Goal: Task Accomplishment & Management: Use online tool/utility

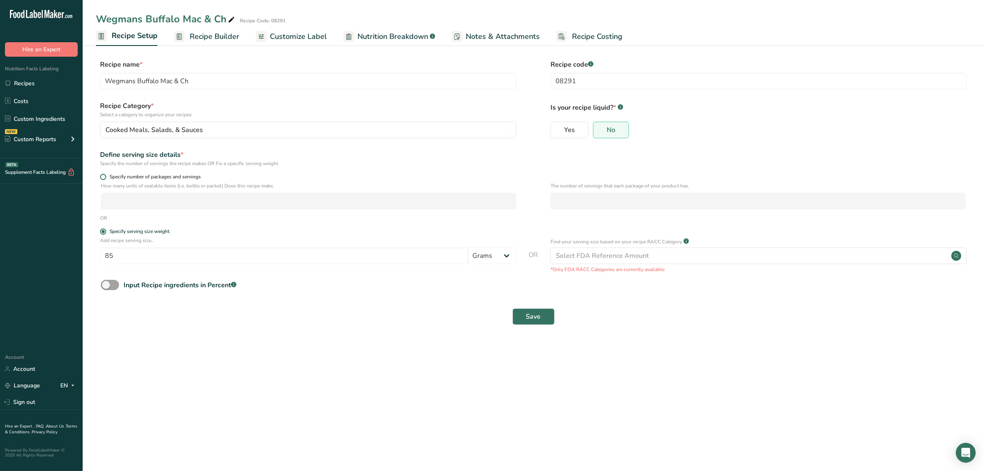
drag, startPoint x: 94, startPoint y: 176, endPoint x: 201, endPoint y: 176, distance: 107.1
click at [201, 176] on section "Recipe name * Wegmans Buffalo Mac & Ch Recipe code .a-a{fill:#347362;}.b-a{fill…" at bounding box center [534, 193] width 902 height 300
drag, startPoint x: 203, startPoint y: 176, endPoint x: 74, endPoint y: 177, distance: 129.8
click at [74, 177] on div ".a-20{fill:#fff;} Hire an Expert Nutrition Facts Labeling Recipes Costs Custom …" at bounding box center [492, 235] width 984 height 471
click at [277, 423] on main "Wegmans Buffalo Mac & Ch Recipe Code: 08291 Recipe Setup Recipe Builder Customi…" at bounding box center [492, 235] width 984 height 471
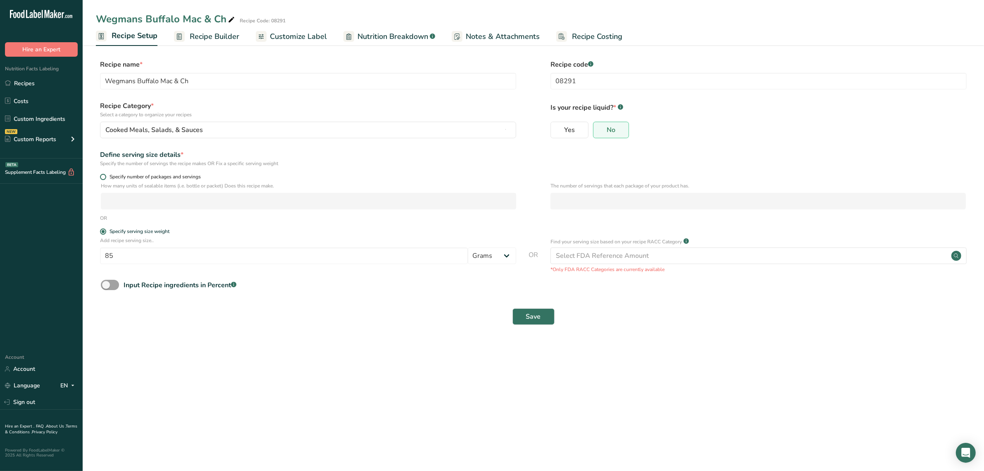
click at [114, 174] on form "Recipe name * Wegmans Buffalo Mac & Ch Recipe code .a-a{fill:#347362;}.b-a{fill…" at bounding box center [533, 195] width 875 height 270
click at [114, 174] on span "Specify number of packages and servings" at bounding box center [153, 177] width 95 height 6
click at [105, 174] on input "Specify number of packages and servings" at bounding box center [102, 176] width 5 height 5
radio input "true"
radio input "false"
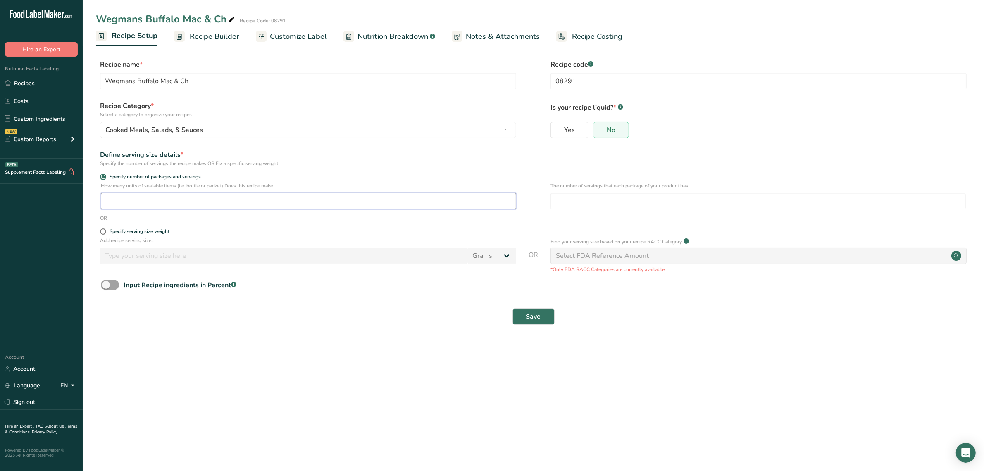
click at [184, 196] on input "number" at bounding box center [309, 201] width 416 height 17
type input "1"
click at [580, 200] on input "number" at bounding box center [759, 201] width 416 height 17
type input "8"
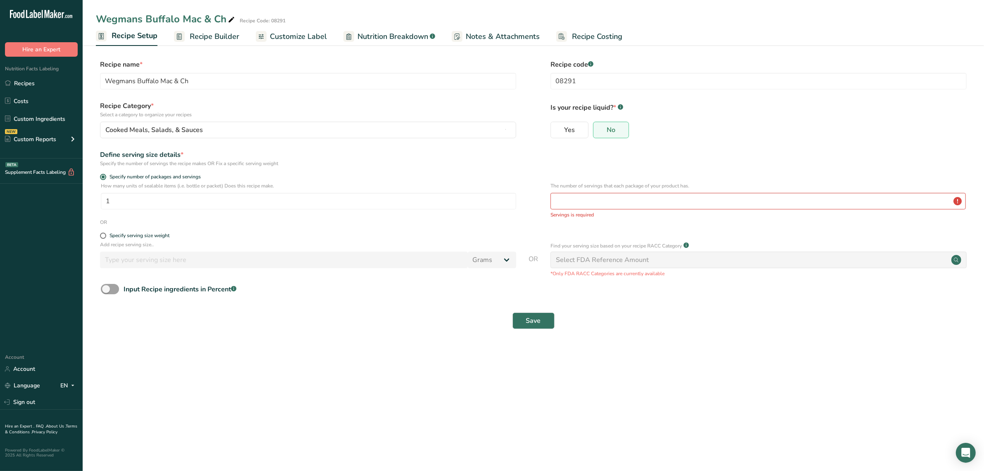
click at [377, 370] on main "Wegmans Buffalo Mac & Ch Recipe Code: 08291 Recipe Setup Recipe Builder Customi…" at bounding box center [492, 235] width 984 height 471
drag, startPoint x: 288, startPoint y: 185, endPoint x: 101, endPoint y: 185, distance: 186.5
click at [101, 185] on p "How many units of sealable items (i.e. bottle or packet) Does this recipe make." at bounding box center [309, 185] width 416 height 7
copy p "How many units of sealable items (i.e. bottle or packet) Does this recipe make."
drag, startPoint x: 705, startPoint y: 187, endPoint x: 538, endPoint y: 182, distance: 167.5
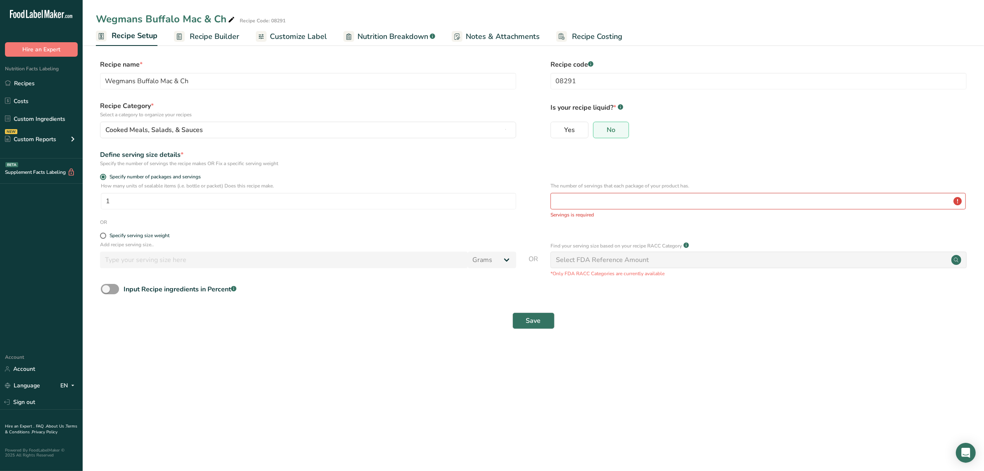
click at [538, 182] on div "How many units of sealable items (i.e. bottle or packet) Does this recipe make.…" at bounding box center [533, 200] width 875 height 36
copy p "The number of servings that each package of your product has."
click at [202, 410] on main "Wegmans Buffalo Mac & Ch Recipe Code: 08291 Recipe Setup Recipe Builder Customi…" at bounding box center [492, 235] width 984 height 471
click at [493, 416] on main "Wegmans Buffalo Mac & Ch Recipe Code: 08291 Recipe Setup Recipe Builder Customi…" at bounding box center [492, 235] width 984 height 471
click at [540, 410] on main "Wegmans Buffalo Mac & Ch Recipe Code: 08291 Recipe Setup Recipe Builder Customi…" at bounding box center [492, 235] width 984 height 471
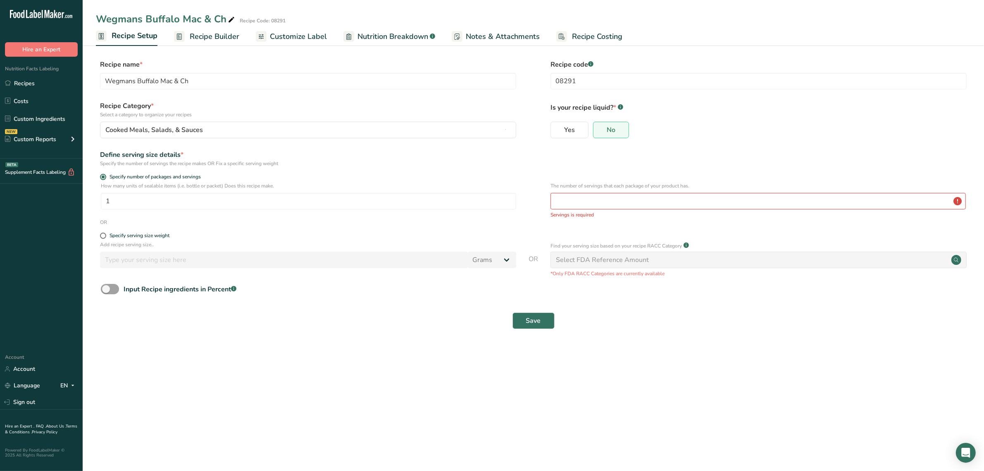
click at [483, 405] on main "Wegmans Buffalo Mac & Ch Recipe Code: 08291 Recipe Setup Recipe Builder Customi…" at bounding box center [492, 235] width 984 height 471
click at [575, 199] on input "number" at bounding box center [759, 201] width 416 height 17
click at [272, 199] on input "1" at bounding box center [309, 201] width 416 height 17
click at [579, 206] on input "number" at bounding box center [759, 201] width 416 height 17
click at [958, 198] on input "number" at bounding box center [759, 201] width 416 height 17
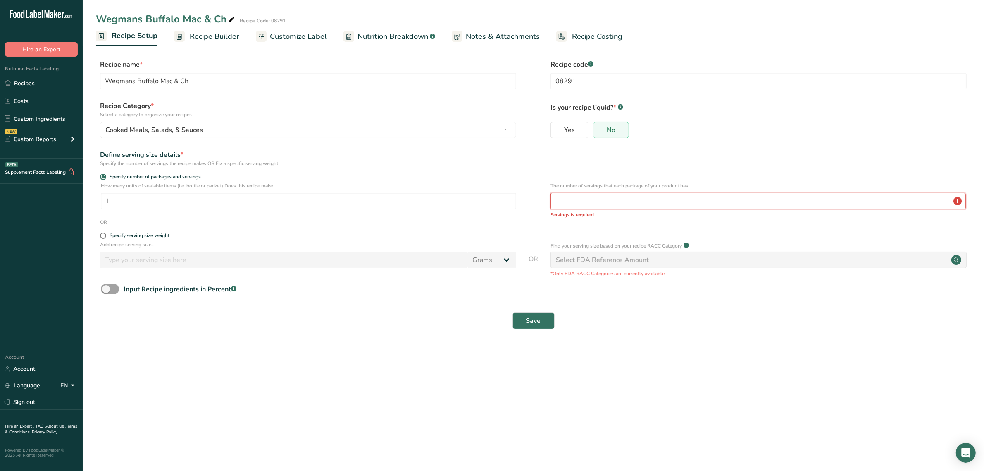
type input "3"
drag, startPoint x: 327, startPoint y: 344, endPoint x: 332, endPoint y: 344, distance: 4.5
click at [330, 344] on section "Recipe name * Wegmans Buffalo Mac & Ch Recipe code .a-a{fill:#347362;}.b-a{fill…" at bounding box center [534, 195] width 902 height 304
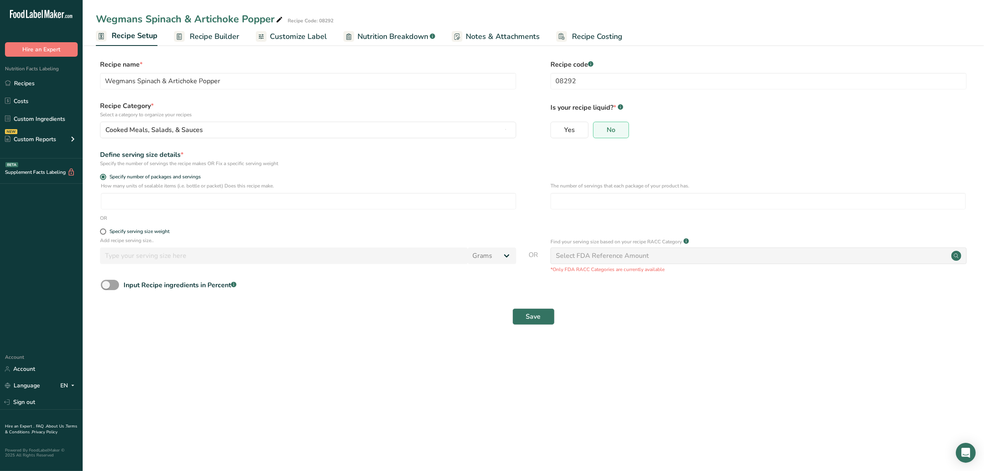
click at [350, 408] on main "Wegmans Spinach & Artichoke Popper Recipe Code: 08292 Recipe Setup Recipe Build…" at bounding box center [492, 235] width 984 height 471
click at [384, 200] on input "number" at bounding box center [309, 201] width 416 height 17
type input "1"
click at [650, 194] on input "number" at bounding box center [759, 201] width 416 height 17
click at [209, 38] on span "Recipe Builder" at bounding box center [215, 36] width 50 height 11
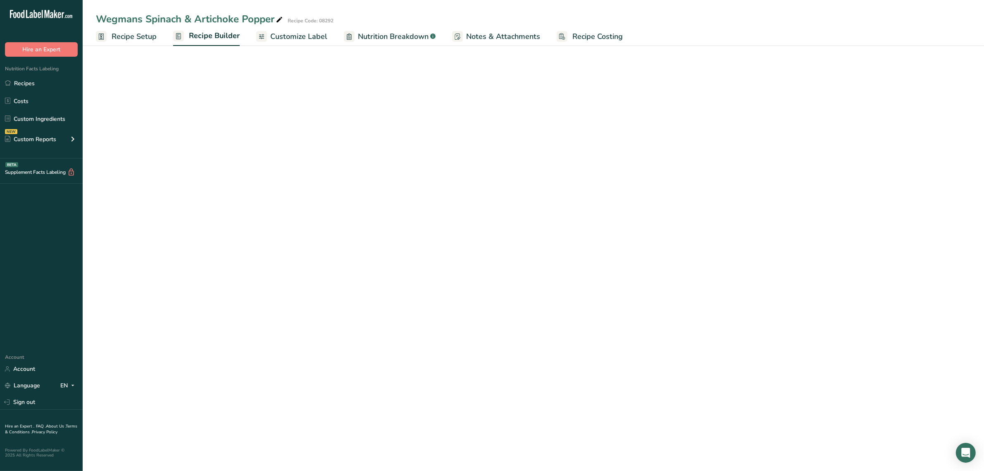
click at [152, 36] on span "Recipe Setup" at bounding box center [134, 36] width 45 height 11
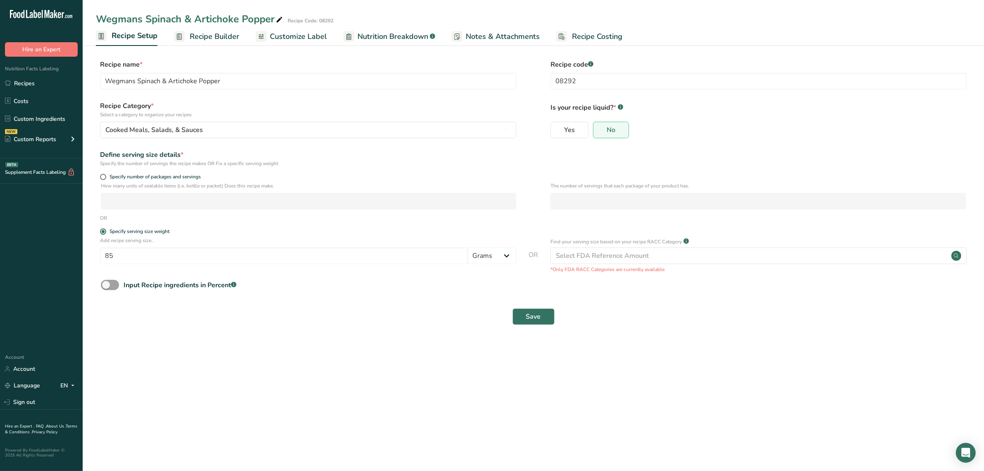
click at [105, 168] on form "Recipe name * Wegmans Spinach & Artichoke Popper Recipe code .a-a{fill:#347362;…" at bounding box center [533, 195] width 875 height 270
click at [114, 174] on span "Specify number of packages and servings" at bounding box center [153, 177] width 95 height 6
click at [105, 174] on input "Specify number of packages and servings" at bounding box center [102, 176] width 5 height 5
radio input "true"
radio input "false"
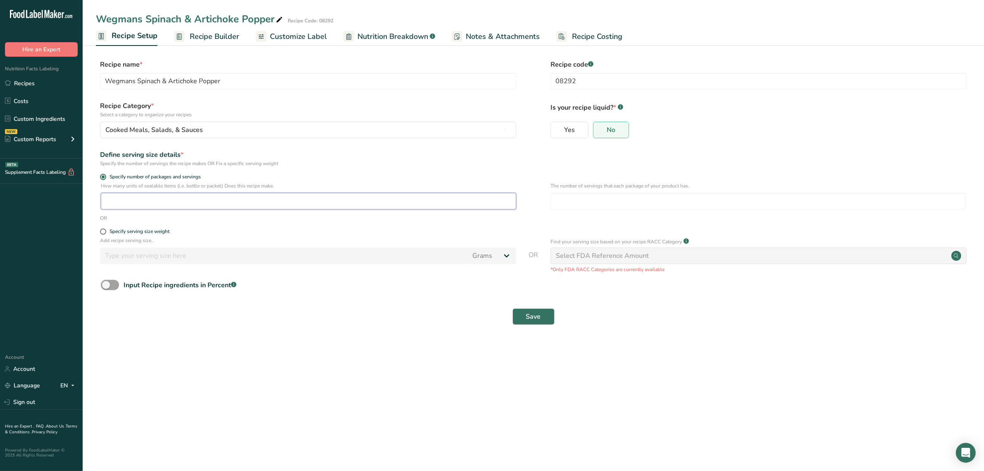
click at [137, 198] on input "number" at bounding box center [309, 201] width 416 height 17
type input "1"
click at [150, 229] on div "Specify serving size weight" at bounding box center [140, 231] width 60 height 6
click at [105, 229] on input "Specify serving size weight" at bounding box center [102, 231] width 5 height 5
radio input "true"
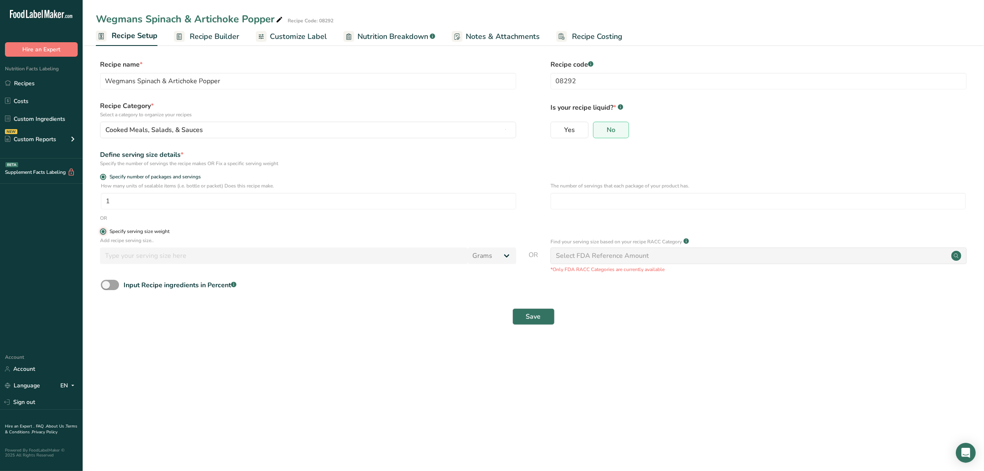
radio input "false"
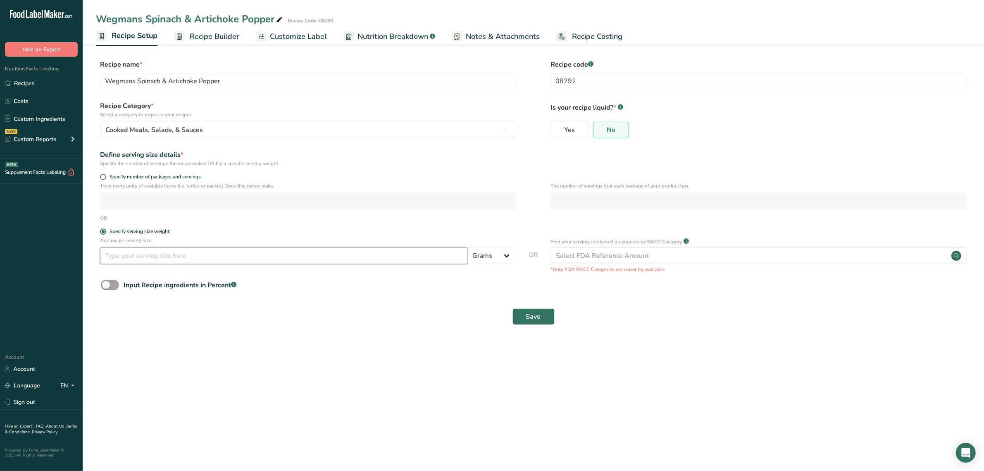
click at [170, 253] on input "number" at bounding box center [284, 255] width 368 height 17
click at [300, 36] on span "Customize Label" at bounding box center [298, 36] width 57 height 11
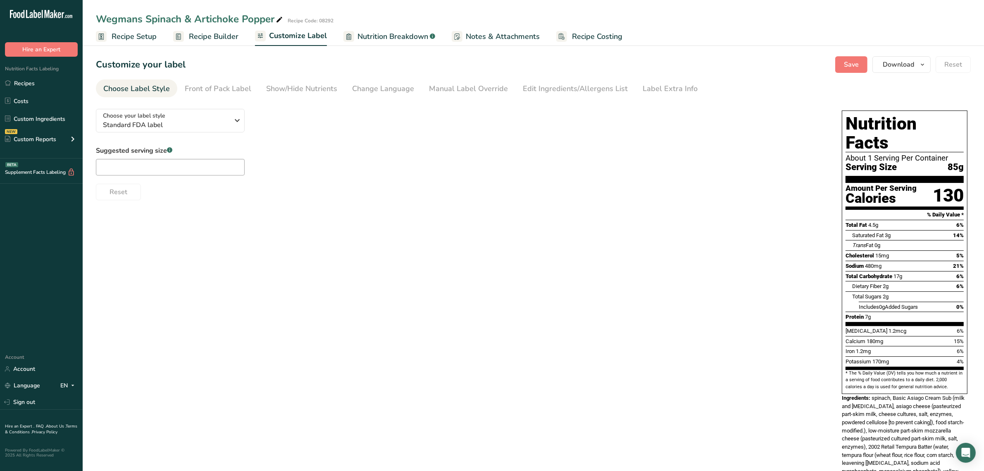
click at [205, 28] on link "Recipe Builder" at bounding box center [205, 36] width 65 height 19
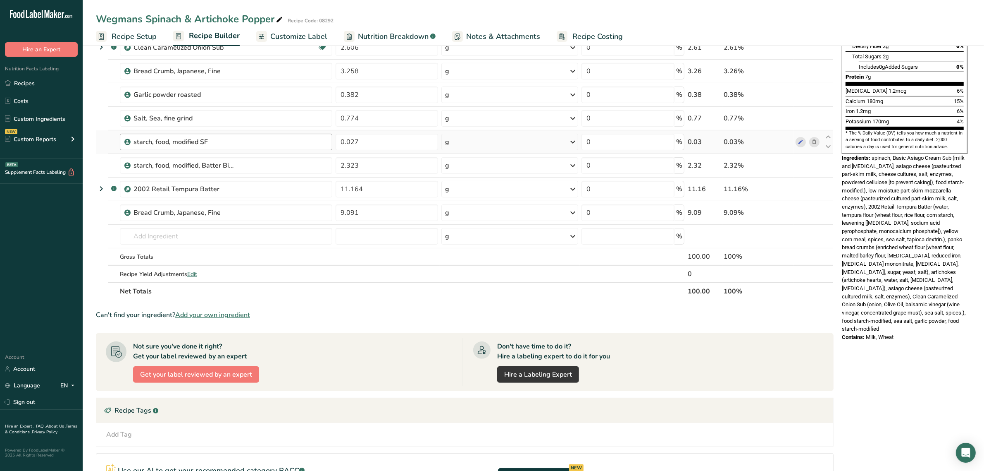
scroll to position [325, 0]
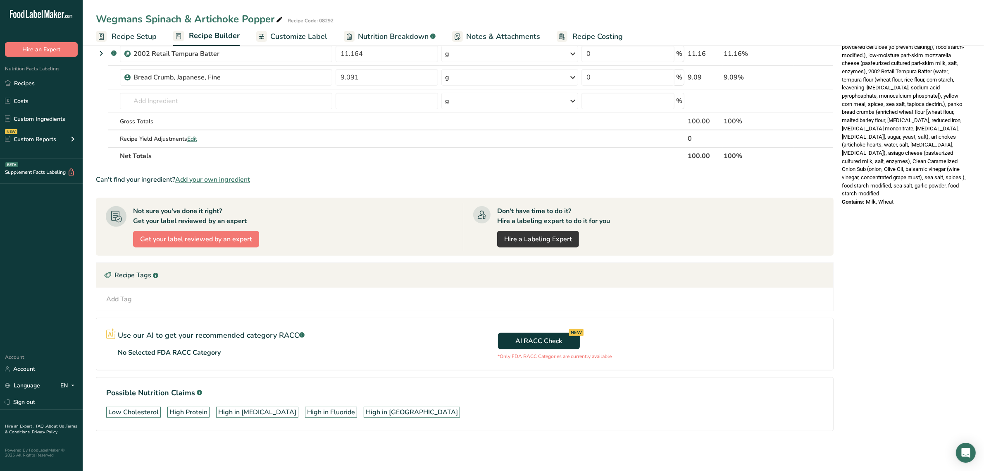
click at [284, 34] on span "Customize Label" at bounding box center [298, 36] width 57 height 11
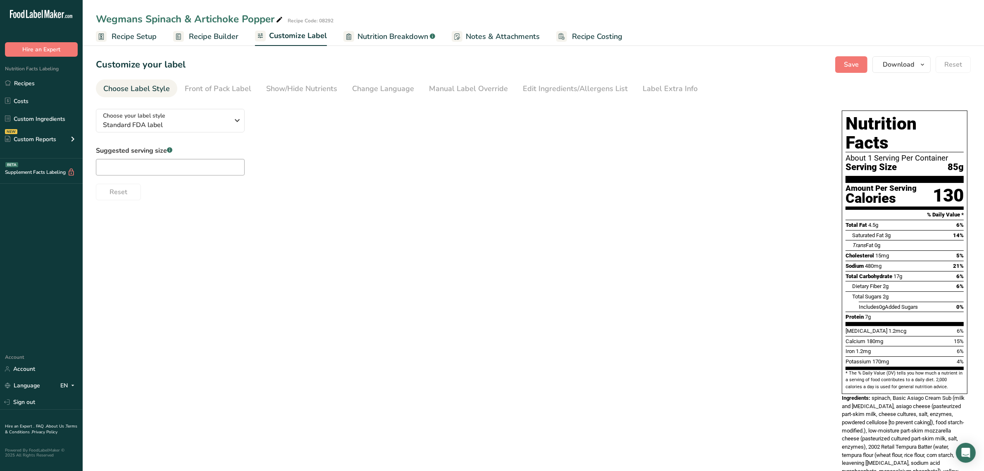
drag, startPoint x: 232, startPoint y: 81, endPoint x: 253, endPoint y: 79, distance: 20.8
click at [232, 81] on link "Front of Pack Label" at bounding box center [218, 88] width 67 height 19
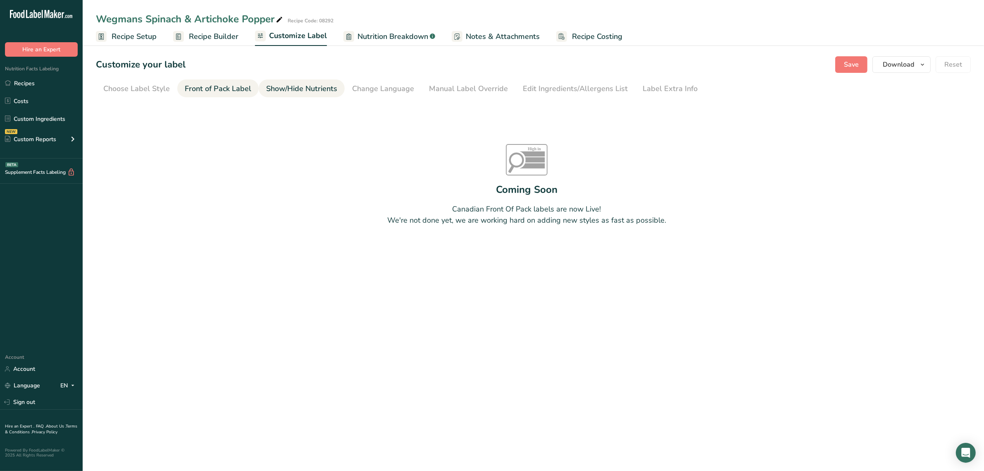
click at [280, 81] on link "Show/Hide Nutrients" at bounding box center [301, 88] width 71 height 19
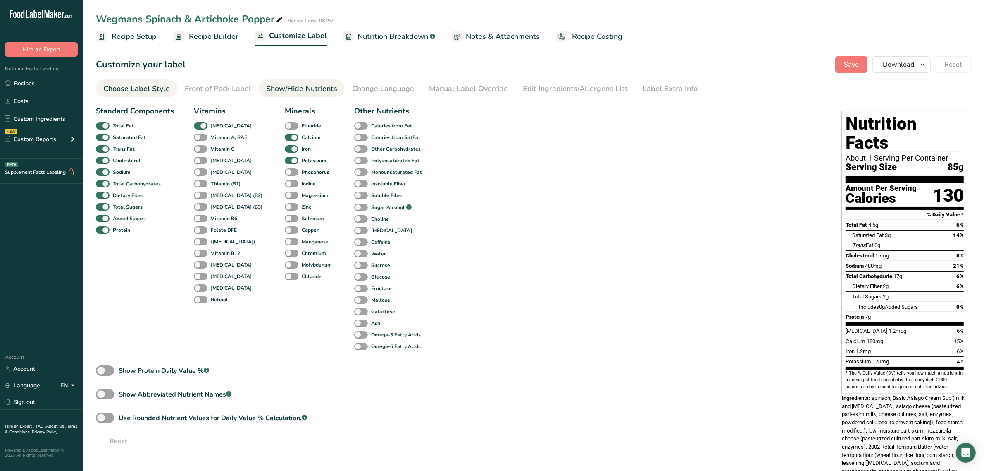
click at [120, 83] on div "Choose Label Style" at bounding box center [136, 88] width 67 height 11
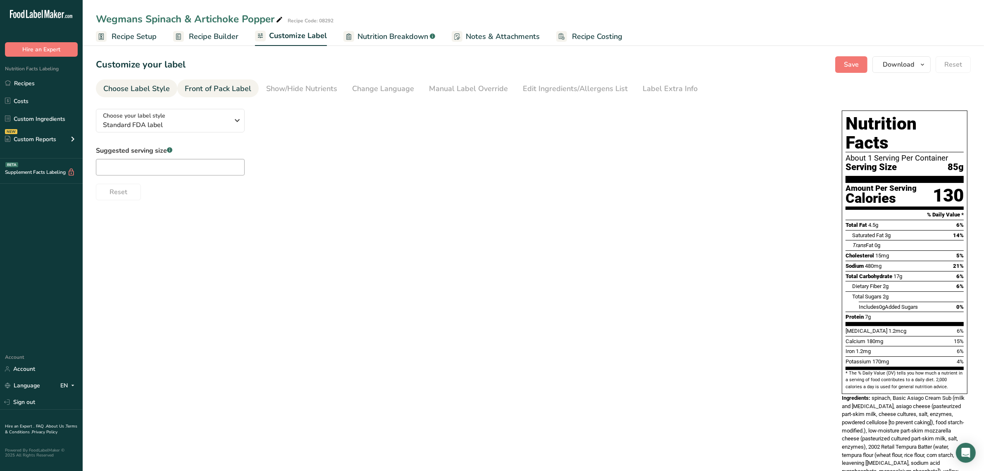
click at [185, 83] on div "Front of Pack Label" at bounding box center [218, 88] width 67 height 11
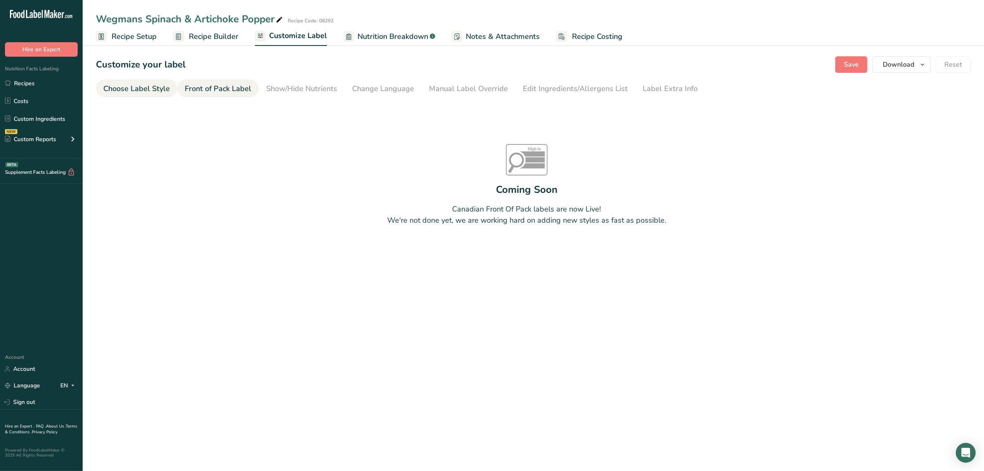
click at [138, 81] on link "Choose Label Style" at bounding box center [136, 88] width 67 height 19
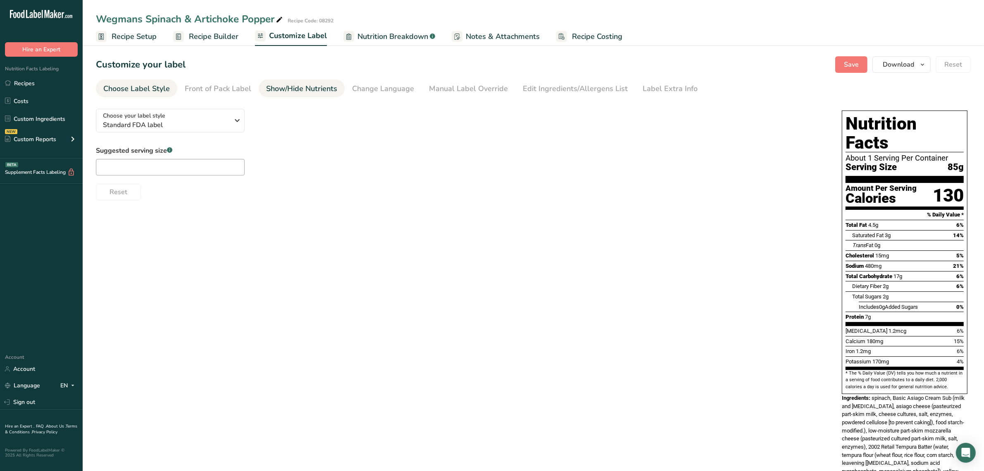
click at [278, 90] on div "Show/Hide Nutrients" at bounding box center [301, 88] width 71 height 11
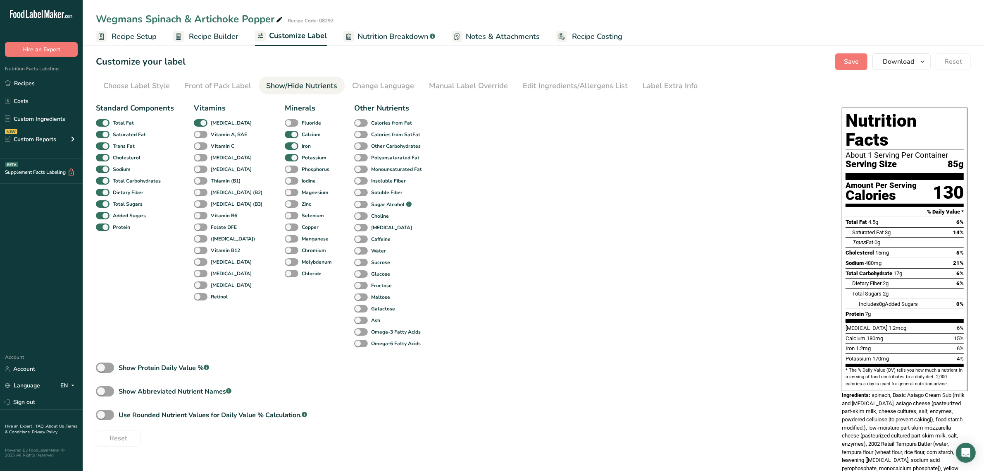
scroll to position [2, 0]
click at [358, 92] on div "Change Language" at bounding box center [383, 86] width 62 height 11
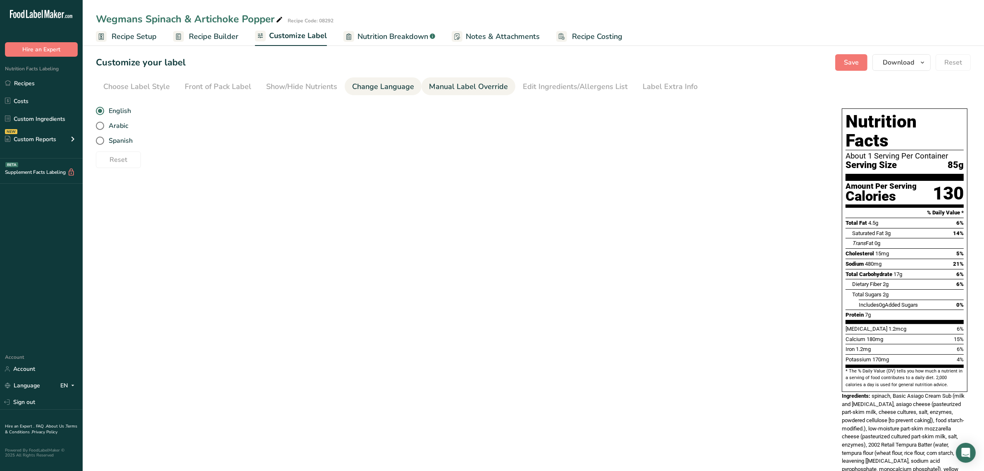
click at [466, 84] on div "Manual Label Override" at bounding box center [468, 86] width 79 height 11
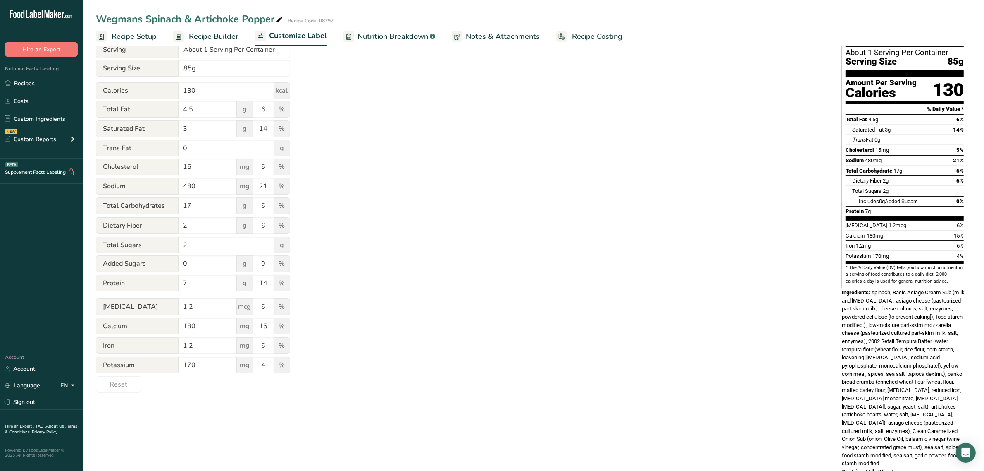
scroll to position [0, 0]
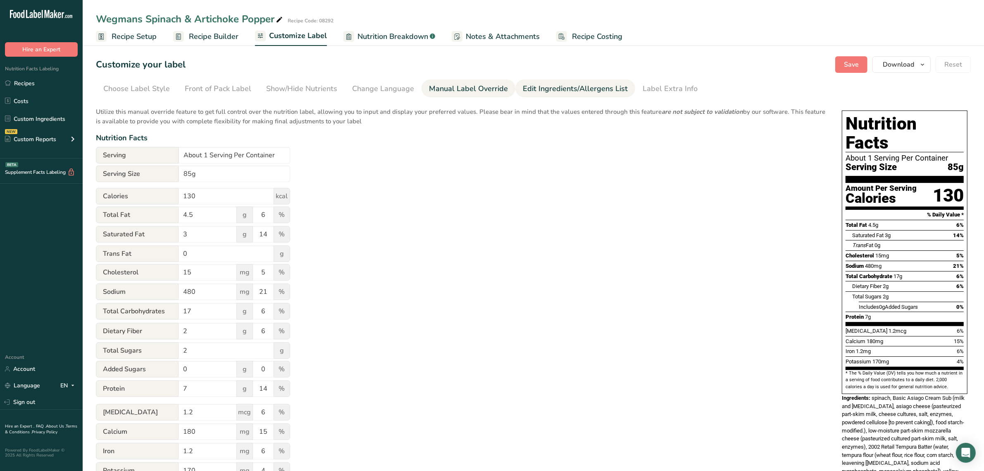
click at [526, 89] on div "Edit Ingredients/Allergens List" at bounding box center [575, 88] width 105 height 11
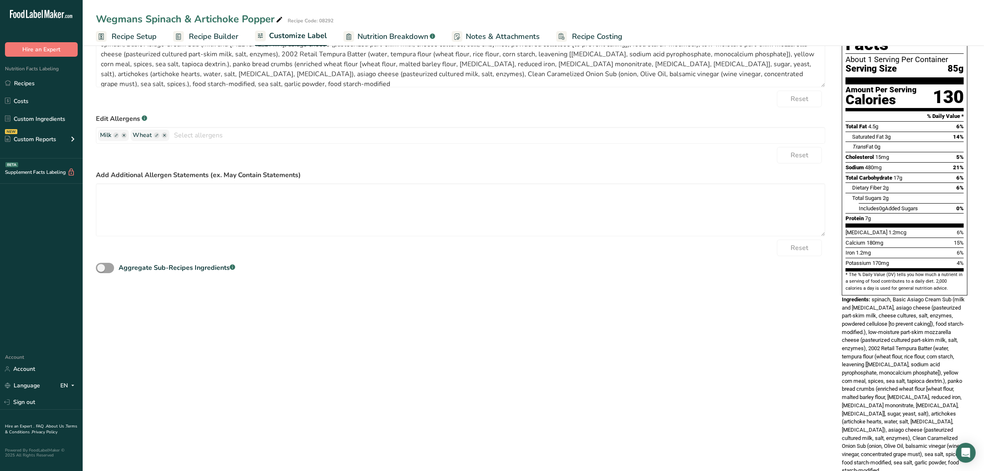
scroll to position [103, 0]
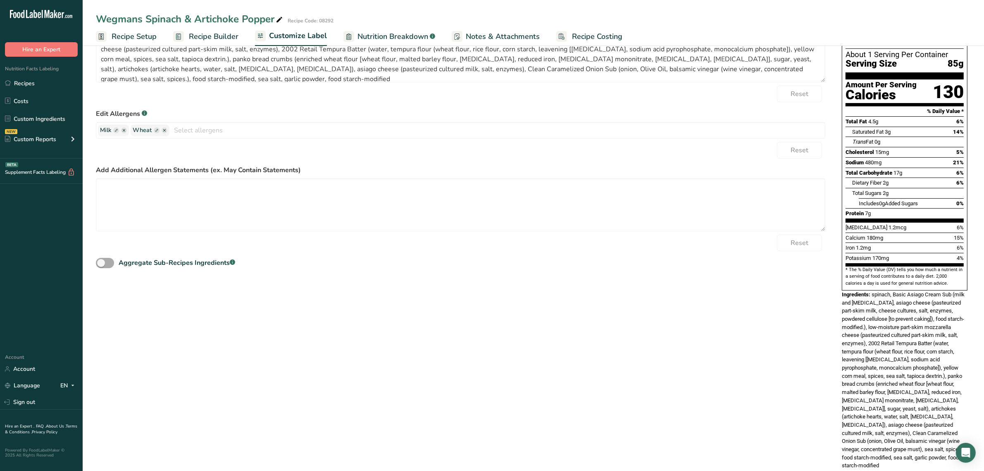
click at [106, 263] on span at bounding box center [105, 263] width 18 height 10
click at [101, 263] on input "Aggregate Sub-Recipes Ingredients .a-a{fill:#347362;}.b-a{fill:#fff;}" at bounding box center [98, 262] width 5 height 5
checkbox input "true"
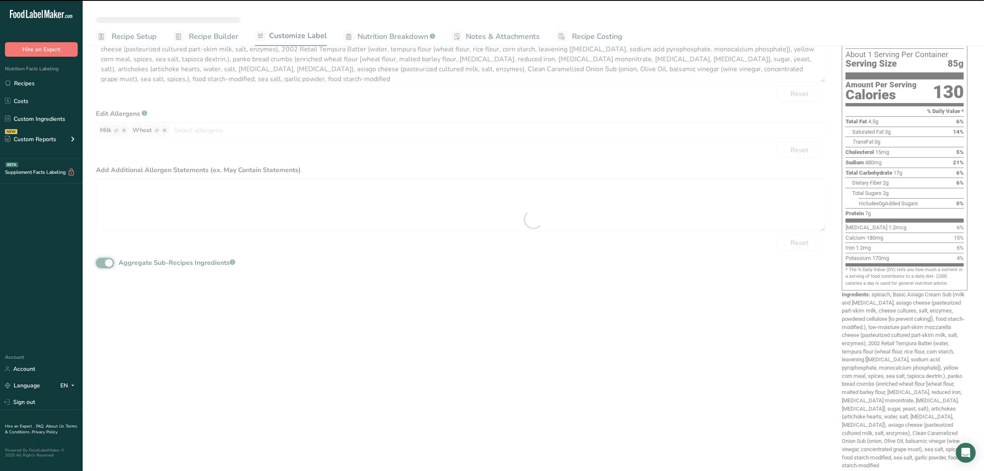
type textarea "spinach, low-moisture part-skim mozzarella cheese (pasteurized cultured part-sk…"
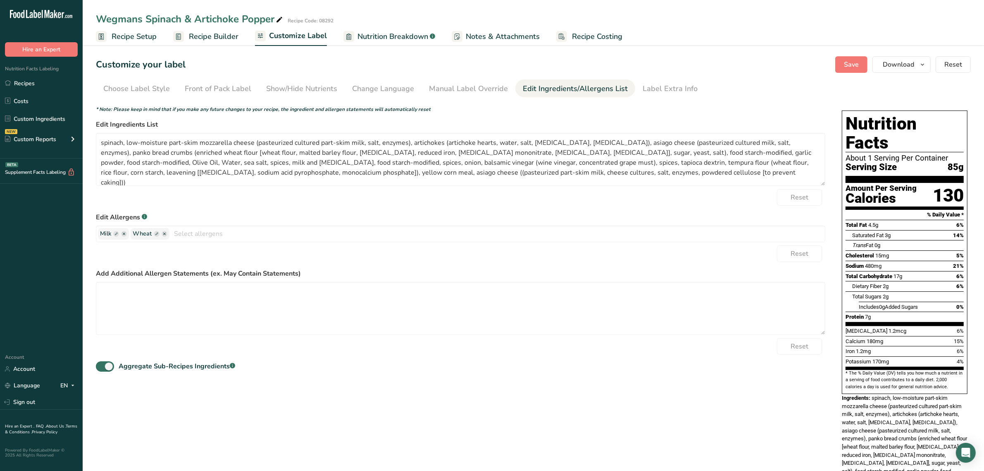
scroll to position [89, 0]
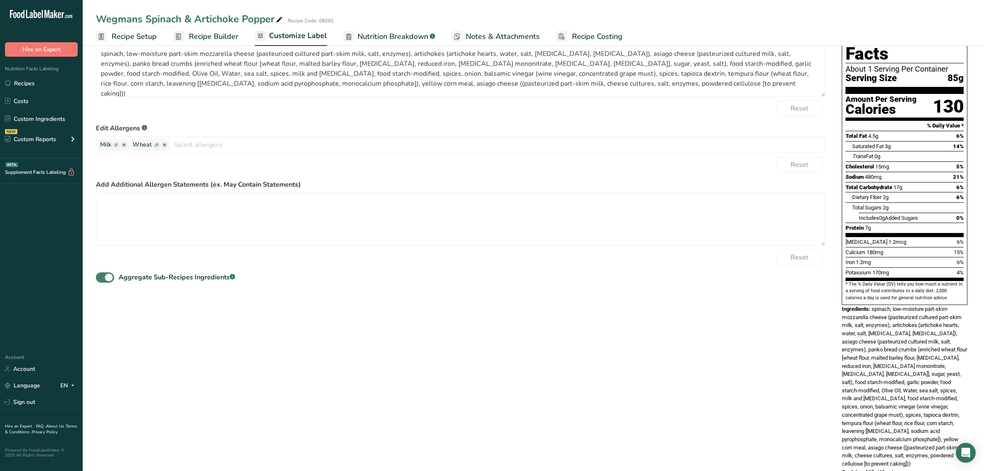
drag, startPoint x: 248, startPoint y: 278, endPoint x: 121, endPoint y: 274, distance: 127.0
click at [122, 273] on div "Aggregate Sub-Recipes Ingredients .a-a{fill:#347362;}.b-a{fill:#fff;}" at bounding box center [461, 274] width 730 height 19
drag, startPoint x: 205, startPoint y: 282, endPoint x: 127, endPoint y: 379, distance: 125.2
click at [123, 372] on div "Choose your label style Standard FDA label USA (FDA) Standard FDA label Tabular…" at bounding box center [533, 248] width 875 height 471
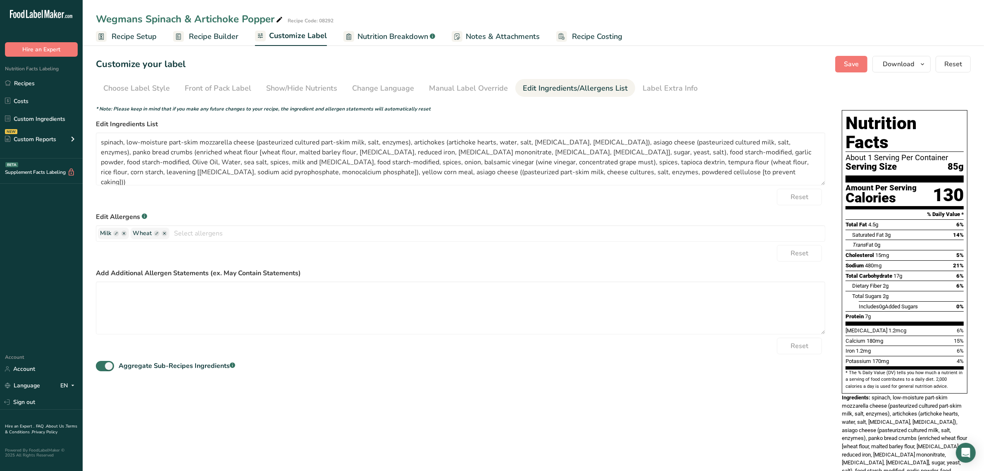
scroll to position [0, 0]
click at [212, 39] on span "Recipe Builder" at bounding box center [214, 36] width 50 height 11
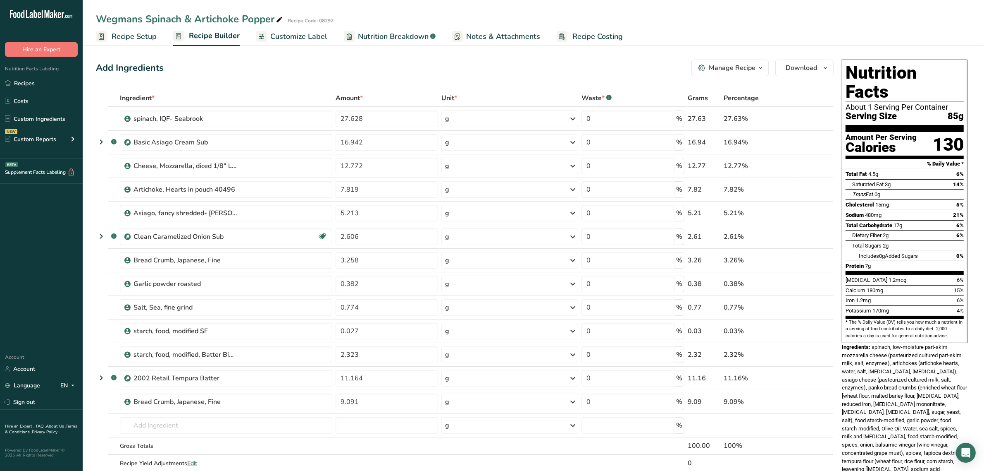
click at [272, 38] on span "Customize Label" at bounding box center [298, 36] width 57 height 11
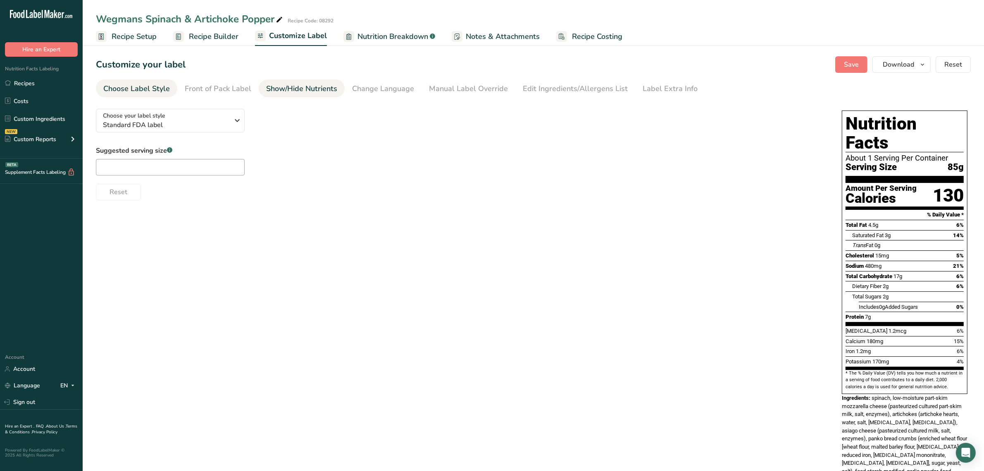
click at [335, 86] on li "Show/Hide Nutrients" at bounding box center [302, 88] width 86 height 18
click at [541, 86] on div "Edit Ingredients/Allergens List" at bounding box center [575, 88] width 105 height 11
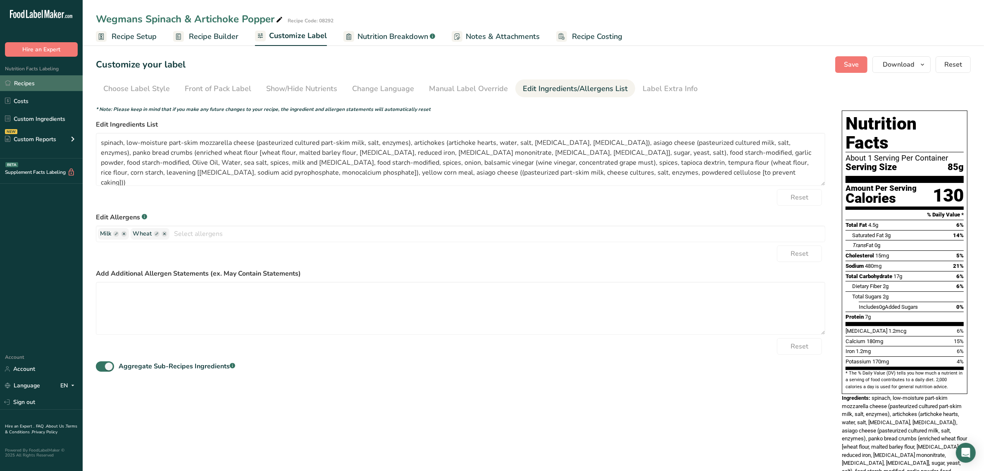
click at [25, 87] on link "Recipes" at bounding box center [41, 83] width 83 height 16
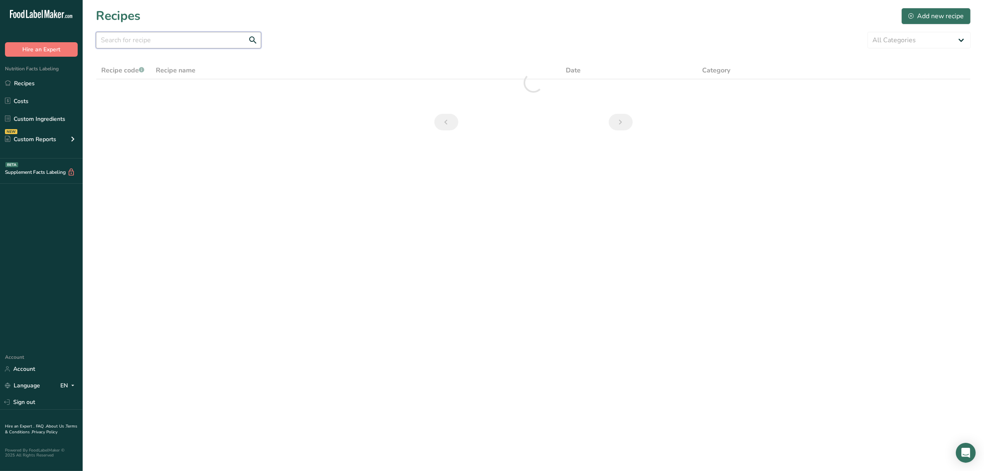
click at [182, 38] on input "text" at bounding box center [178, 40] width 165 height 17
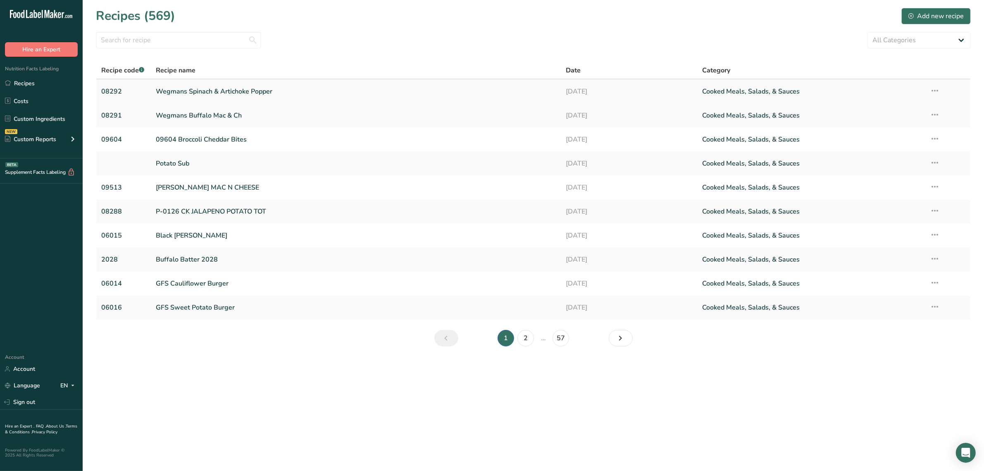
click at [189, 94] on link "Wegmans Spinach & Artichoke Popper" at bounding box center [356, 91] width 400 height 17
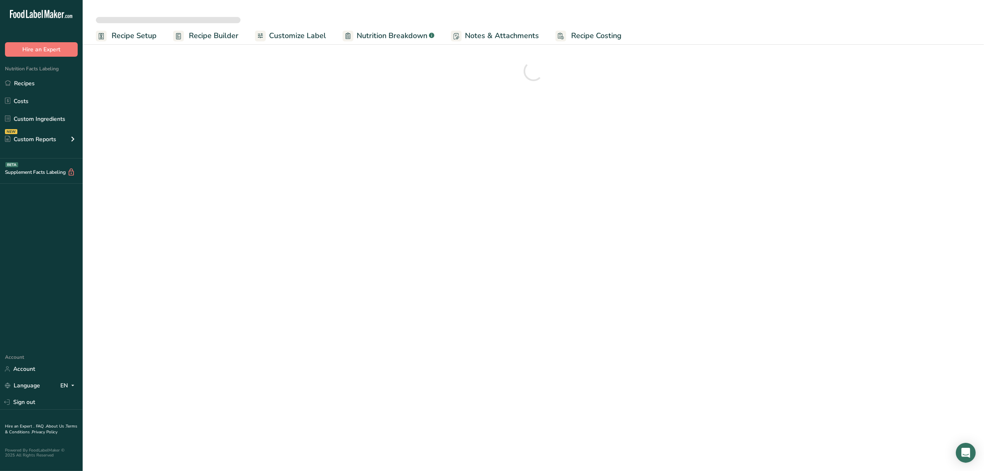
click at [300, 32] on span "Customize Label" at bounding box center [297, 35] width 57 height 11
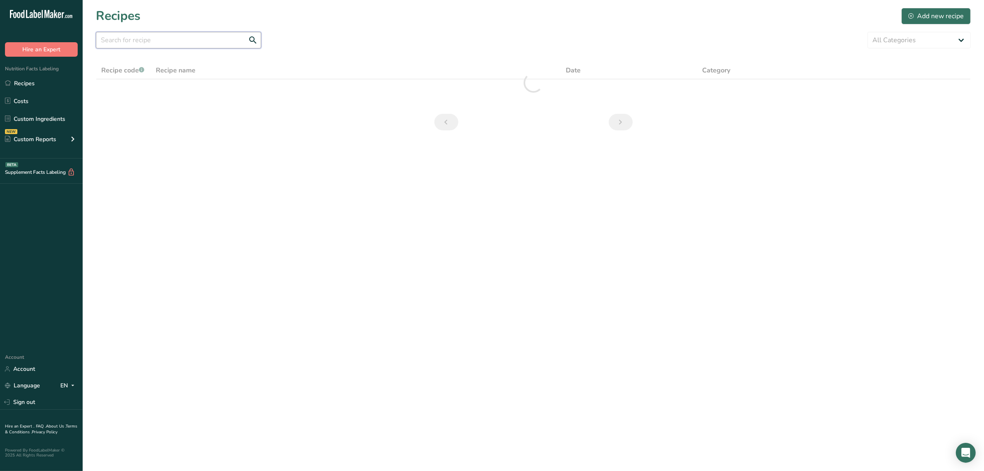
click at [230, 43] on input "text" at bounding box center [178, 40] width 165 height 17
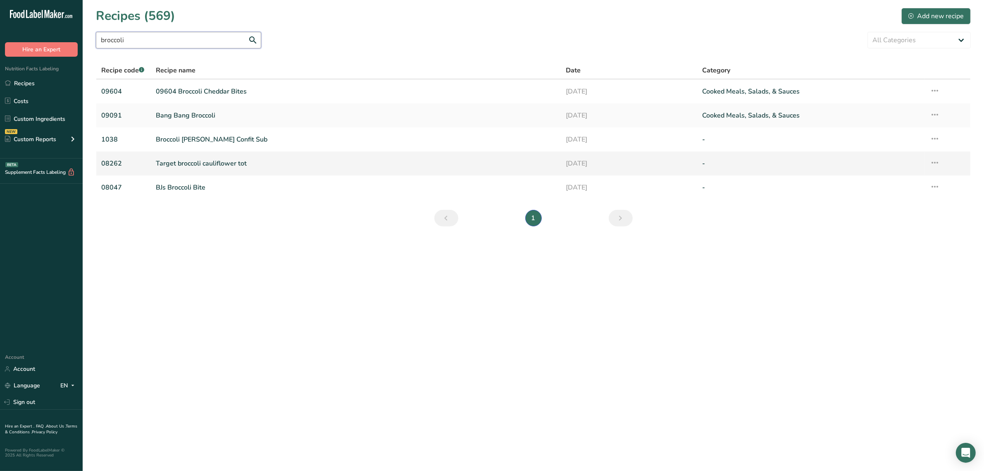
type input "broccoli"
click at [222, 159] on link "Target broccoli cauliflower tot" at bounding box center [356, 163] width 400 height 17
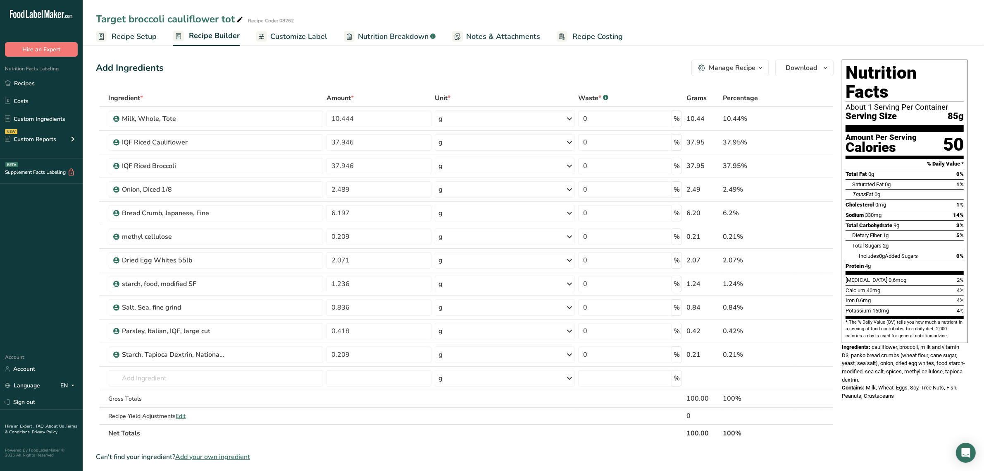
click at [141, 36] on span "Recipe Setup" at bounding box center [134, 36] width 45 height 11
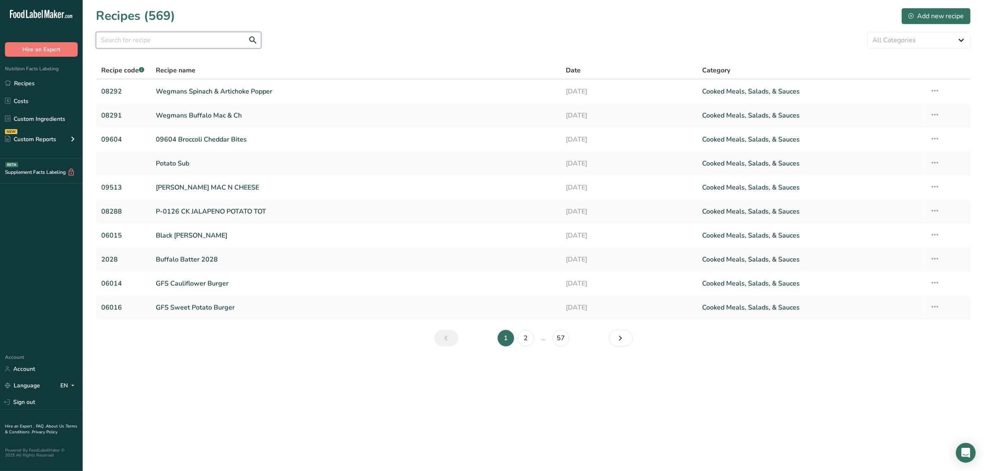
click at [149, 45] on input "text" at bounding box center [178, 40] width 165 height 17
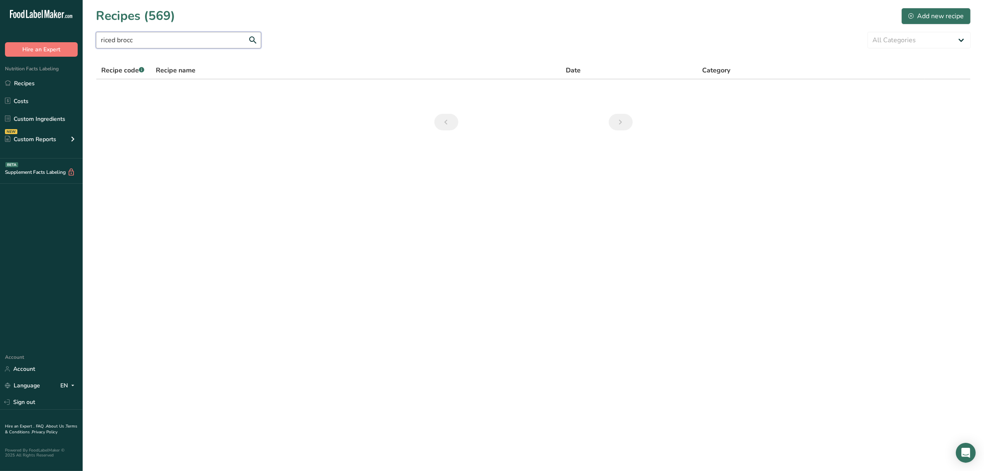
drag, startPoint x: 119, startPoint y: 40, endPoint x: 70, endPoint y: 36, distance: 49.0
click at [70, 36] on div ".a-20{fill:#fff;} Hire an Expert Nutrition Facts Labeling Recipes Costs Custom …" at bounding box center [492, 235] width 984 height 471
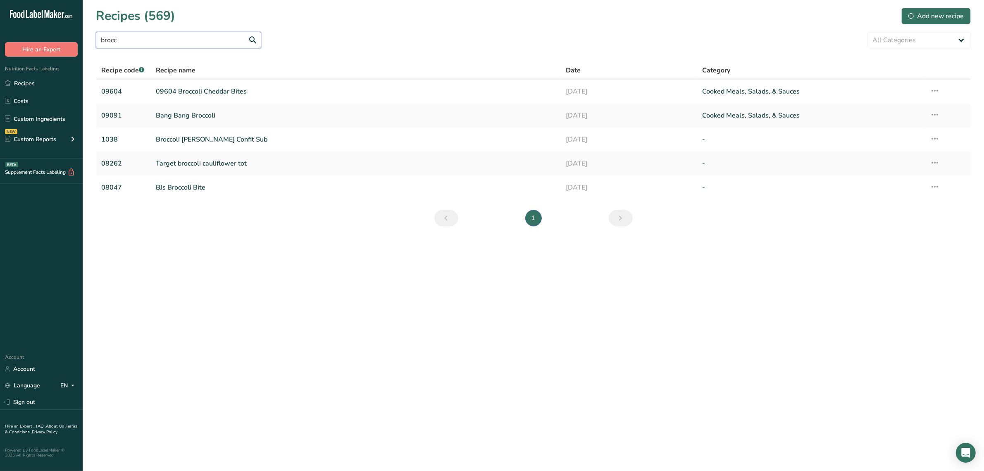
type input "brocc"
click at [162, 88] on link "09604 Broccoli Cheddar Bites" at bounding box center [356, 91] width 400 height 17
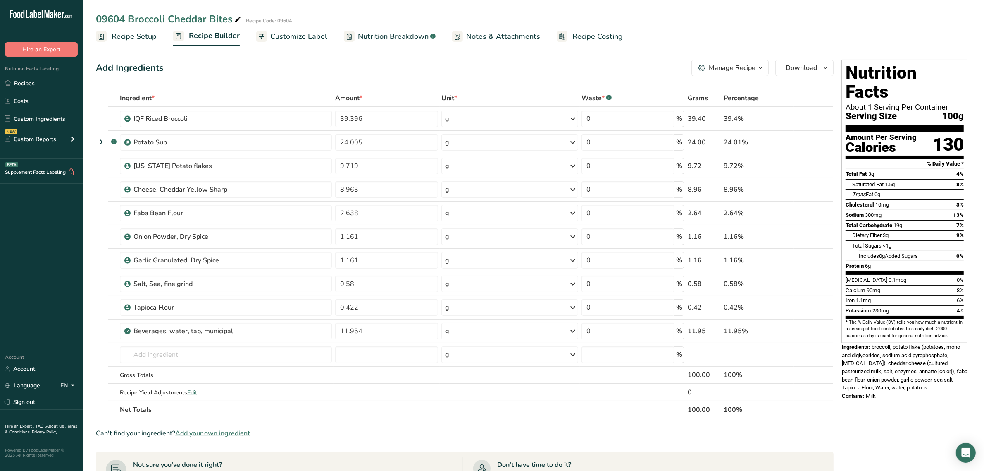
click at [146, 32] on span "Recipe Setup" at bounding box center [134, 36] width 45 height 11
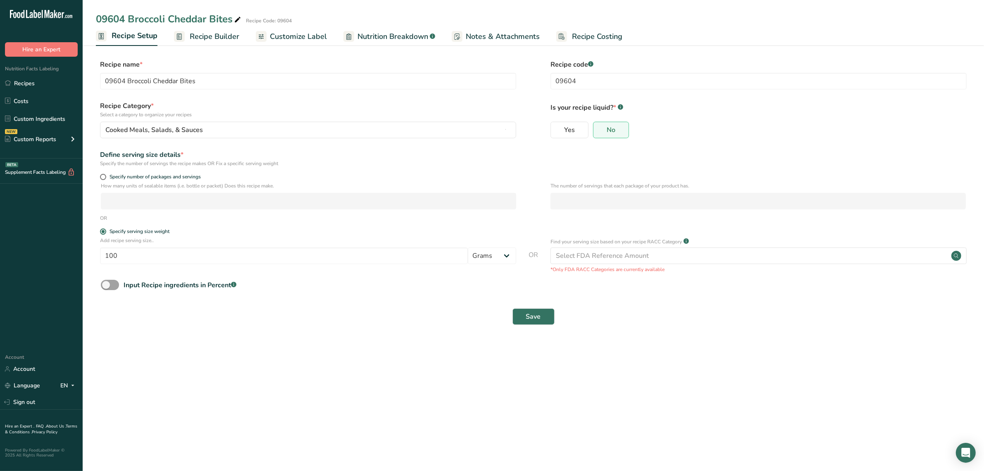
click at [199, 37] on span "Recipe Builder" at bounding box center [215, 36] width 50 height 11
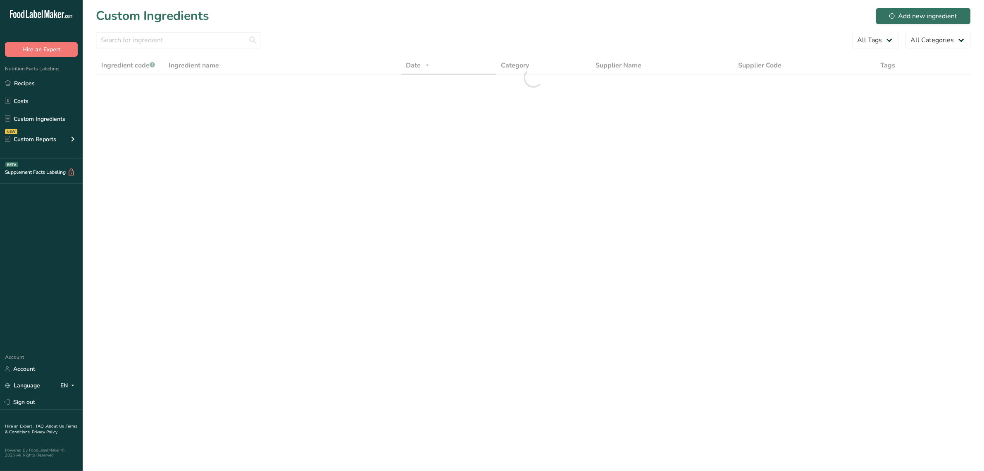
click at [235, 17] on div "Custom Ingredients Add new ingredient" at bounding box center [533, 16] width 875 height 19
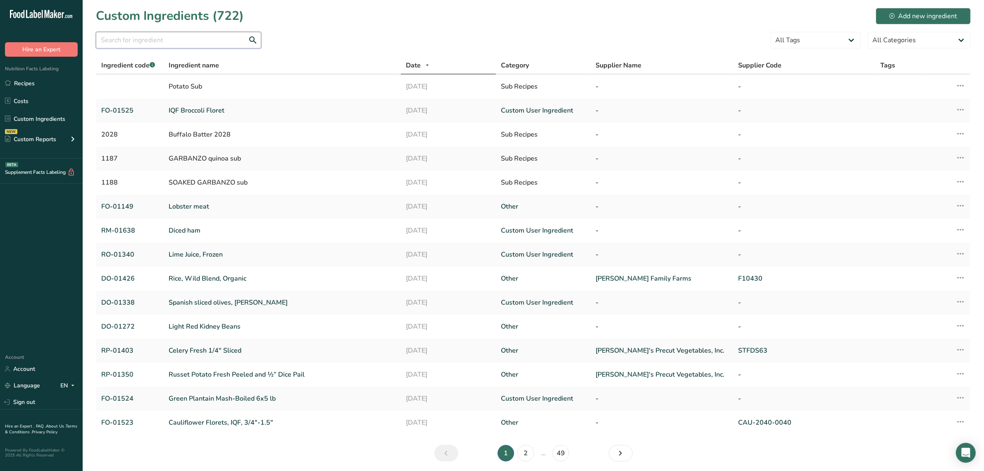
click at [203, 41] on input "text" at bounding box center [178, 40] width 165 height 17
type input "tvp"
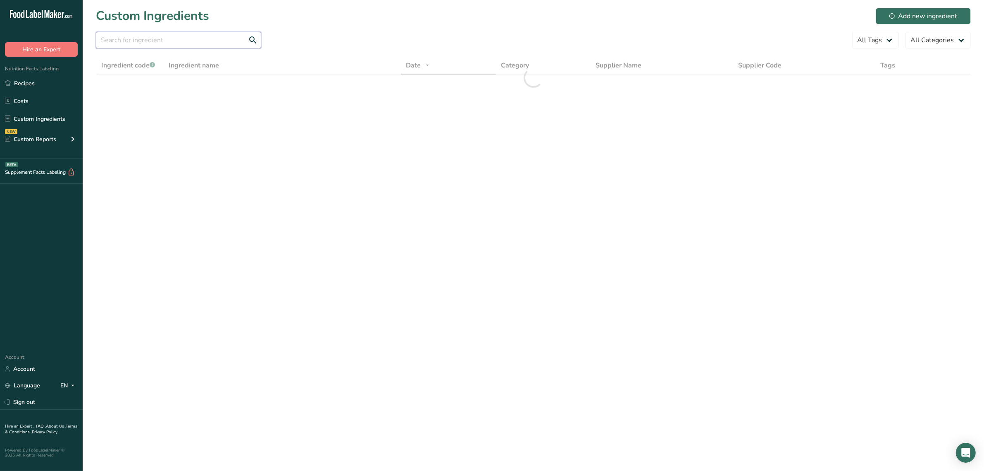
click at [203, 40] on input "text" at bounding box center [178, 40] width 165 height 17
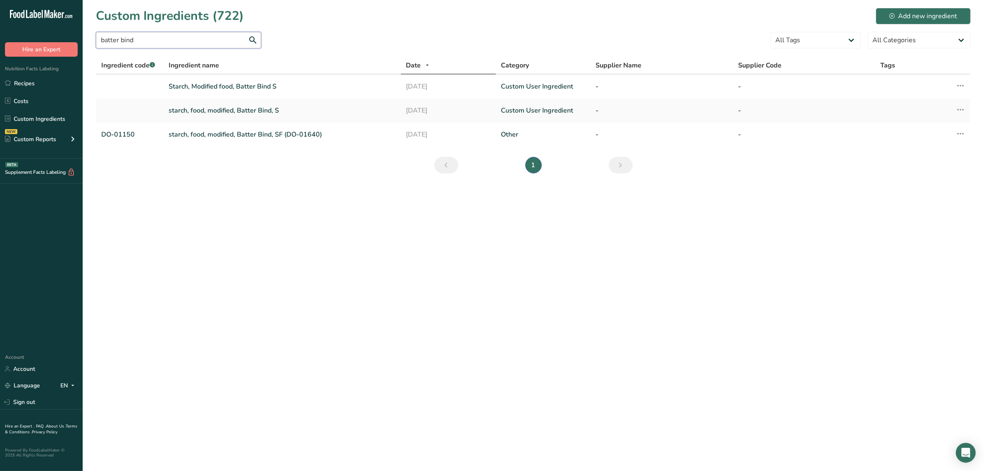
drag, startPoint x: 148, startPoint y: 41, endPoint x: 32, endPoint y: 34, distance: 116.0
click at [35, 34] on div ".a-20{fill:#fff;} Hire an Expert Nutrition Facts Labeling Recipes Costs Custom …" at bounding box center [492, 235] width 984 height 471
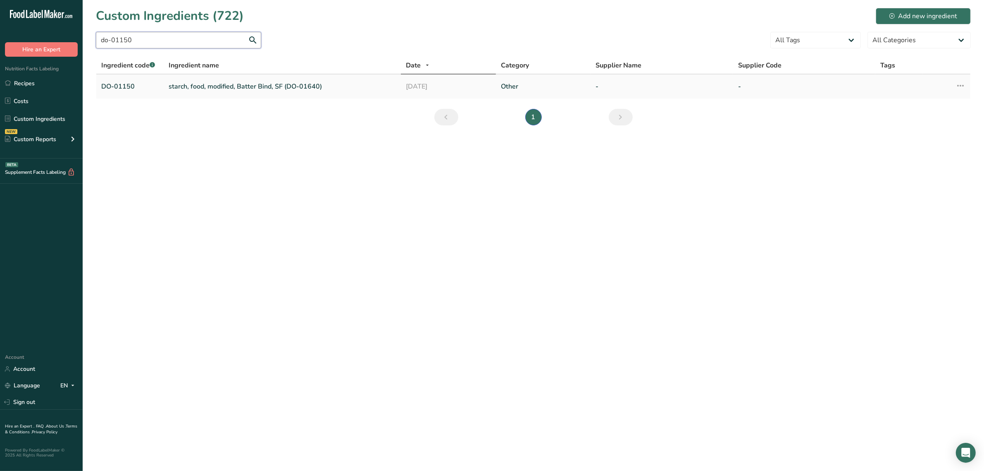
type input "do-01150"
drag, startPoint x: 526, startPoint y: 86, endPoint x: 309, endPoint y: 183, distance: 237.1
click at [309, 183] on main "Custom Ingredients (722) Add new ingredient do-01150 All Tags Source of Antioxi…" at bounding box center [492, 235] width 984 height 471
click at [224, 82] on link "starch, food, modified, Batter Bind, SF (DO-01640)" at bounding box center [282, 86] width 227 height 10
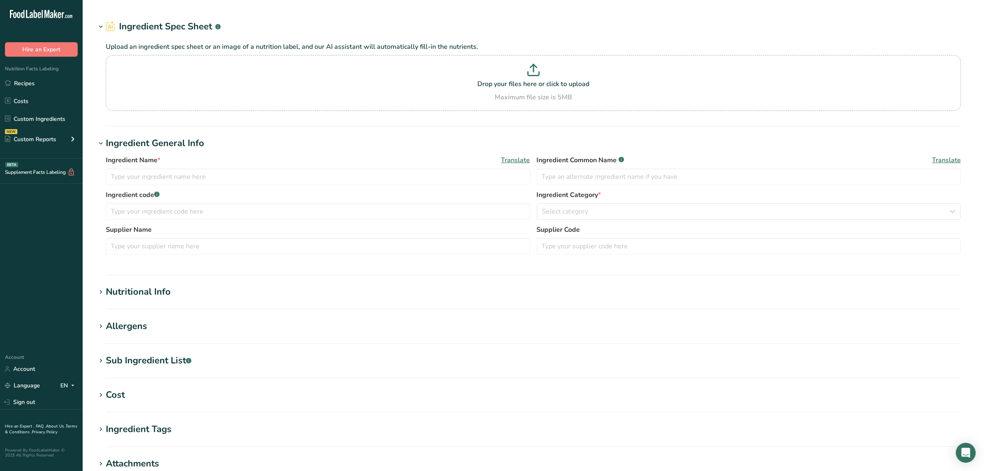
type input "starch, food, modified, Batter Bind, SF (DO-01640)"
type input "food starch-modified"
type input "DO-01150"
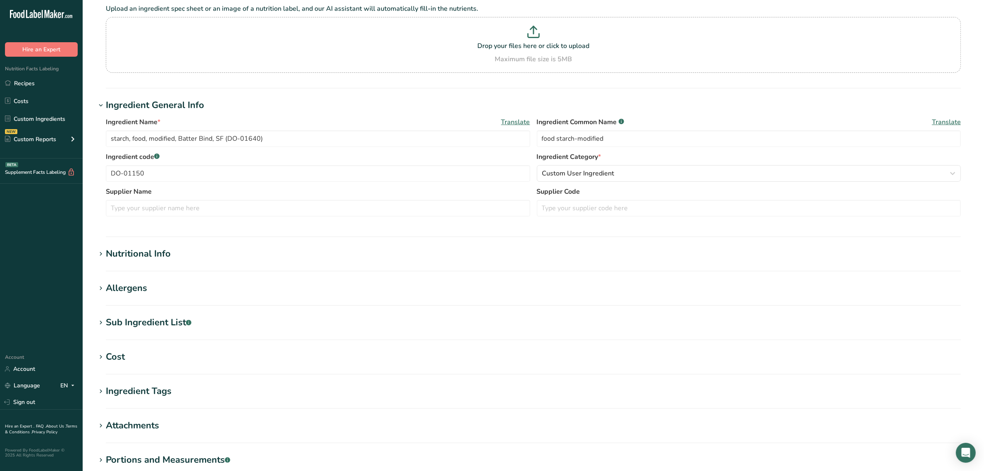
scroll to position [163, 0]
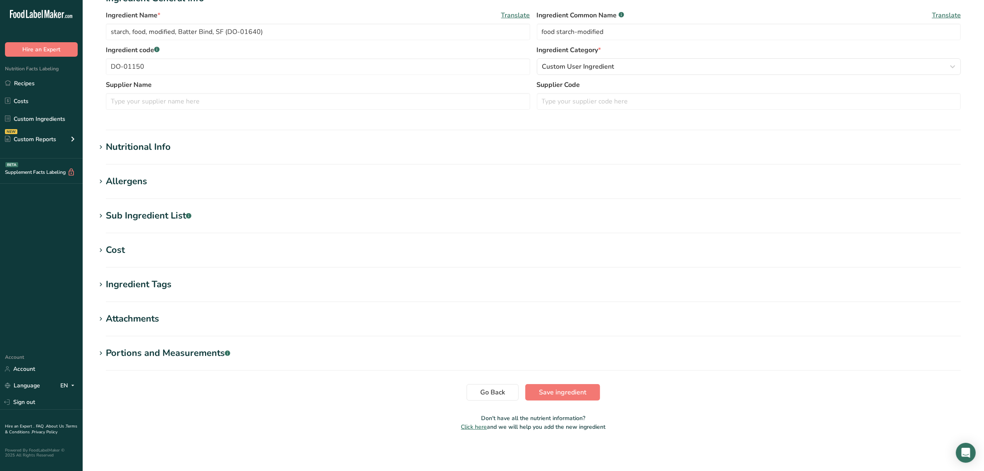
click at [133, 313] on div "Attachments" at bounding box center [132, 319] width 53 height 14
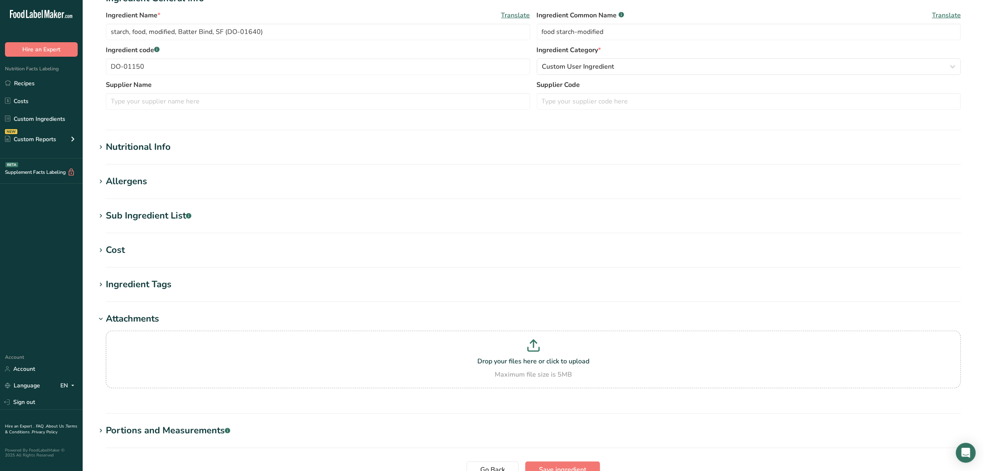
click at [155, 431] on div "Portions and Measurements .a-a{fill:#347362;}.b-a{fill:#fff;}" at bounding box center [168, 430] width 124 height 14
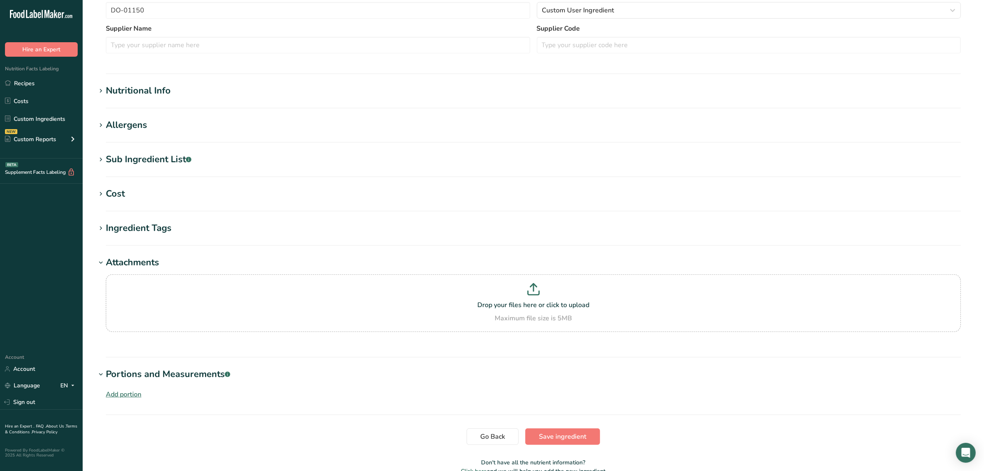
scroll to position [264, 0]
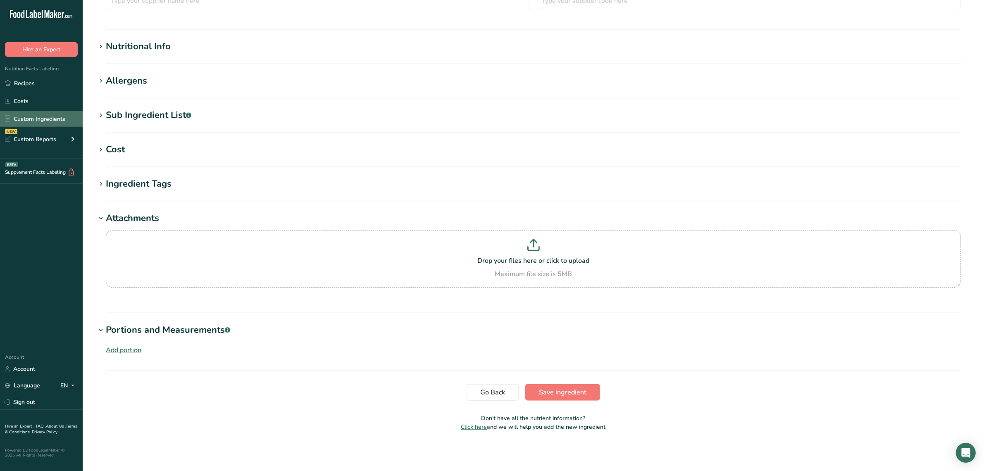
click at [54, 116] on link "Custom Ingredients" at bounding box center [41, 119] width 83 height 16
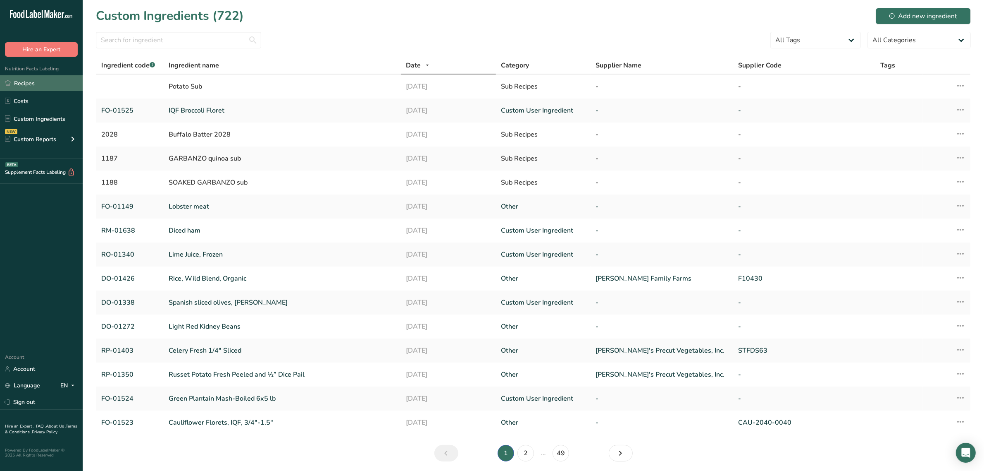
click at [43, 81] on link "Recipes" at bounding box center [41, 83] width 83 height 16
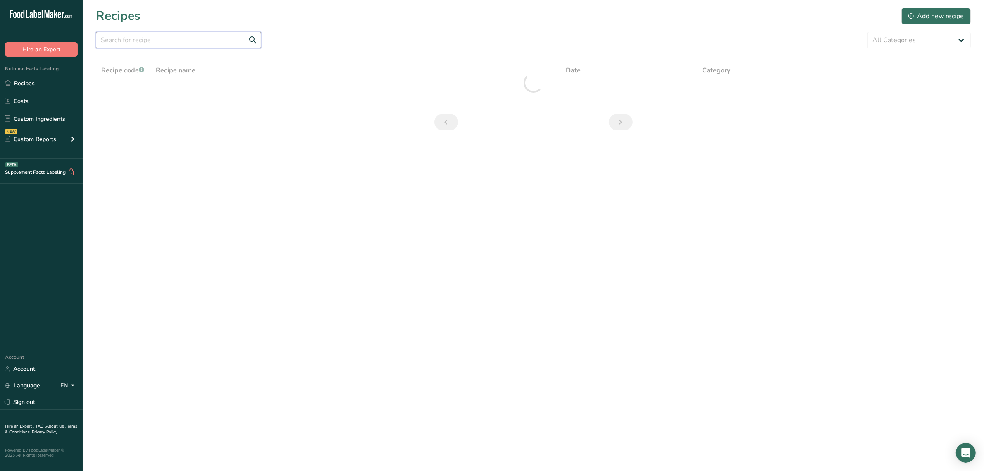
click at [127, 40] on input "text" at bounding box center [178, 40] width 165 height 17
paste input "do-01150"
drag, startPoint x: 131, startPoint y: 42, endPoint x: 69, endPoint y: 54, distance: 63.2
click at [69, 54] on div ".a-20{fill:#fff;} Hire an Expert Nutrition Facts Labeling Recipes Costs Custom …" at bounding box center [492, 235] width 984 height 471
type input "batter bind"
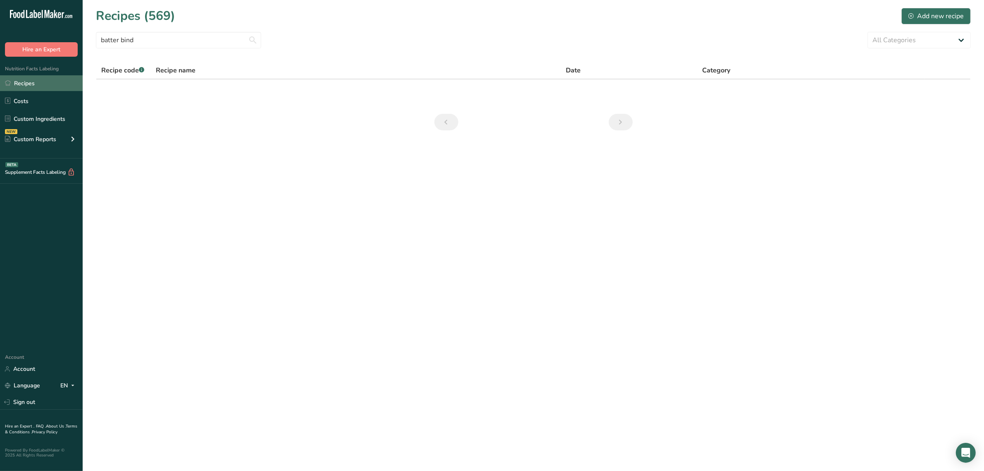
click at [30, 89] on link "Recipes" at bounding box center [41, 83] width 83 height 16
click at [50, 84] on link "Recipes" at bounding box center [41, 83] width 83 height 16
click at [55, 102] on link "Costs" at bounding box center [41, 101] width 83 height 16
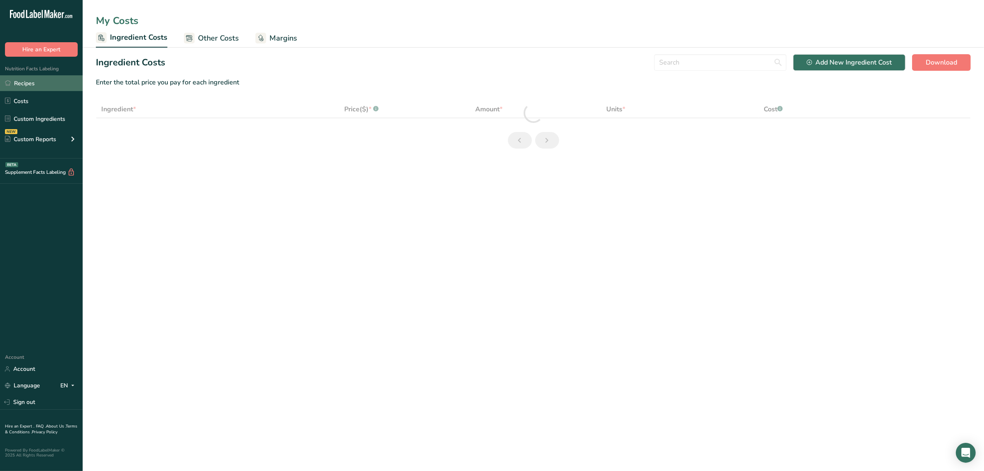
click at [44, 87] on link "Recipes" at bounding box center [41, 83] width 83 height 16
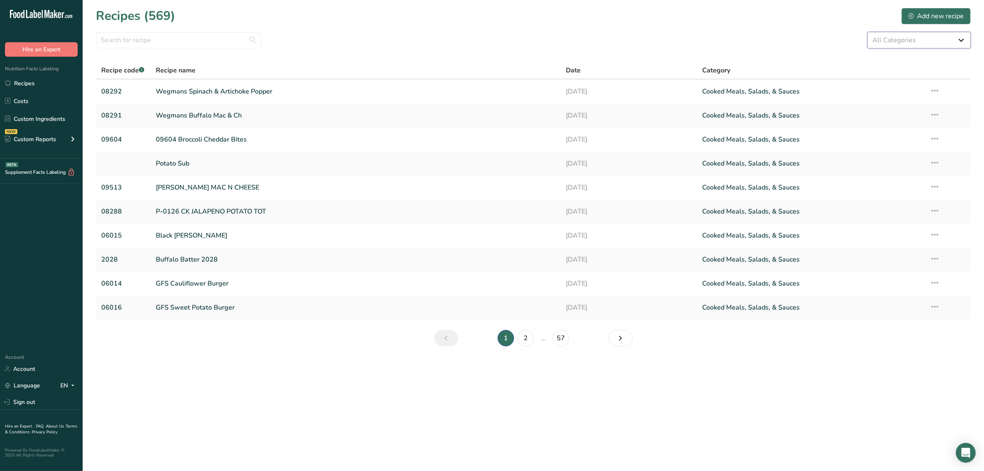
drag, startPoint x: 961, startPoint y: 35, endPoint x: 954, endPoint y: 36, distance: 6.7
click at [958, 34] on select "All Categories Baked Goods Beverages Confectionery Cooked Meals, Salads, & Sauc…" at bounding box center [919, 40] width 103 height 17
click at [716, 438] on main "Recipes (569) Add new recipe All Categories Baked Goods Beverages Confectionery…" at bounding box center [492, 235] width 984 height 471
click at [939, 91] on icon at bounding box center [935, 90] width 10 height 15
click at [681, 432] on main "Recipes (569) Add new recipe All Categories Baked Goods Beverages Confectionery…" at bounding box center [492, 235] width 984 height 471
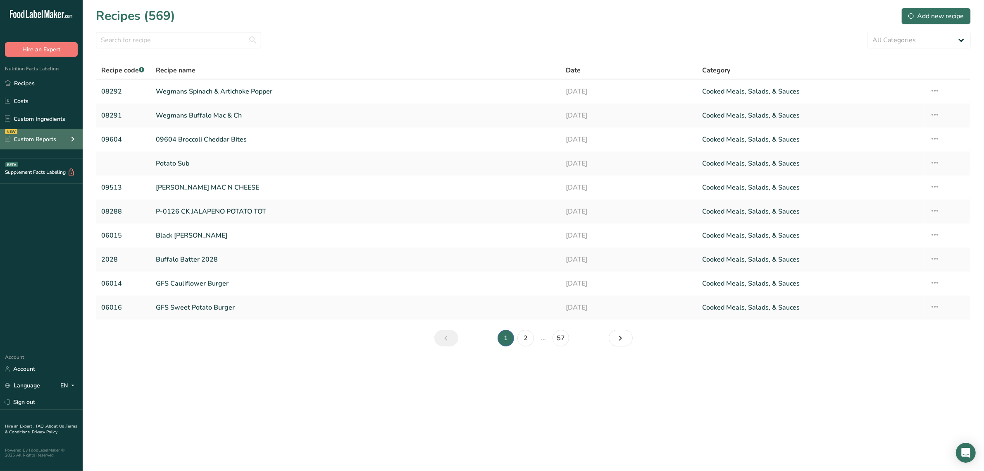
click at [49, 140] on div "Custom Reports" at bounding box center [30, 139] width 51 height 9
click at [58, 150] on link "Menu Label" at bounding box center [41, 158] width 83 height 18
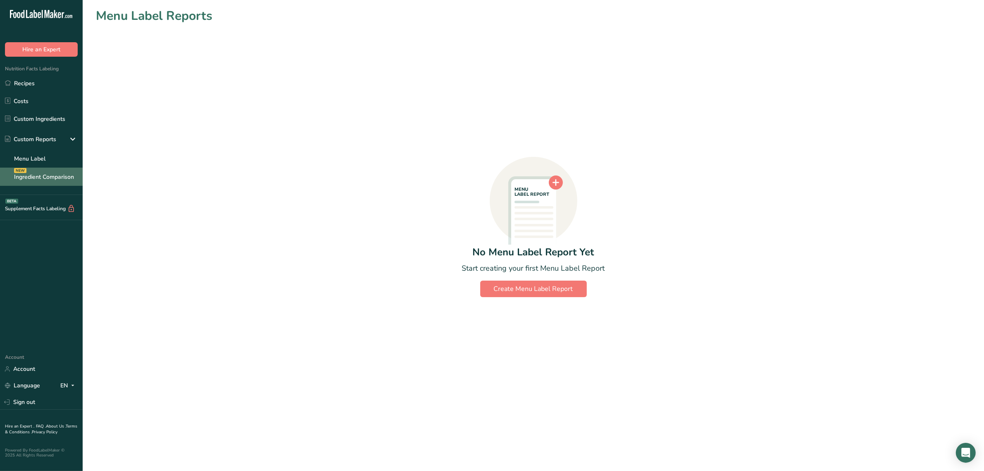
click at [52, 167] on link "Ingredient Comparison NEW" at bounding box center [41, 176] width 83 height 18
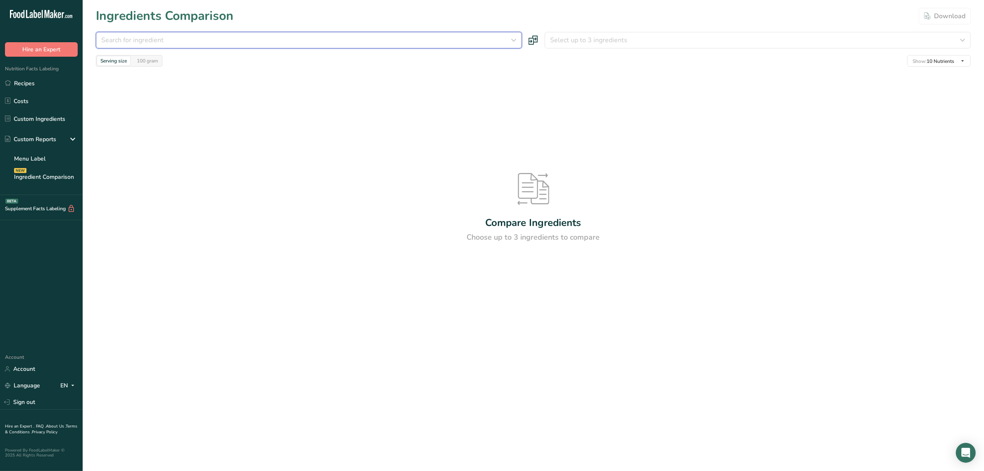
click at [156, 36] on span "Search for ingredient" at bounding box center [132, 40] width 62 height 10
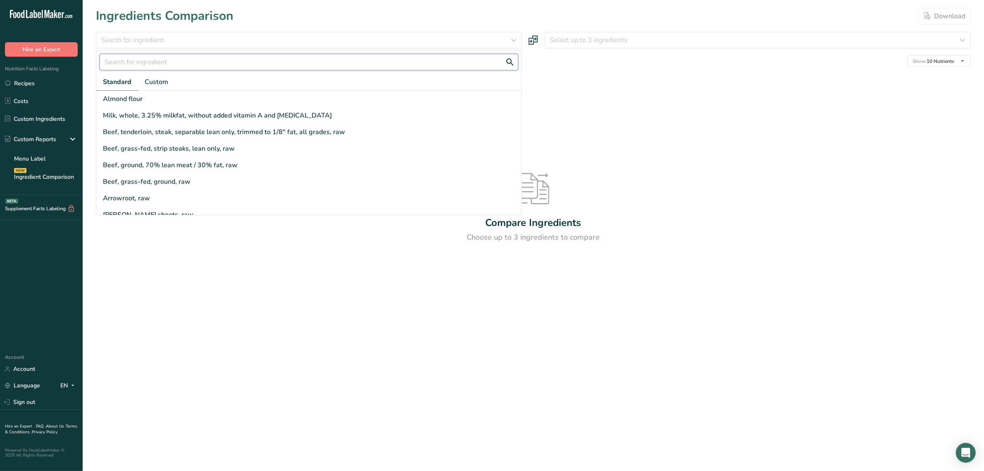
click at [142, 60] on input "text" at bounding box center [309, 62] width 419 height 17
paste input "do-01150"
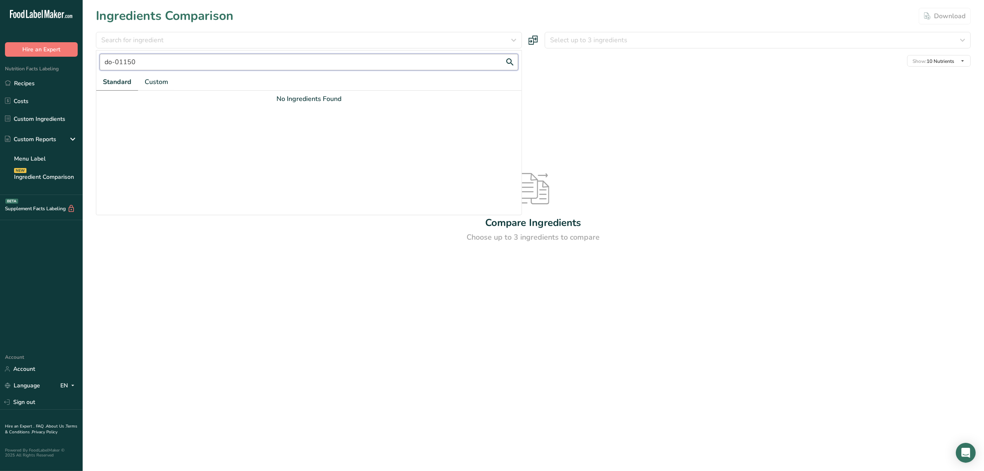
click at [147, 67] on input "do-01150" at bounding box center [309, 62] width 419 height 17
type input "do-01150"
click at [151, 74] on link "Custom" at bounding box center [156, 82] width 37 height 17
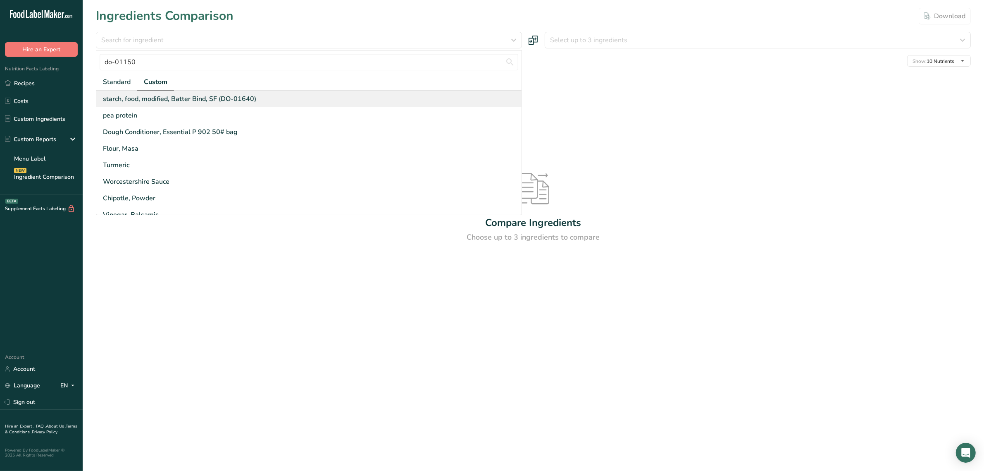
click at [154, 94] on div "starch, food, modified, Batter Bind, SF (DO-01640)" at bounding box center [179, 99] width 153 height 10
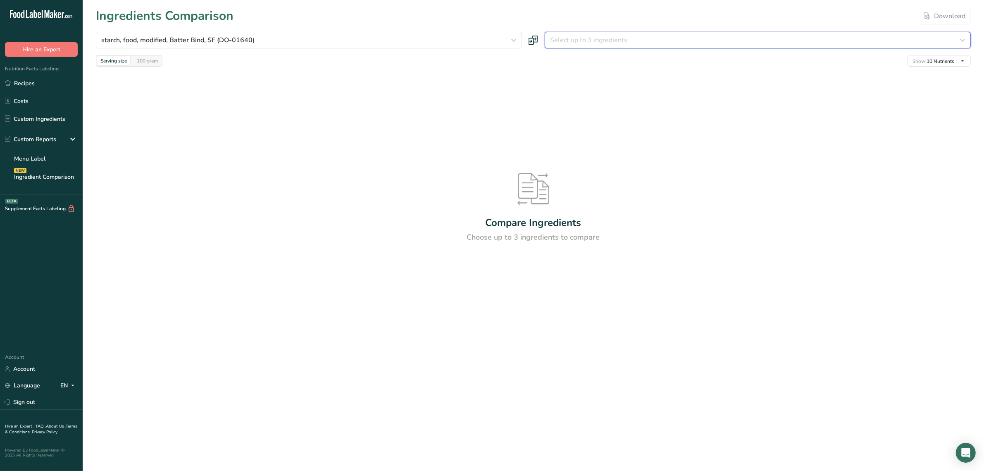
click at [584, 38] on span "Select up to 3 ingredients" at bounding box center [588, 40] width 77 height 10
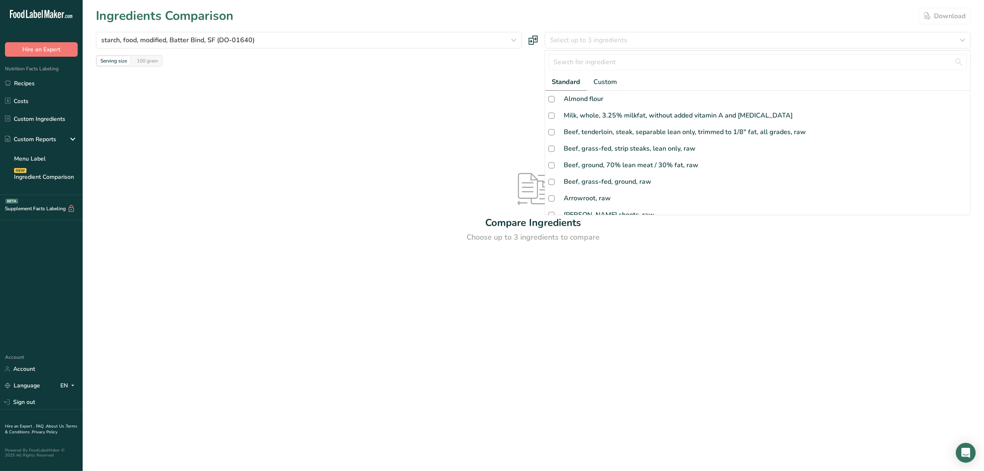
click at [571, 52] on div at bounding box center [757, 61] width 425 height 23
click at [567, 61] on input "text" at bounding box center [758, 62] width 419 height 17
paste input "do-01150"
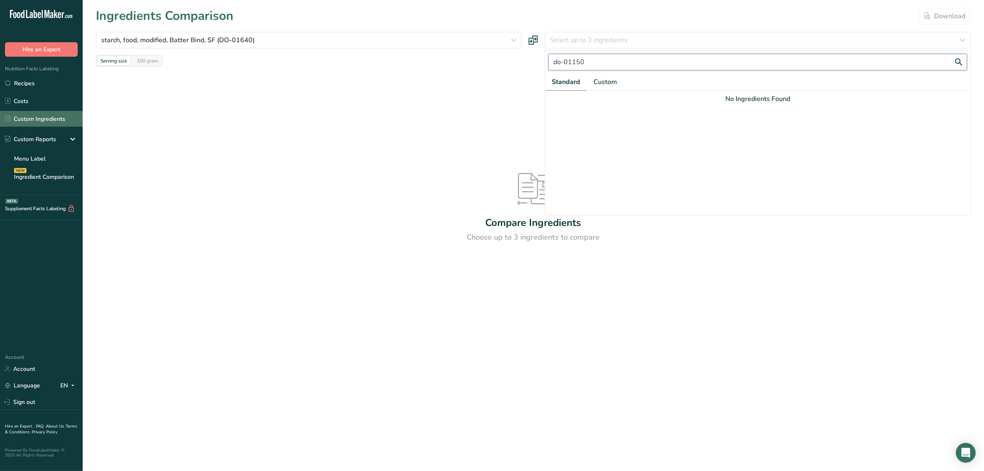
type input "do-01150"
click at [57, 115] on link "Custom Ingredients" at bounding box center [41, 119] width 83 height 16
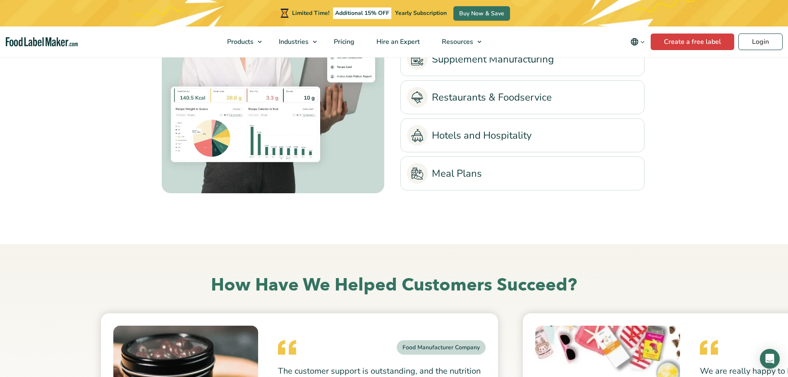
scroll to position [2150, 0]
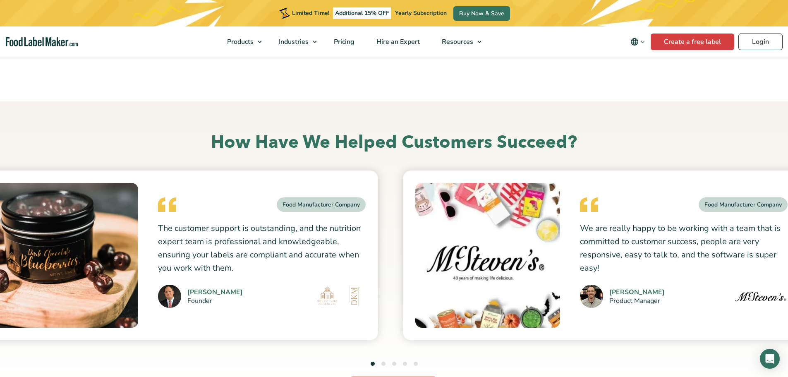
drag, startPoint x: 361, startPoint y: 189, endPoint x: 235, endPoint y: 203, distance: 126.4
click at [235, 203] on div "Food Manufacturer Company The customer support is outstanding, and the nutritio…" at bounding box center [179, 255] width 397 height 170
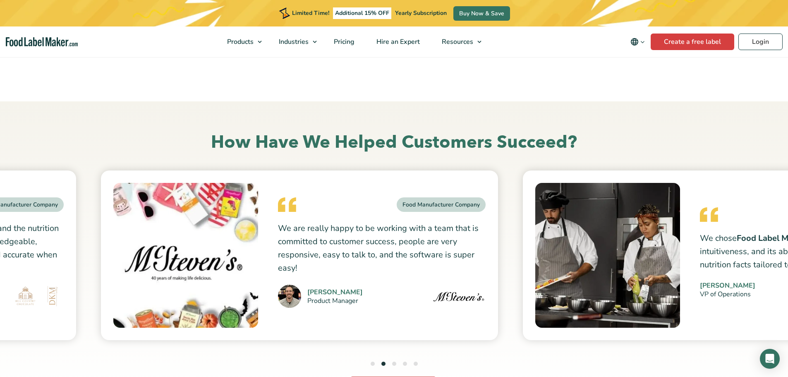
drag, startPoint x: 385, startPoint y: 194, endPoint x: 134, endPoint y: 205, distance: 251.2
click at [134, 205] on div "Food Manufacturer Company We are really happy to be working with a team that is…" at bounding box center [299, 255] width 397 height 170
drag, startPoint x: 559, startPoint y: 210, endPoint x: 316, endPoint y: 221, distance: 242.5
click at [316, 221] on div "Food Manufacturer Company The customer support is outstanding, and the nutritio…" at bounding box center [721, 255] width 2109 height 170
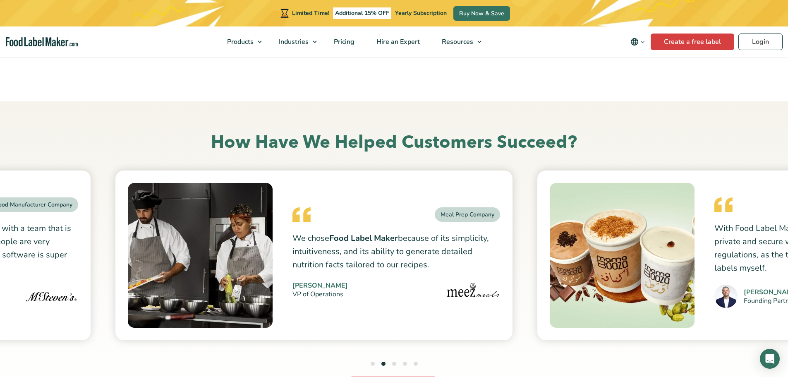
drag, startPoint x: 603, startPoint y: 223, endPoint x: 218, endPoint y: 224, distance: 384.5
click at [218, 224] on img at bounding box center [200, 255] width 145 height 145
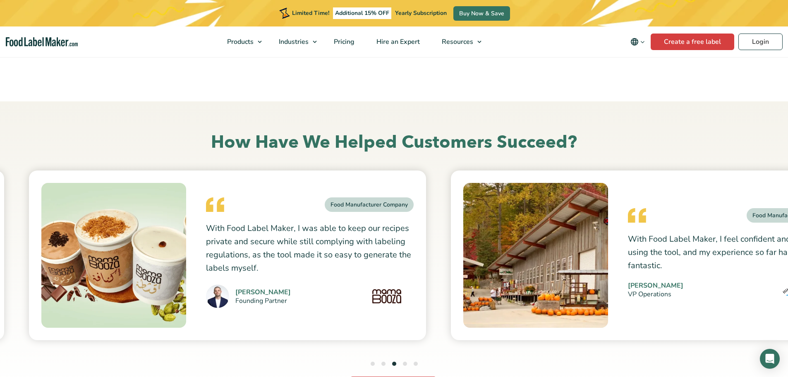
drag, startPoint x: 724, startPoint y: 241, endPoint x: 230, endPoint y: 240, distance: 493.7
click at [230, 240] on p "With Food Label Maker, I was able to keep our recipes private and secure while …" at bounding box center [310, 248] width 208 height 53
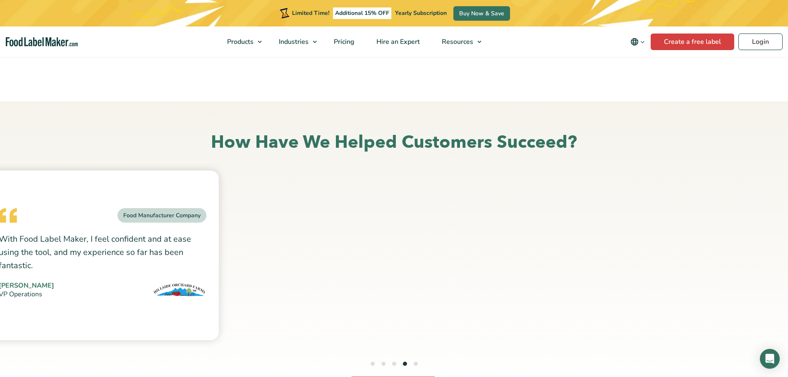
drag, startPoint x: 701, startPoint y: 237, endPoint x: 0, endPoint y: 238, distance: 700.8
click at [0, 238] on p "With Food Label Maker, I feel confident and at ease using the tool, and my expe…" at bounding box center [103, 252] width 208 height 40
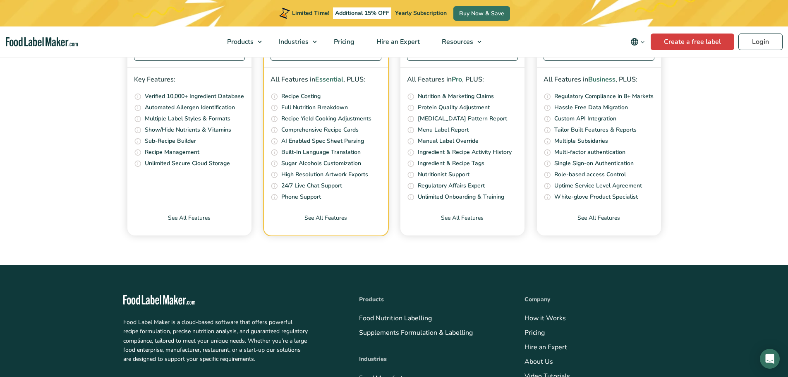
scroll to position [3225, 0]
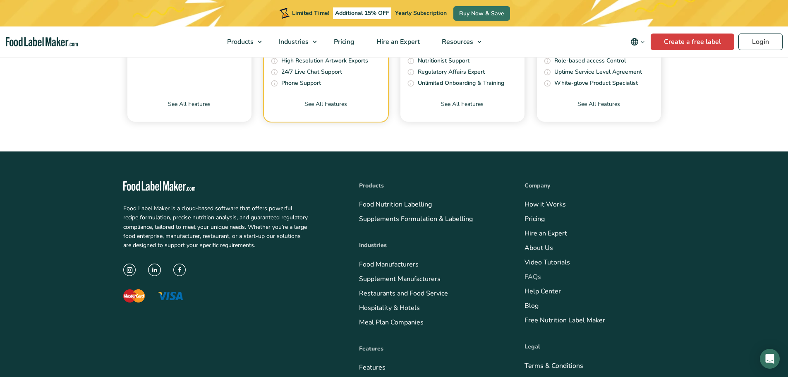
click at [530, 277] on link "FAQs" at bounding box center [532, 276] width 17 height 9
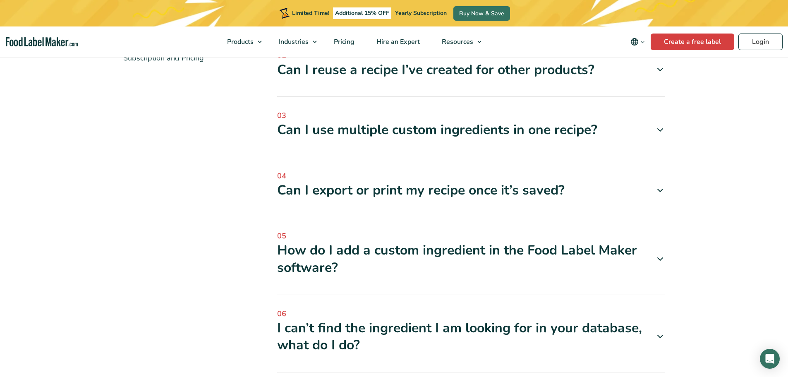
scroll to position [331, 0]
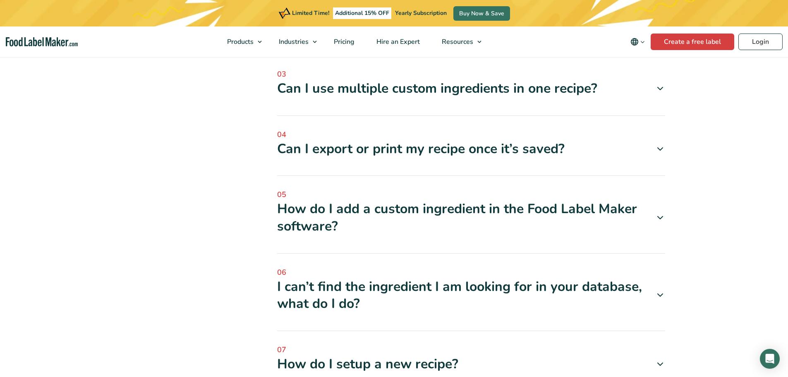
click at [381, 285] on div "I can’t find the ingredient I am looking for in your database, what do I do?" at bounding box center [471, 295] width 388 height 34
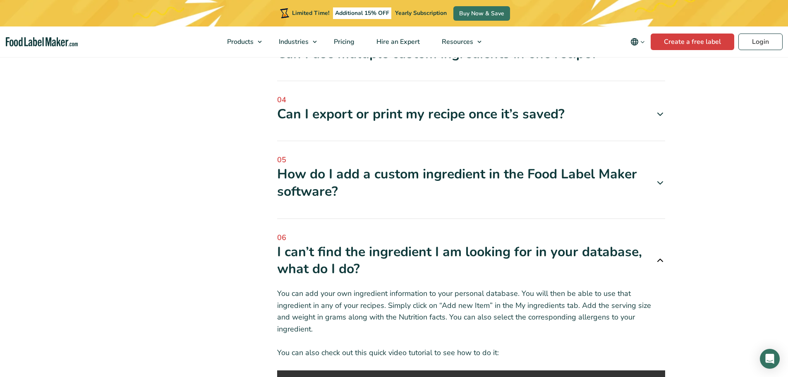
scroll to position [413, 0]
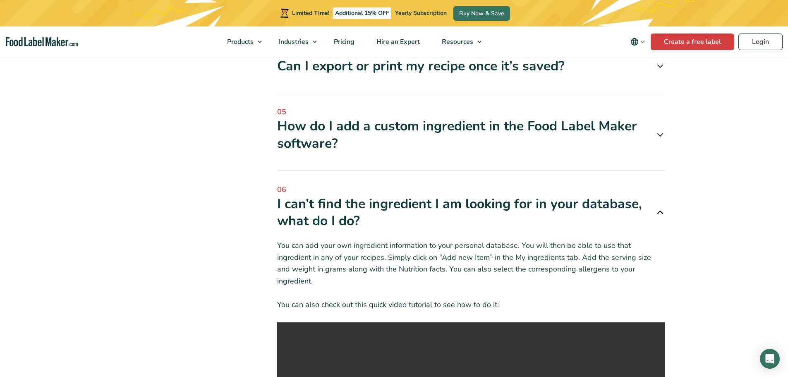
click at [349, 209] on div "I can’t find the ingredient I am looking for in your database, what do I do?" at bounding box center [471, 212] width 388 height 34
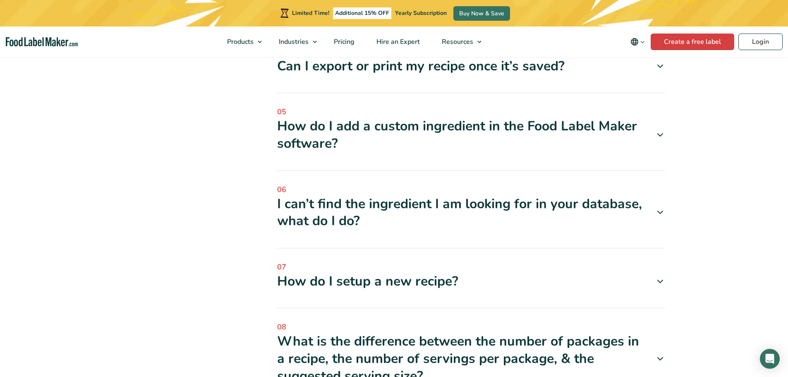
click at [314, 221] on div "I can’t find the ingredient I am looking for in your database, what do I do?" at bounding box center [471, 212] width 388 height 34
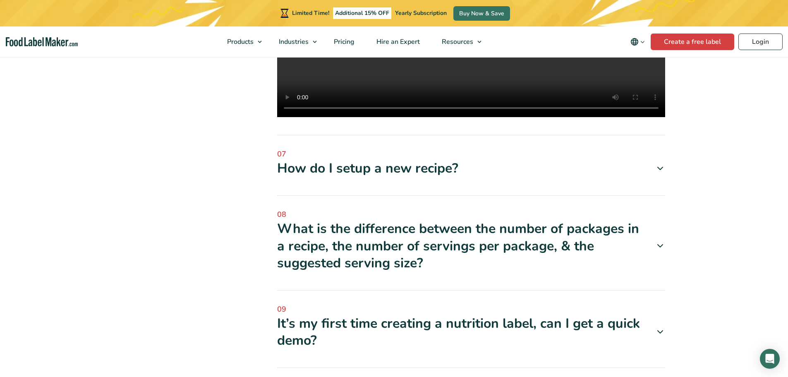
scroll to position [827, 0]
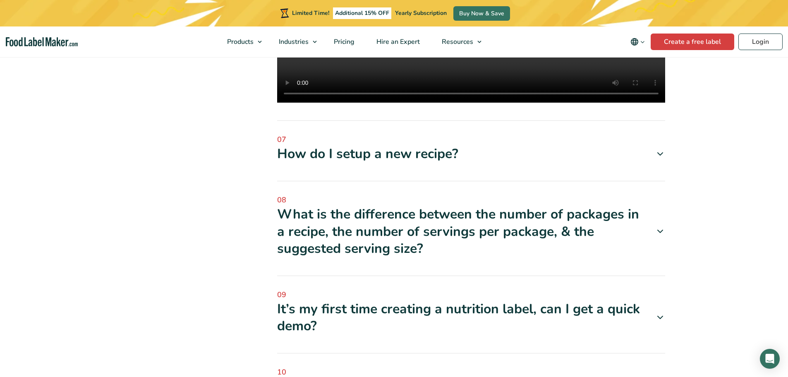
click at [340, 248] on div "What is the difference between the number of packages in a recipe, the number o…" at bounding box center [471, 231] width 388 height 52
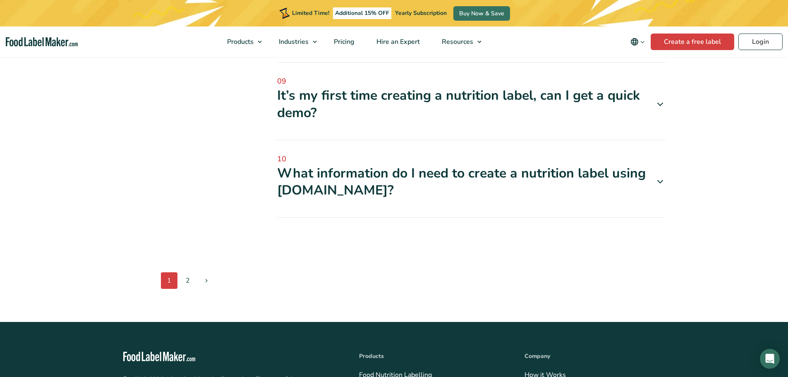
scroll to position [1240, 0]
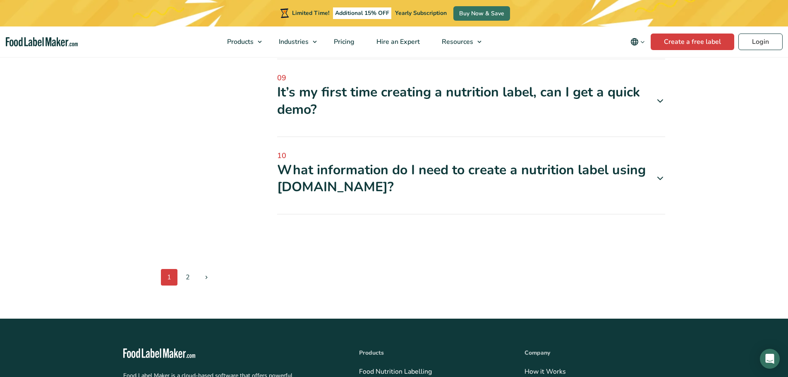
click at [455, 118] on div "It’s my first time creating a nutrition label, can I get a quick demo?" at bounding box center [471, 101] width 388 height 34
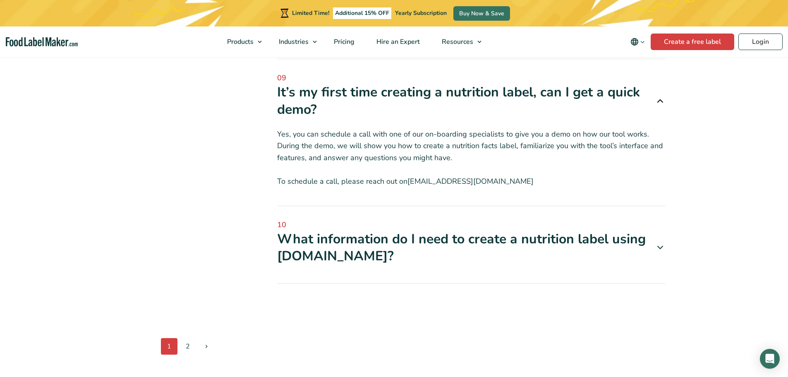
click at [455, 118] on div "It’s my first time creating a nutrition label, can I get a quick demo?" at bounding box center [471, 101] width 388 height 34
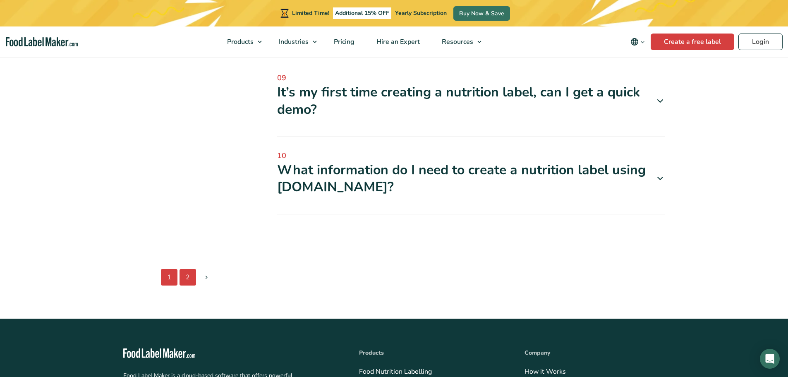
click at [188, 285] on link "2" at bounding box center [187, 277] width 17 height 17
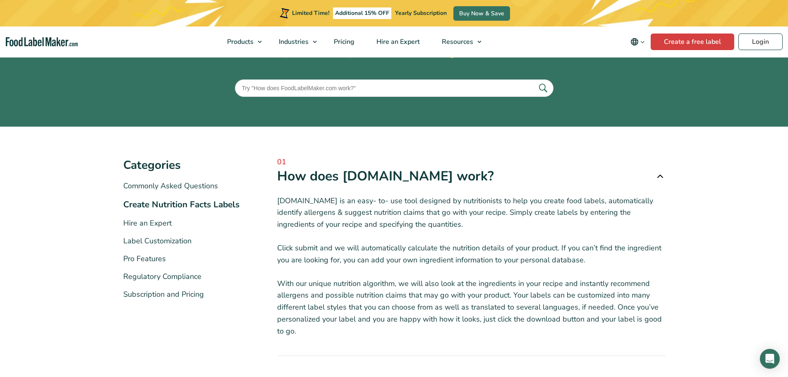
scroll to position [41, 0]
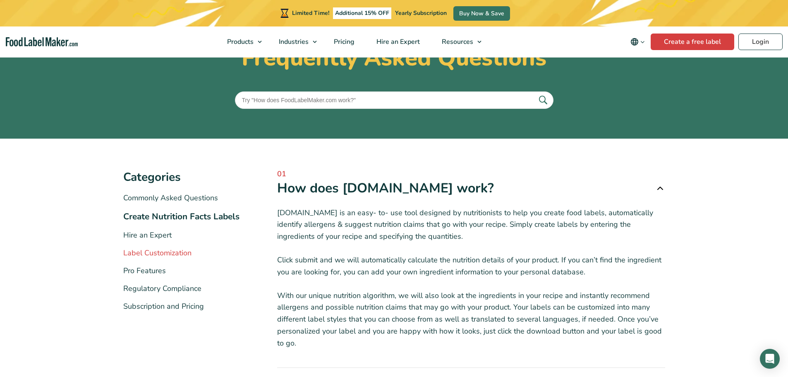
click at [165, 250] on link "Label Customization" at bounding box center [157, 253] width 68 height 10
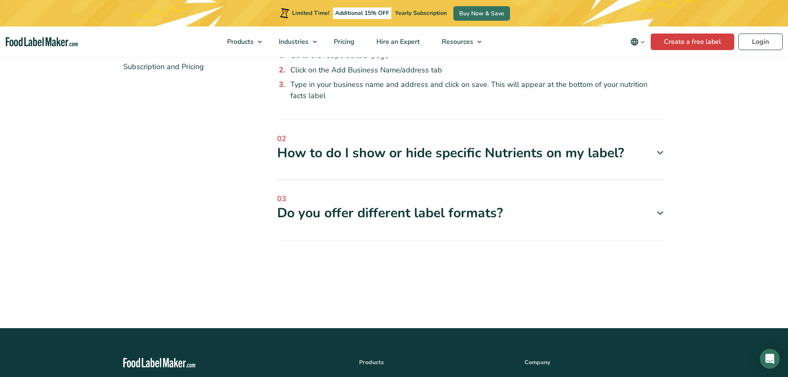
scroll to position [165, 0]
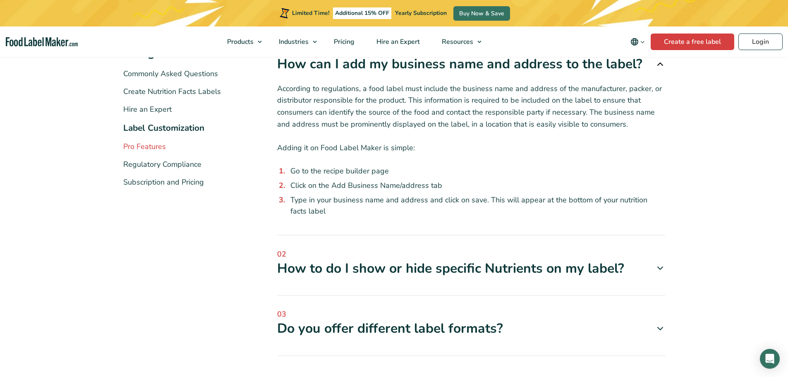
click at [144, 148] on link "Pro Features" at bounding box center [144, 146] width 43 height 10
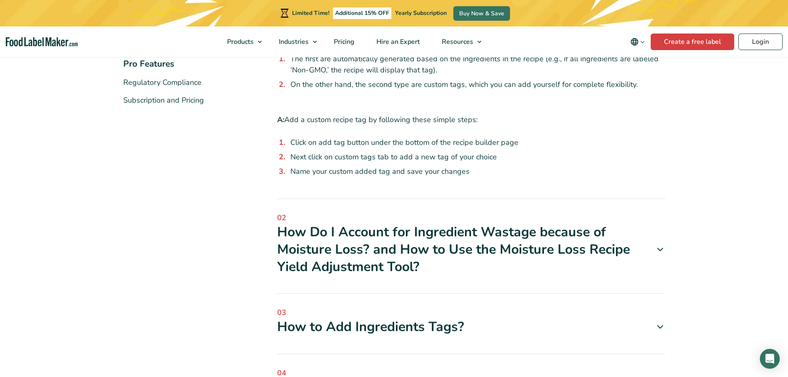
scroll to position [248, 0]
click at [307, 270] on div "How Do I Account for Ingredient Wastage because of Moisture Loss? and How to Us…" at bounding box center [471, 248] width 388 height 52
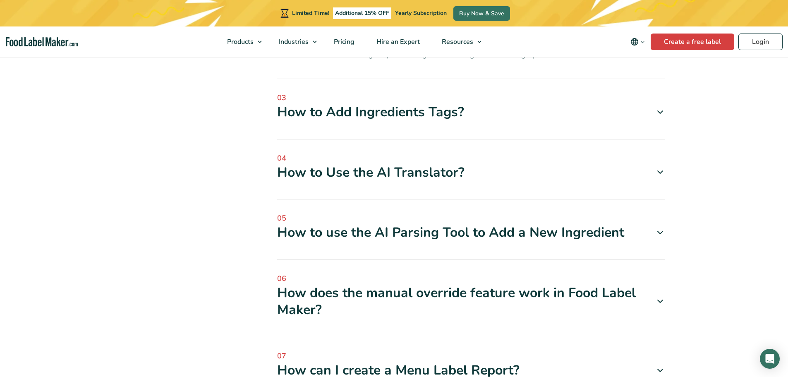
scroll to position [620, 0]
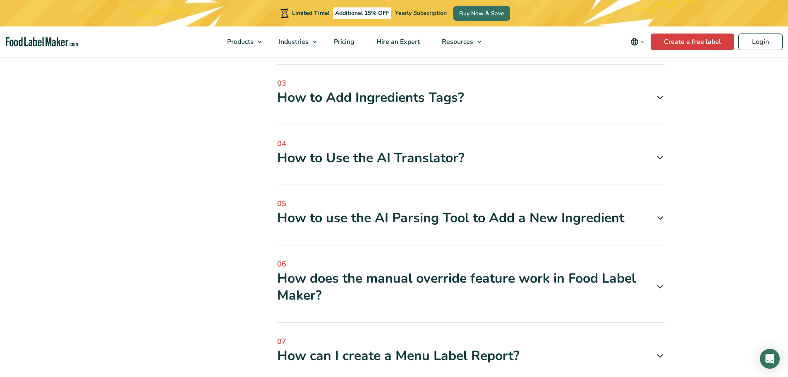
click at [403, 205] on span "05" at bounding box center [471, 203] width 388 height 11
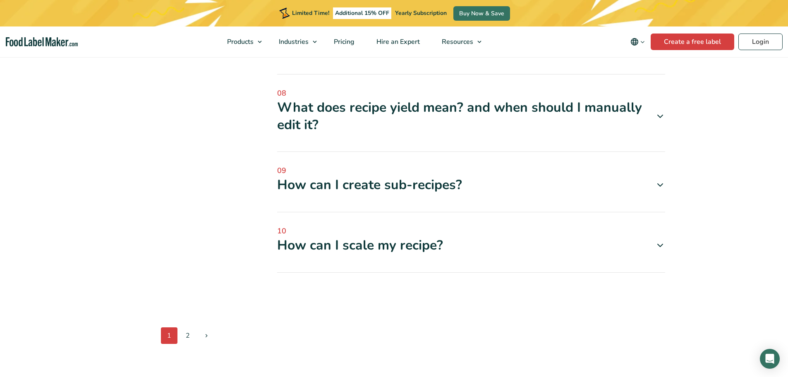
scroll to position [1282, 0]
click at [188, 327] on link "2" at bounding box center [187, 335] width 17 height 17
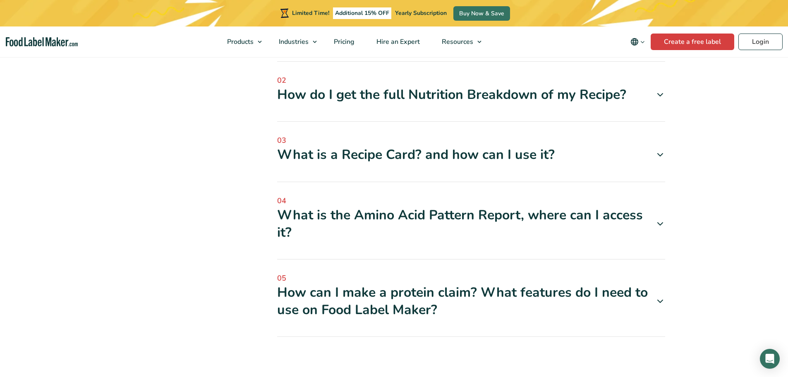
scroll to position [455, 0]
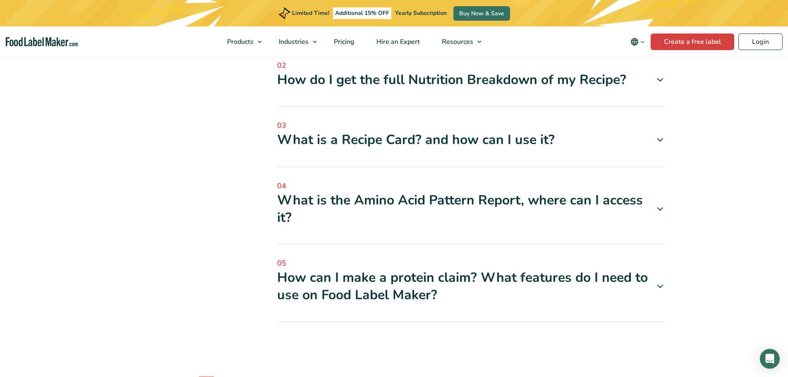
click at [295, 282] on div "How can I make a protein claim? What features do I need to use on Food Label Ma…" at bounding box center [471, 286] width 388 height 34
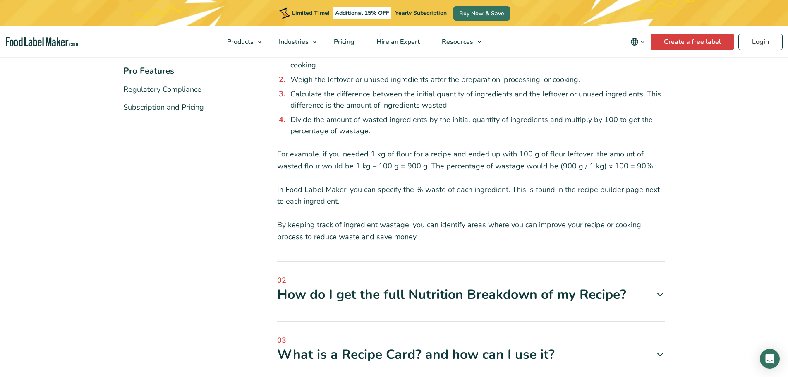
scroll to position [165, 0]
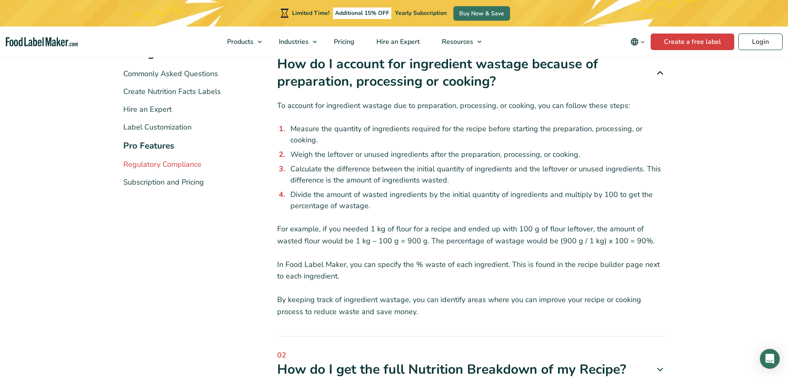
click at [158, 162] on link "Regulatory Compliance" at bounding box center [162, 164] width 78 height 10
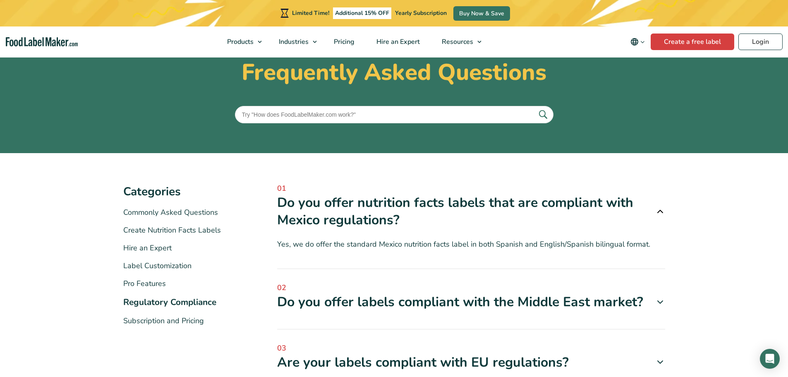
scroll to position [41, 0]
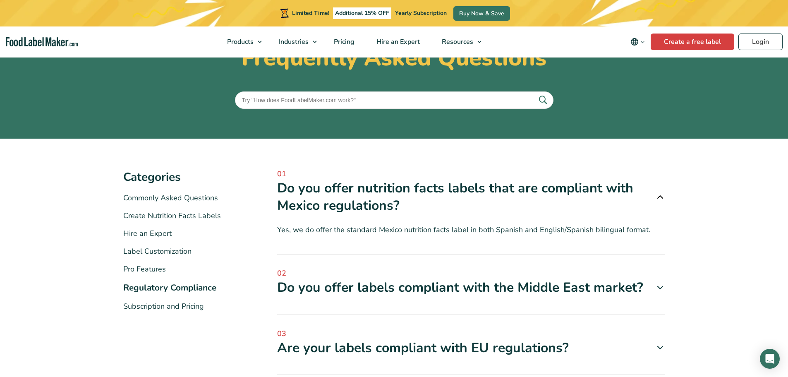
click at [372, 275] on span "02" at bounding box center [471, 273] width 388 height 11
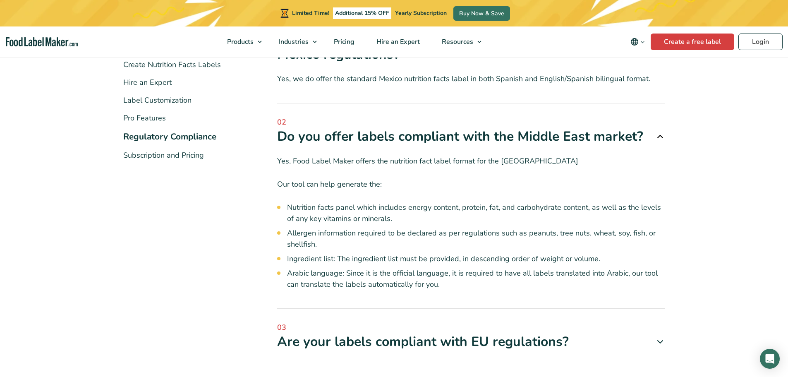
scroll to position [207, 0]
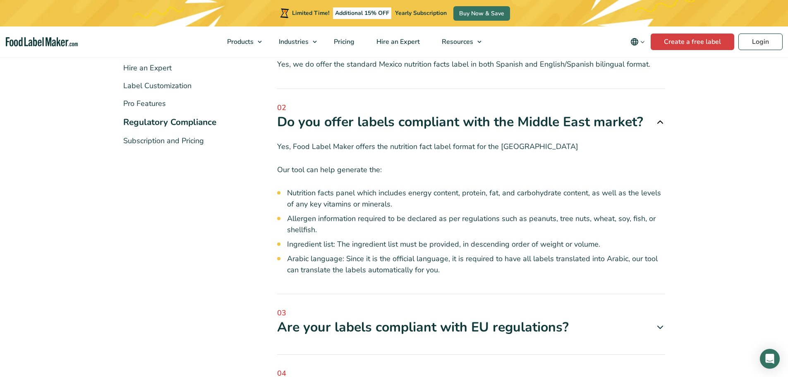
click at [364, 326] on div "Are your labels compliant with EU regulations?" at bounding box center [471, 326] width 388 height 17
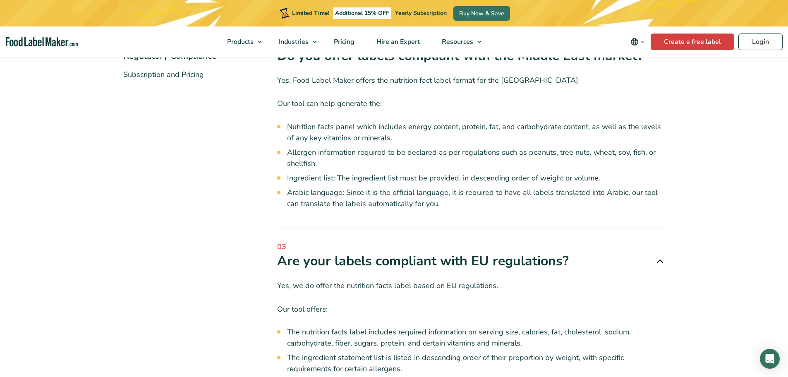
scroll to position [289, 0]
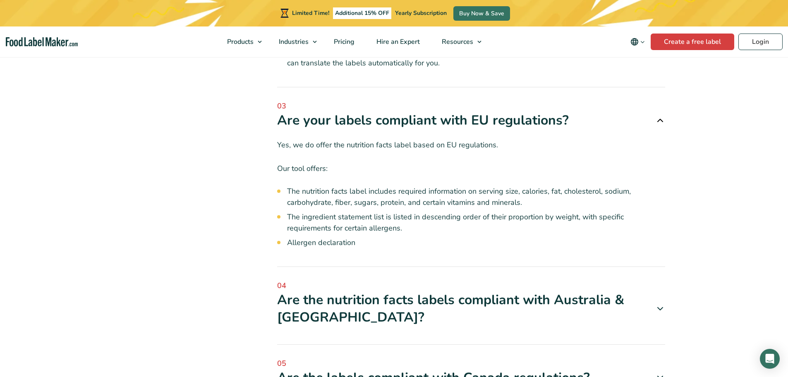
click at [347, 313] on div "Are the nutrition facts labels compliant with Australia & New Zealand?" at bounding box center [471, 308] width 388 height 34
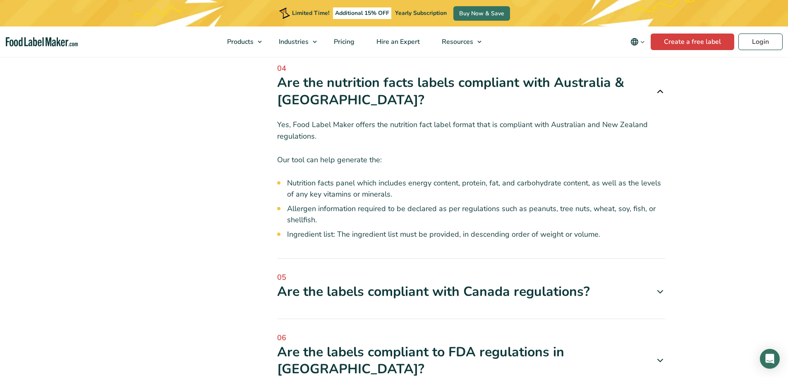
scroll to position [703, 0]
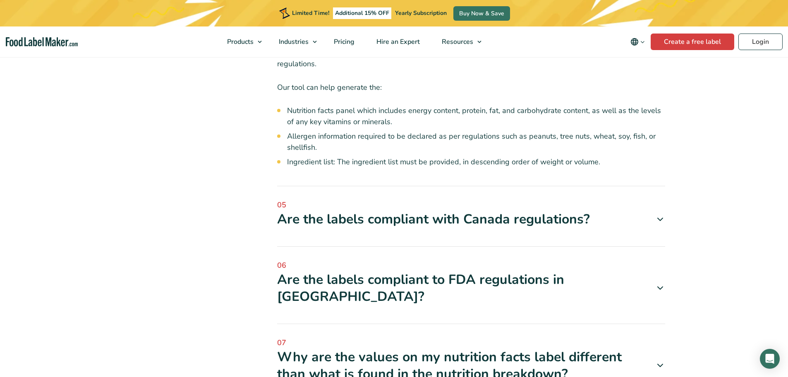
click at [374, 220] on div "Are the labels compliant with Canada regulations?" at bounding box center [471, 218] width 388 height 17
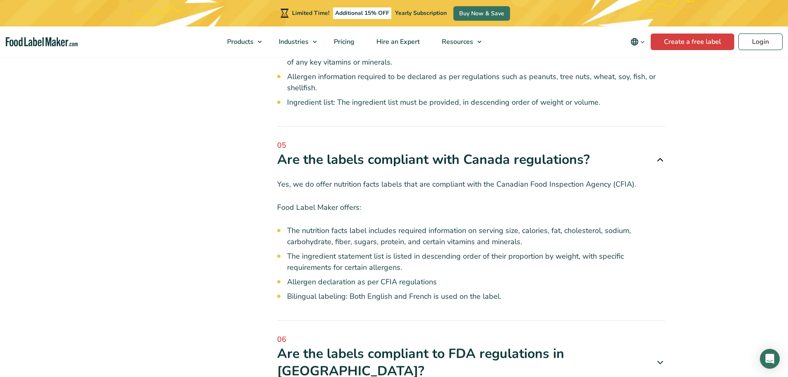
scroll to position [868, 0]
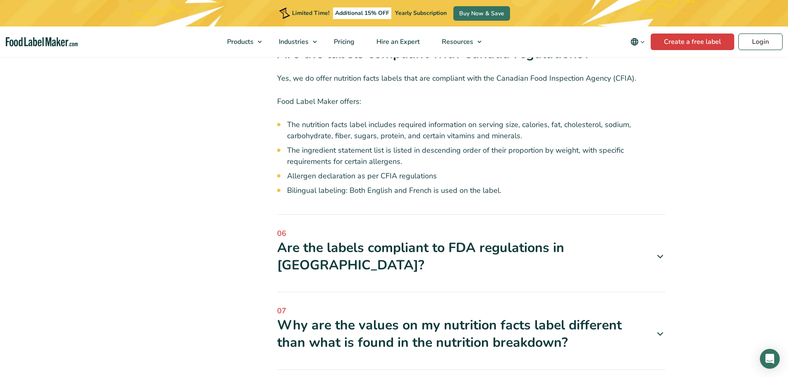
click at [320, 253] on div "Are the labels compliant to FDA regulations in USA?" at bounding box center [471, 256] width 388 height 34
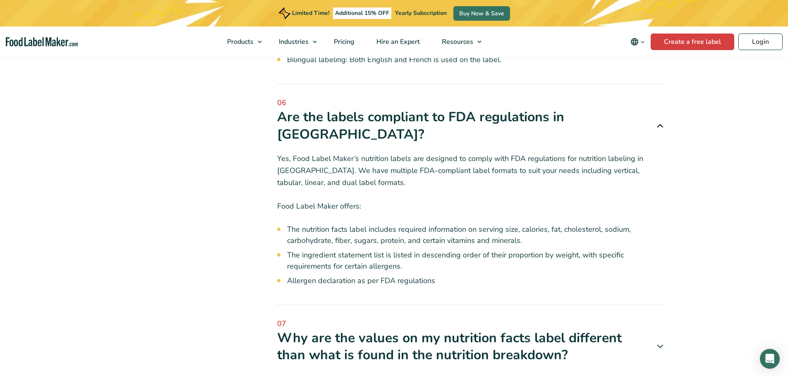
scroll to position [1075, 0]
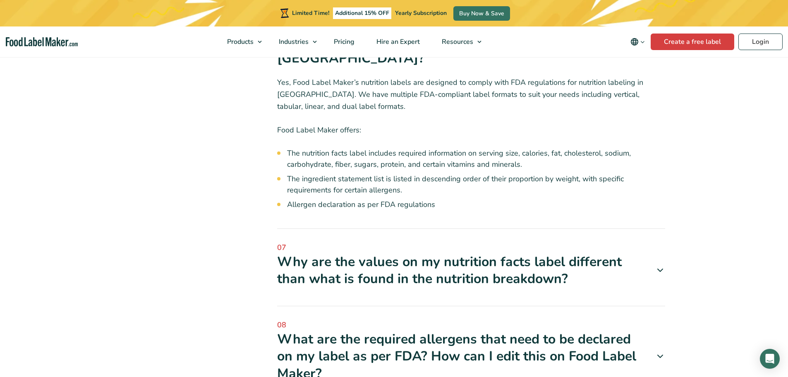
click at [304, 253] on div "Why are the values on my nutrition facts label different than what is found in …" at bounding box center [471, 270] width 388 height 34
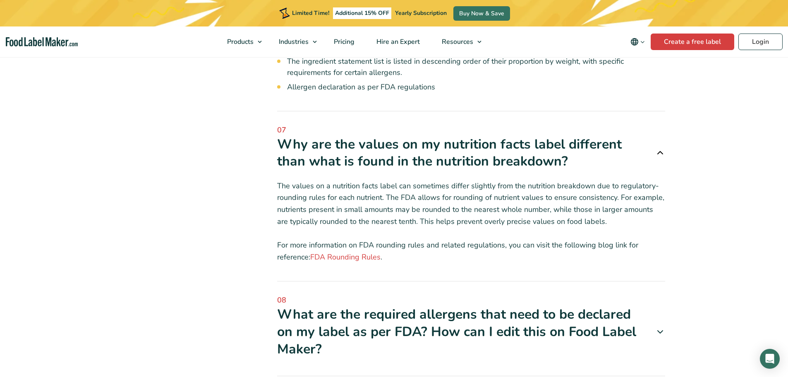
scroll to position [1240, 0]
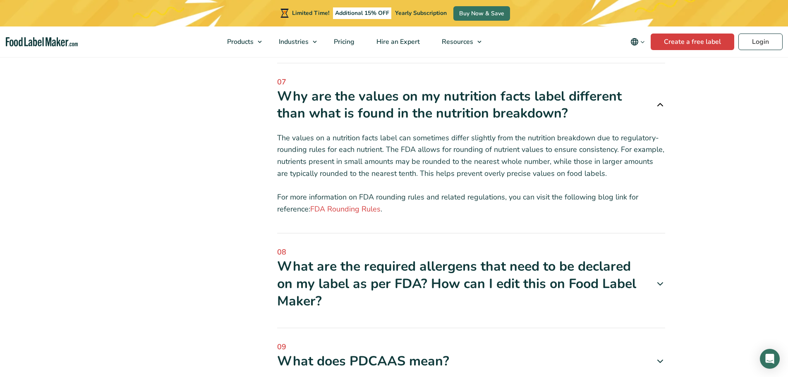
click at [286, 267] on div "What are the required allergens that need to be declared on my label as per FDA…" at bounding box center [471, 284] width 388 height 52
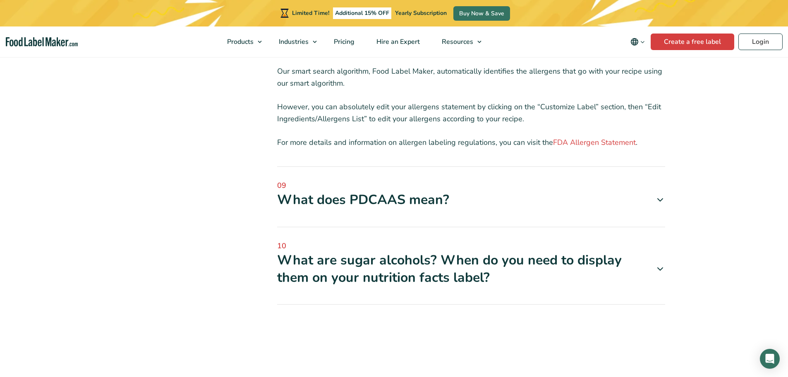
scroll to position [1571, 0]
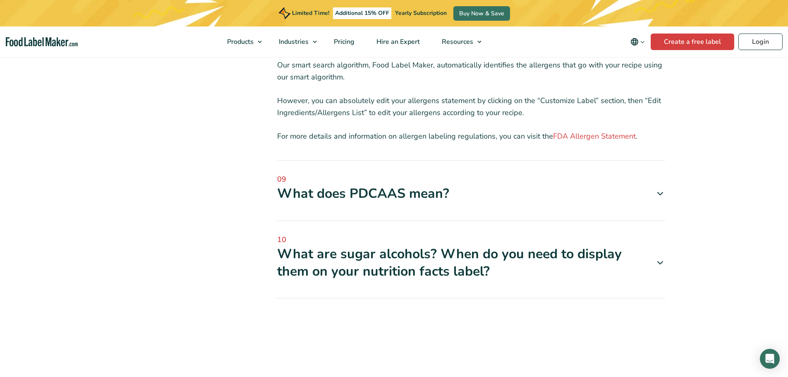
click at [325, 185] on div "What does PDCAAS mean?" at bounding box center [471, 193] width 388 height 17
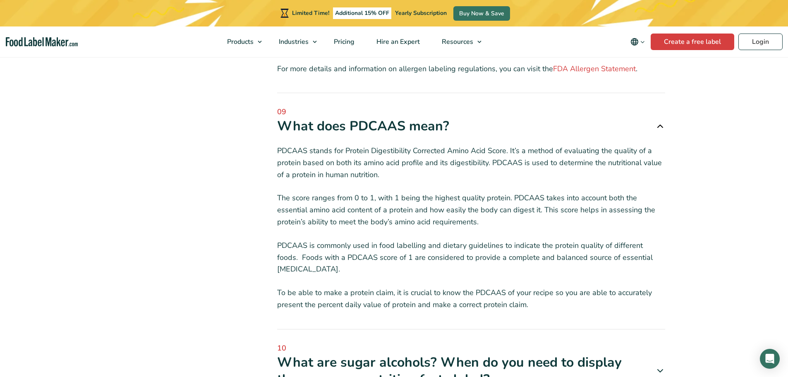
scroll to position [1737, 0]
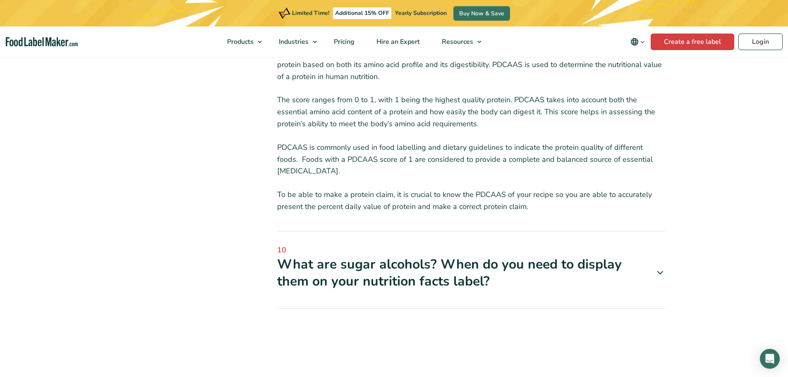
click at [296, 256] on div "What are sugar alcohols? When do you need to display them on your nutrition fac…" at bounding box center [471, 273] width 388 height 34
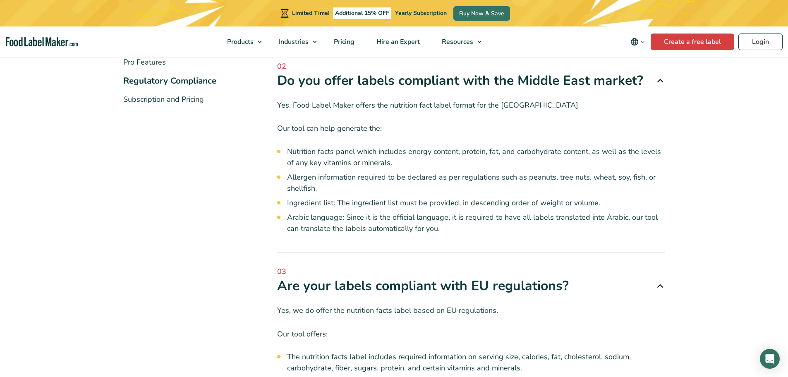
scroll to position [0, 0]
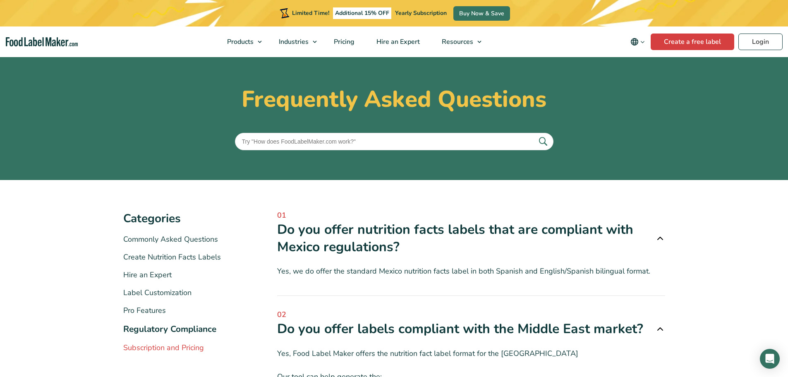
click at [187, 351] on link "Subscription and Pricing" at bounding box center [163, 347] width 81 height 10
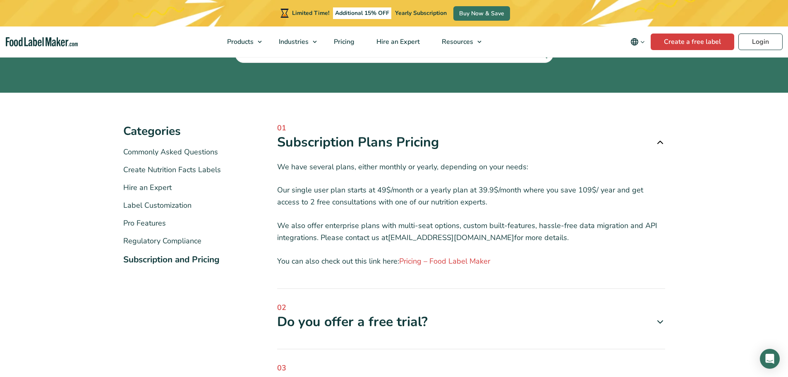
scroll to position [83, 0]
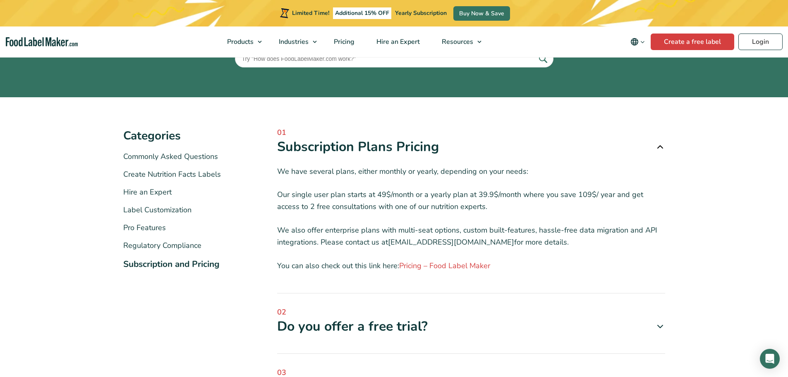
click at [205, 151] on div "Categories Categories Commonly Asked Questions Create Nutrition Facts Labels Hi…" at bounding box center [187, 276] width 129 height 333
click at [205, 155] on link "Commonly Asked Questions" at bounding box center [170, 156] width 95 height 10
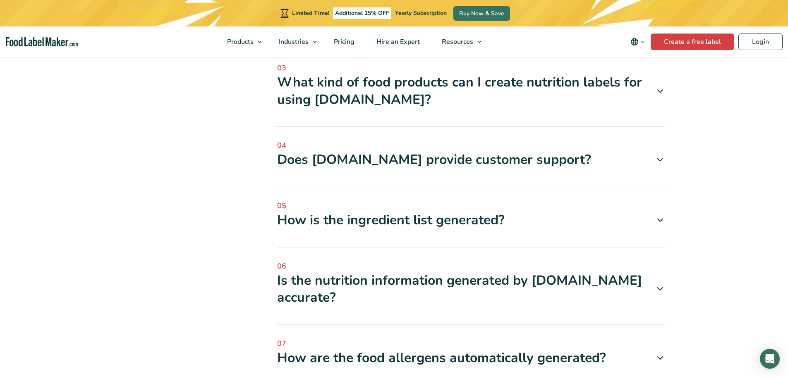
scroll to position [331, 0]
click at [347, 168] on div "04 Does foodlabelmaker.com provide customer support? Yes, we do. You can reach …" at bounding box center [471, 162] width 388 height 47
click at [350, 160] on div "Does foodlabelmaker.com provide customer support?" at bounding box center [471, 159] width 388 height 17
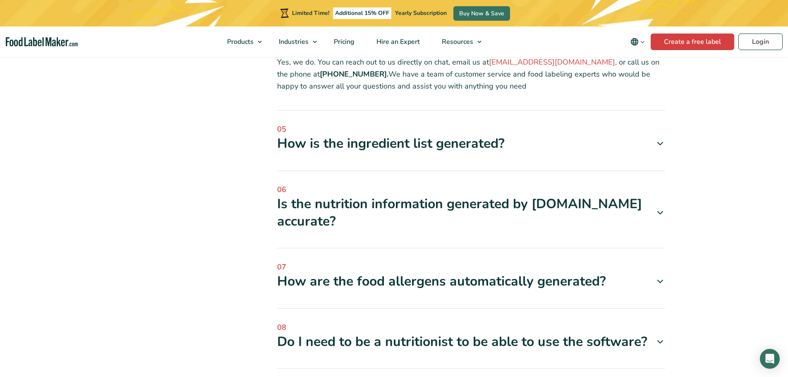
scroll to position [496, 0]
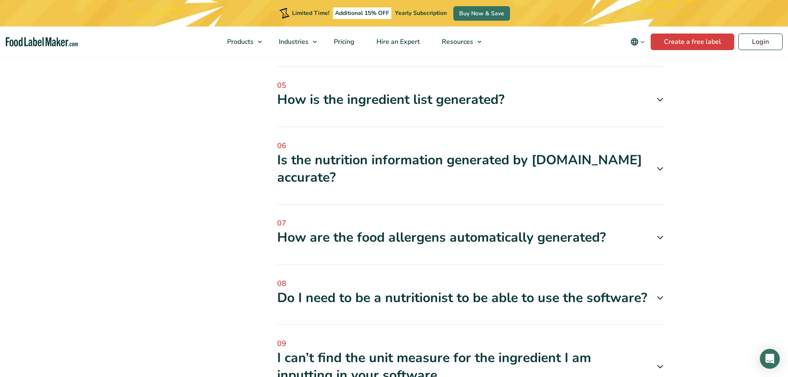
click at [314, 177] on div "Is the nutrition information generated by foodlabelmaker.com accurate?" at bounding box center [471, 168] width 388 height 34
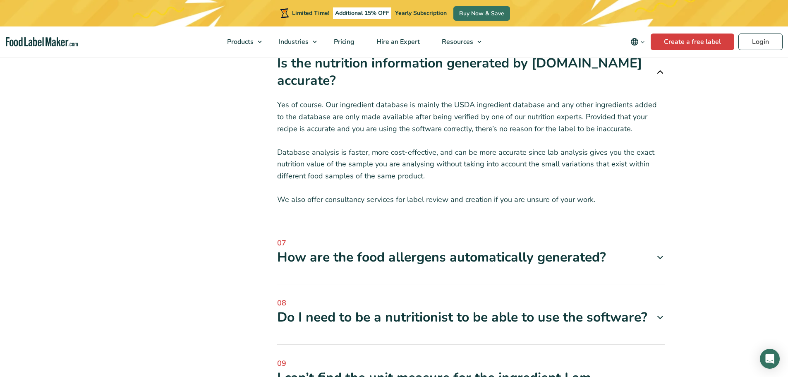
scroll to position [662, 0]
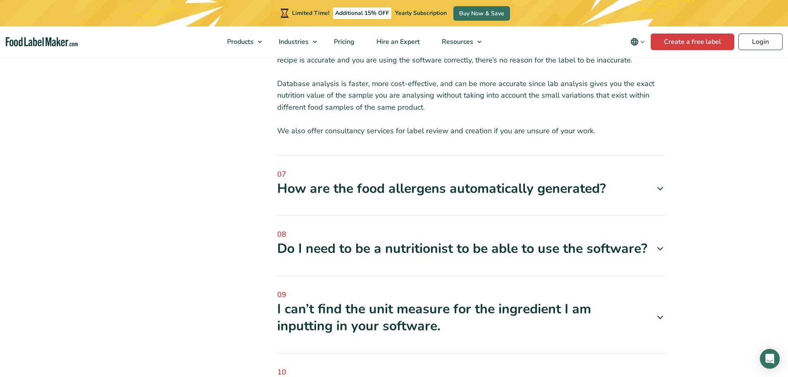
click at [285, 233] on span "08" at bounding box center [471, 234] width 388 height 11
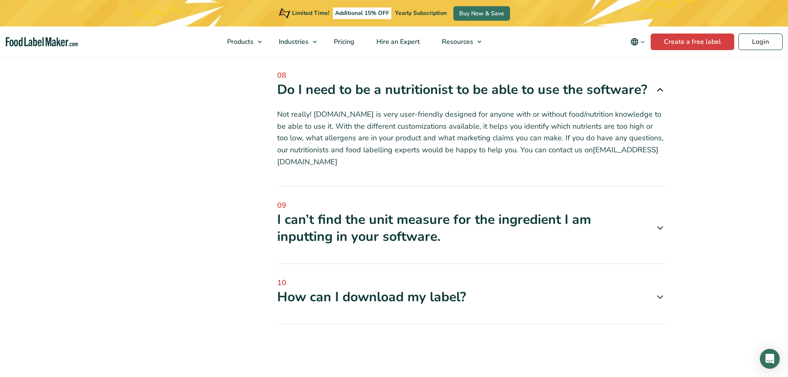
scroll to position [827, 0]
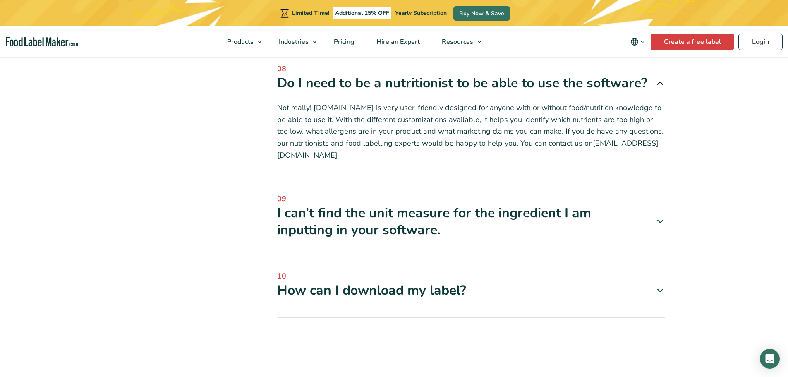
click at [290, 220] on div "I can’t find the unit measure for the ingredient I am inputting in your softwar…" at bounding box center [471, 221] width 388 height 34
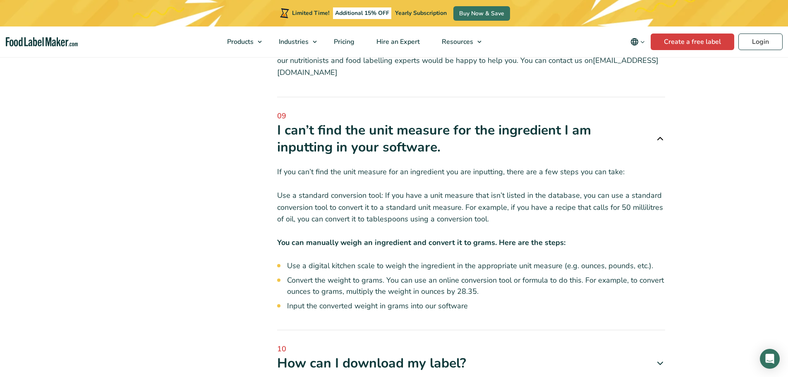
scroll to position [992, 0]
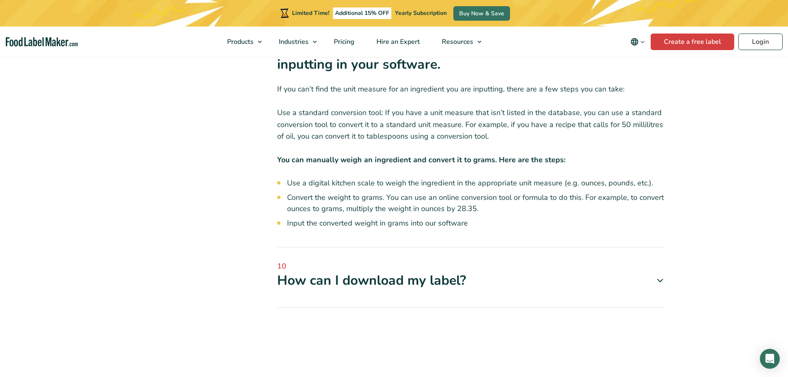
click at [285, 282] on div "How can I download my label?" at bounding box center [471, 280] width 388 height 17
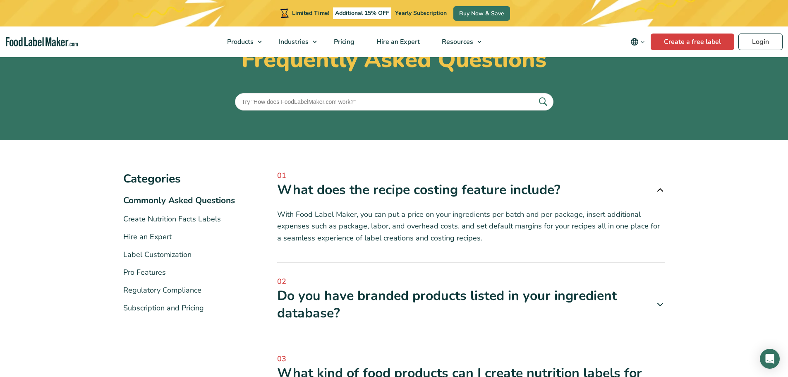
scroll to position [0, 0]
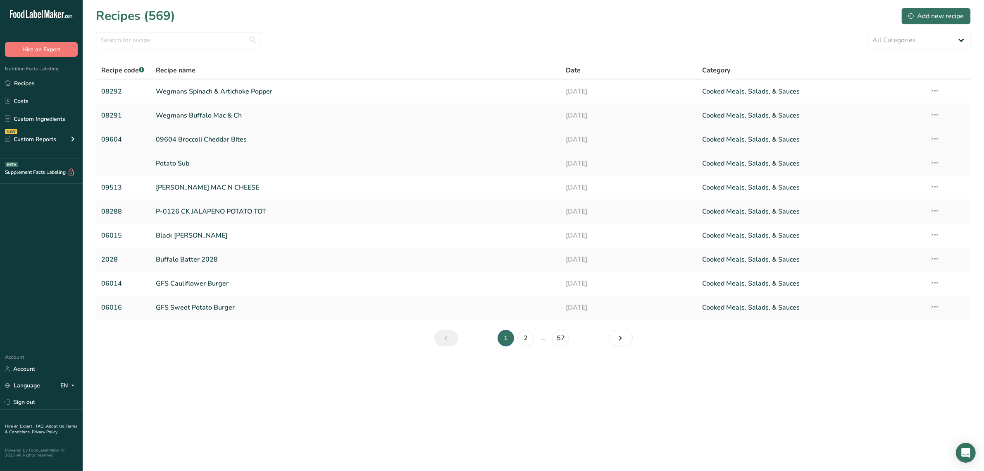
click at [188, 141] on link "09604 Broccoli Cheddar Bites" at bounding box center [356, 139] width 400 height 17
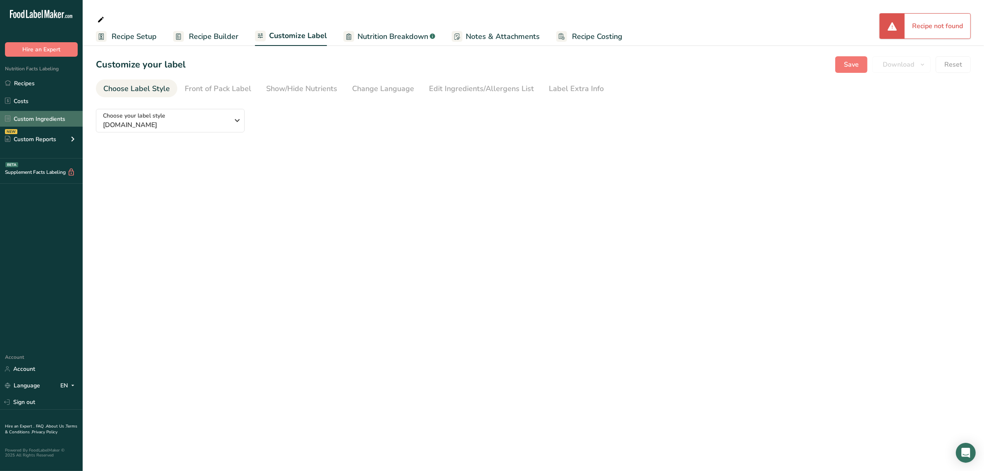
click at [48, 114] on link "Custom Ingredients" at bounding box center [41, 119] width 83 height 16
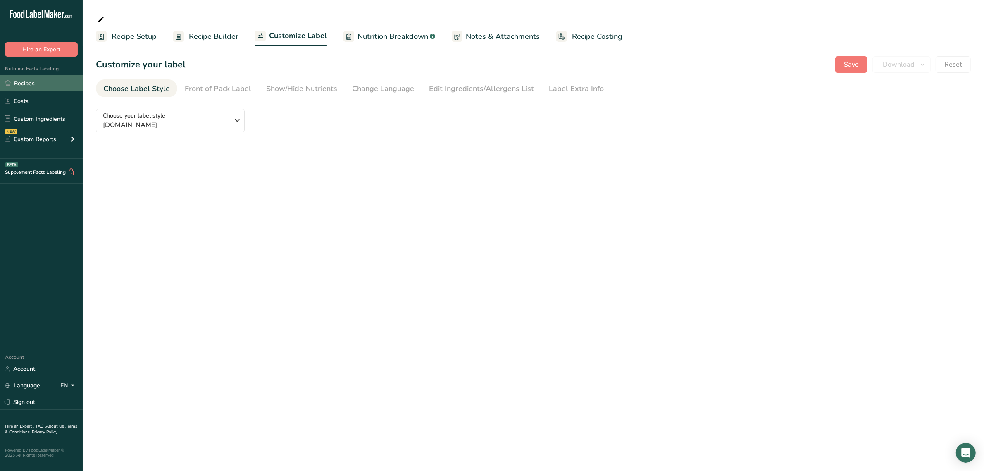
click at [46, 84] on link "Recipes" at bounding box center [41, 83] width 83 height 16
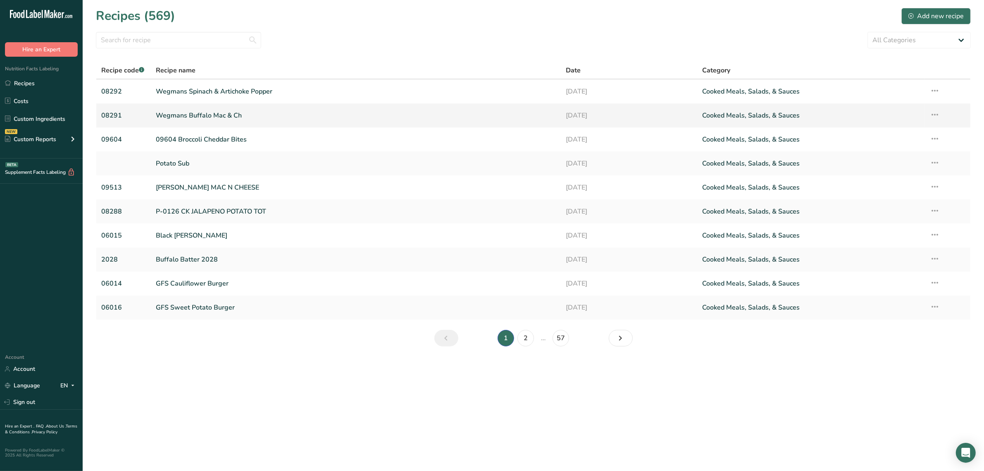
click at [192, 110] on link "Wegmans Buffalo Mac & Ch" at bounding box center [356, 115] width 400 height 17
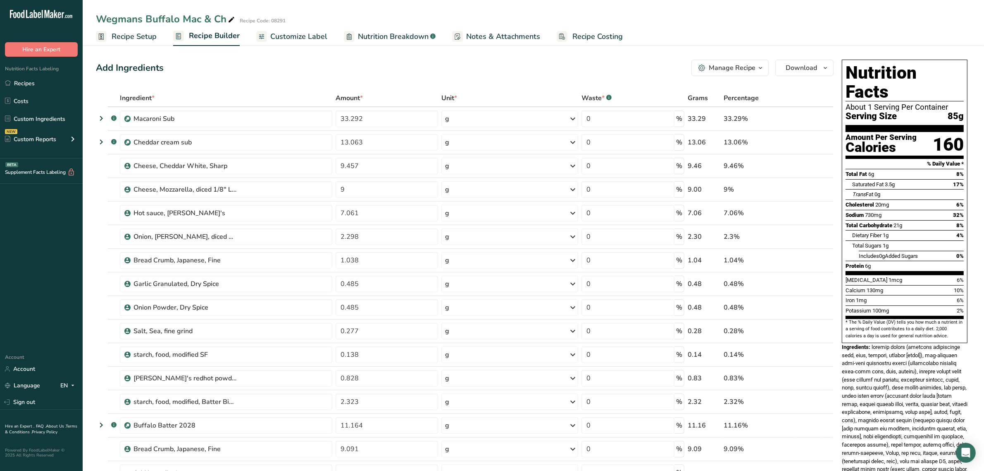
click at [306, 38] on span "Customize Label" at bounding box center [298, 36] width 57 height 11
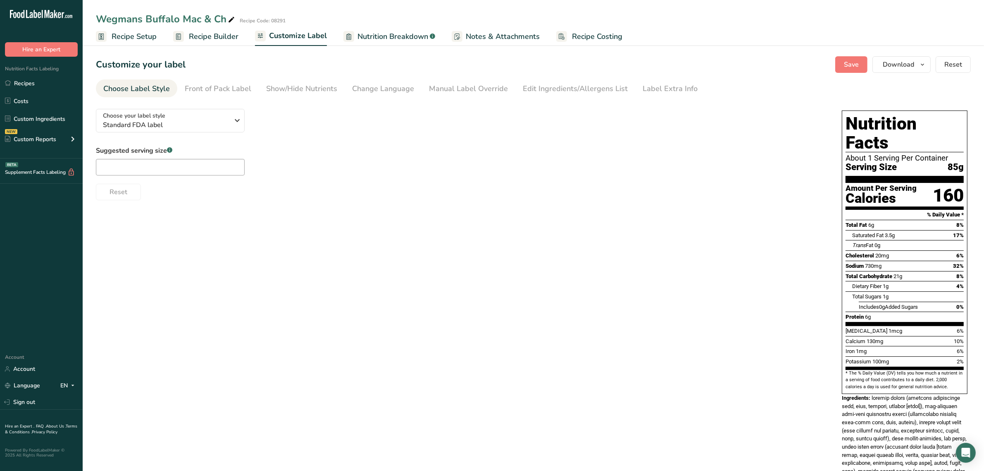
click at [224, 38] on span "Recipe Builder" at bounding box center [214, 36] width 50 height 11
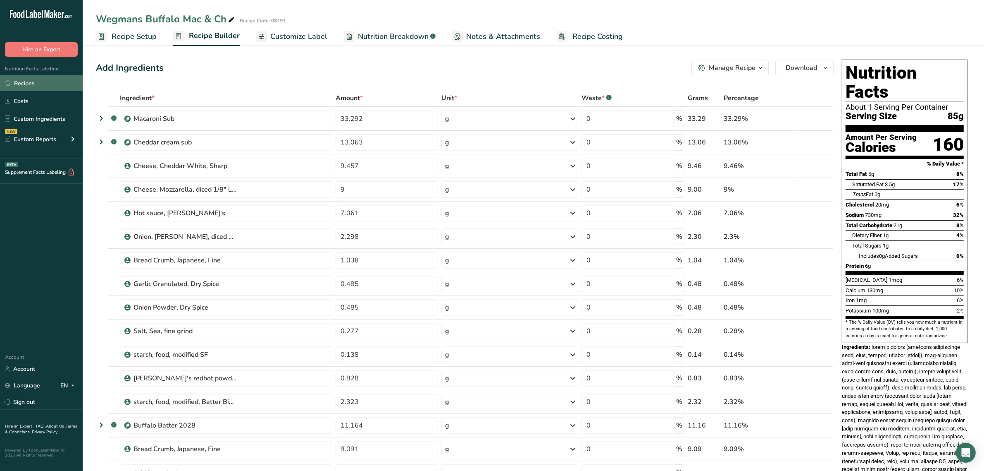
click at [27, 84] on link "Recipes" at bounding box center [41, 83] width 83 height 16
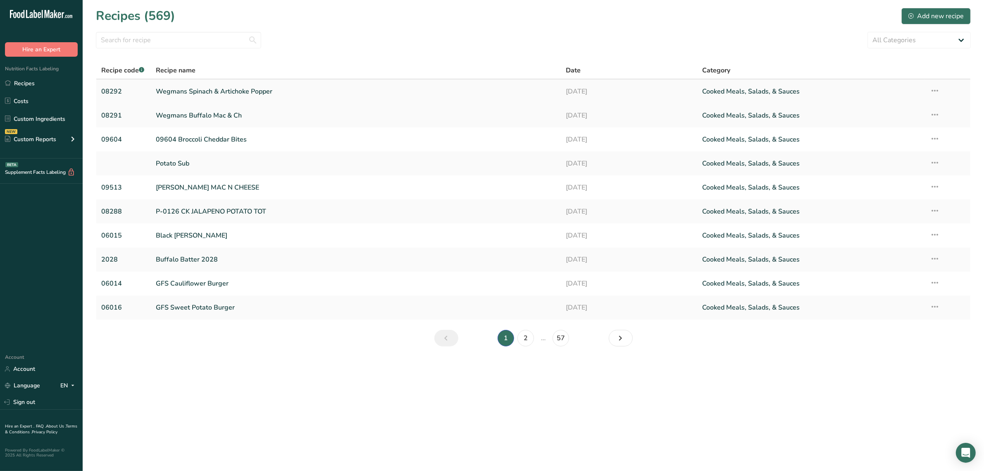
click at [183, 90] on link "Wegmans Spinach & Artichoke Popper" at bounding box center [356, 91] width 400 height 17
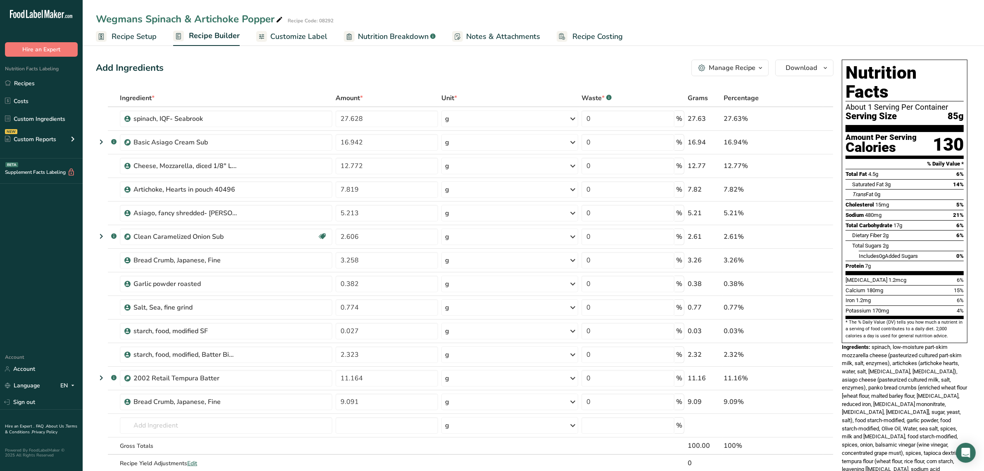
click at [315, 36] on span "Customize Label" at bounding box center [298, 36] width 57 height 11
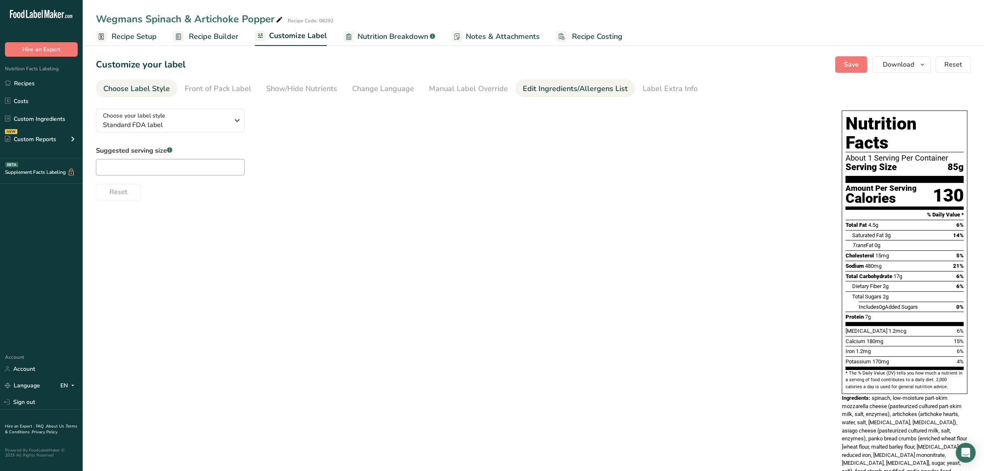
click at [533, 87] on div "Edit Ingredients/Allergens List" at bounding box center [575, 88] width 105 height 11
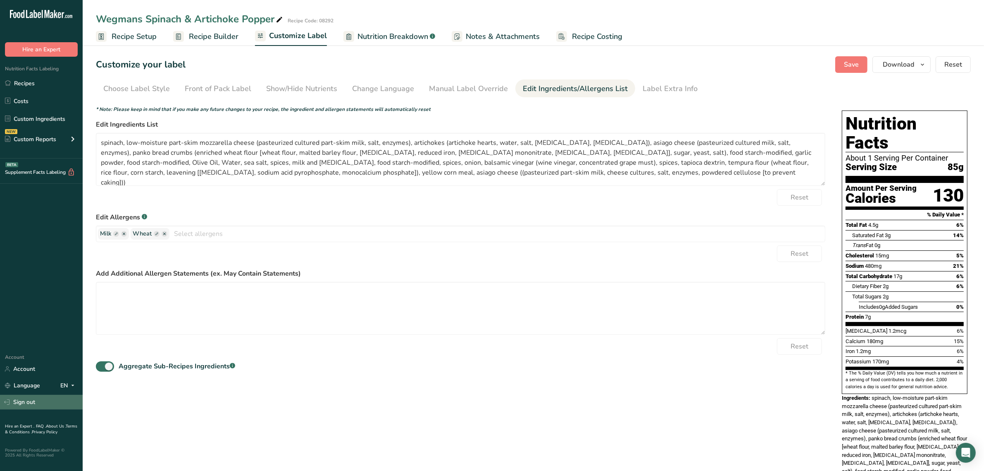
click at [25, 397] on link "Sign out" at bounding box center [41, 401] width 83 height 14
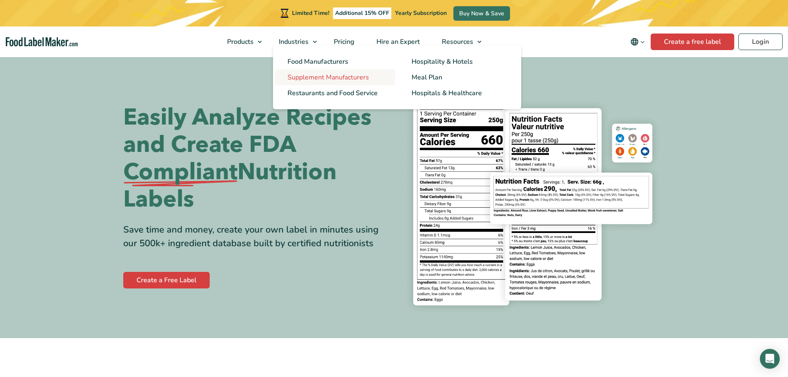
click at [314, 72] on link "Supplement Manufacturers" at bounding box center [335, 77] width 120 height 16
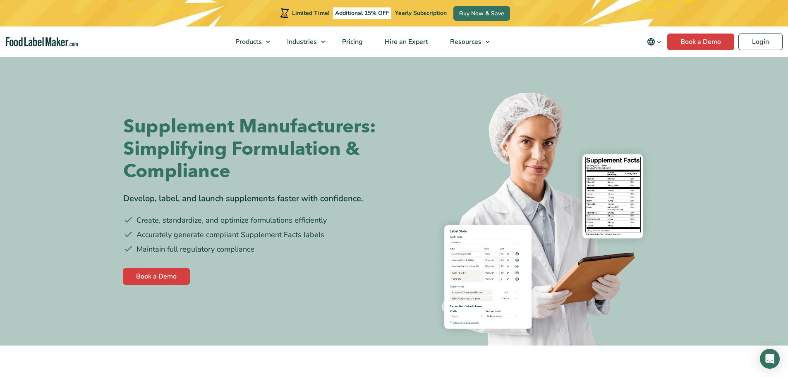
click at [619, 117] on img at bounding box center [532, 213] width 265 height 265
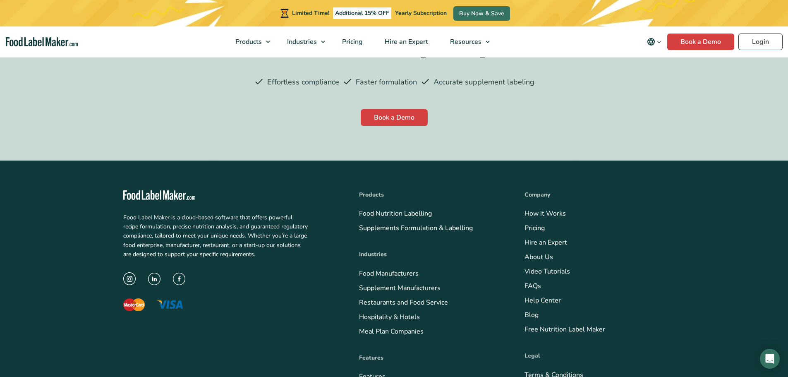
scroll to position [2315, 0]
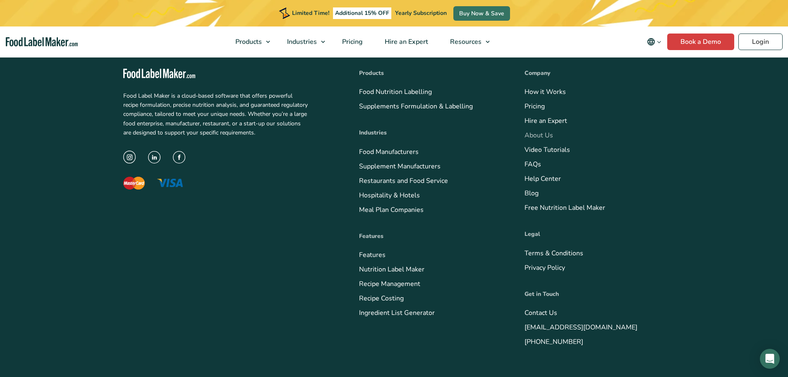
click at [542, 136] on link "About Us" at bounding box center [538, 135] width 29 height 9
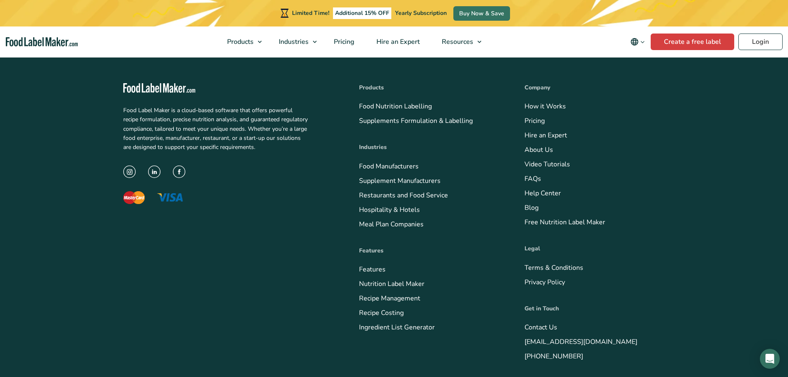
scroll to position [1282, 0]
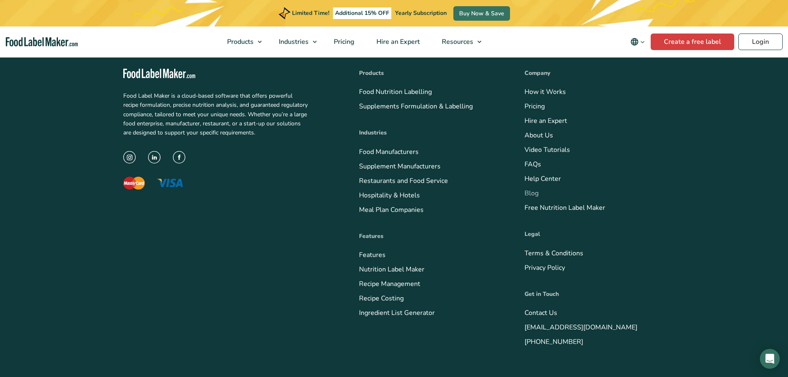
click at [533, 189] on link "Blog" at bounding box center [531, 193] width 14 height 9
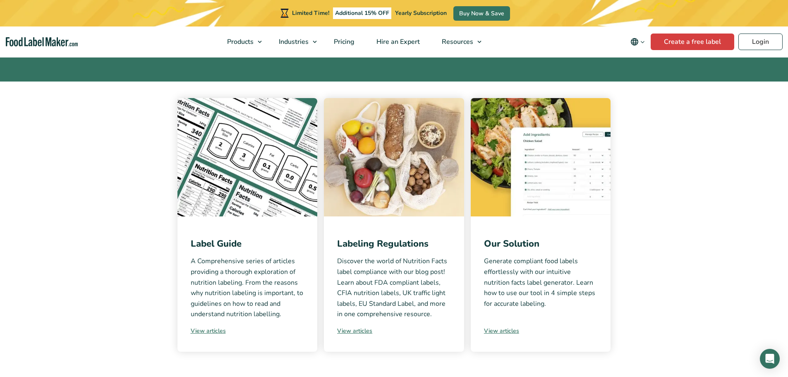
scroll to position [124, 0]
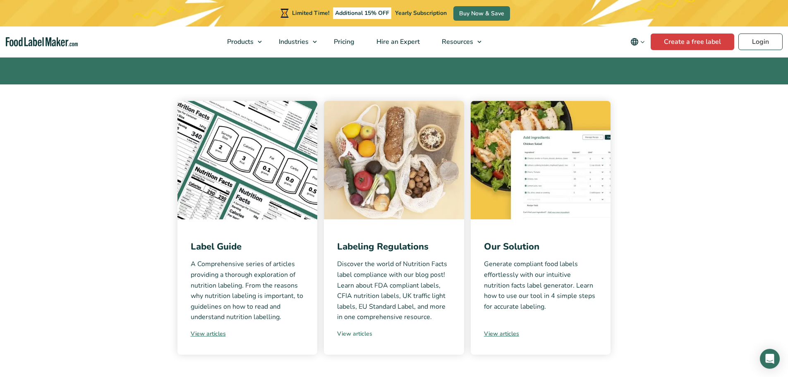
click at [351, 336] on link "View articles" at bounding box center [394, 333] width 114 height 9
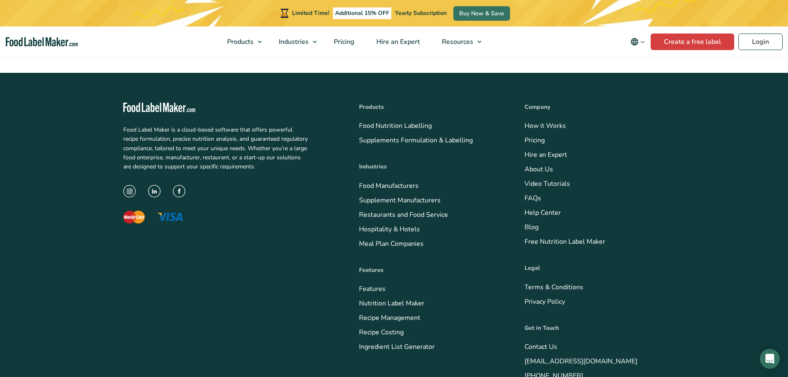
scroll to position [1211, 0]
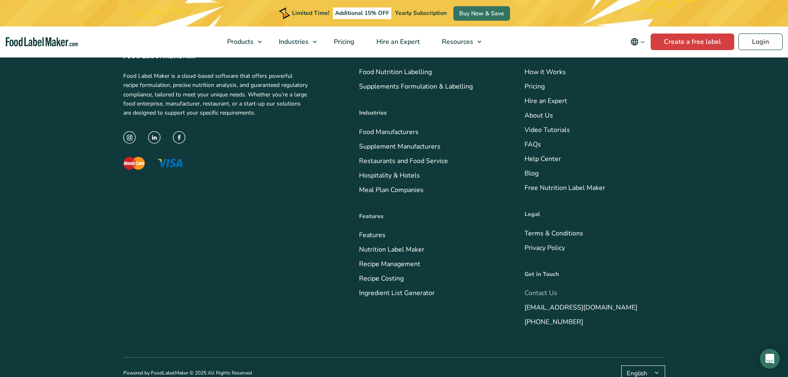
click at [535, 288] on link "Contact Us" at bounding box center [540, 292] width 33 height 9
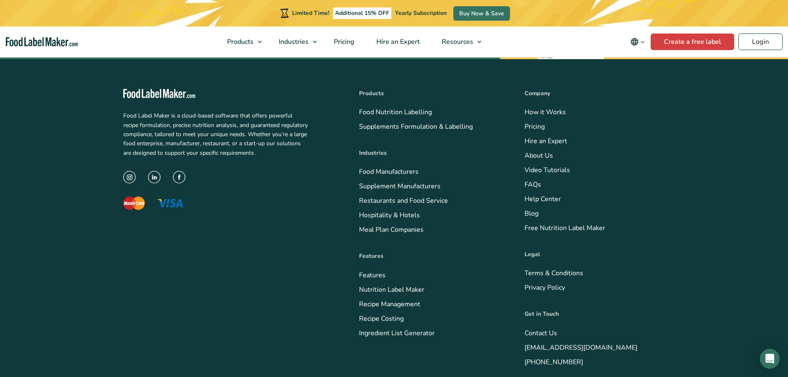
scroll to position [703, 0]
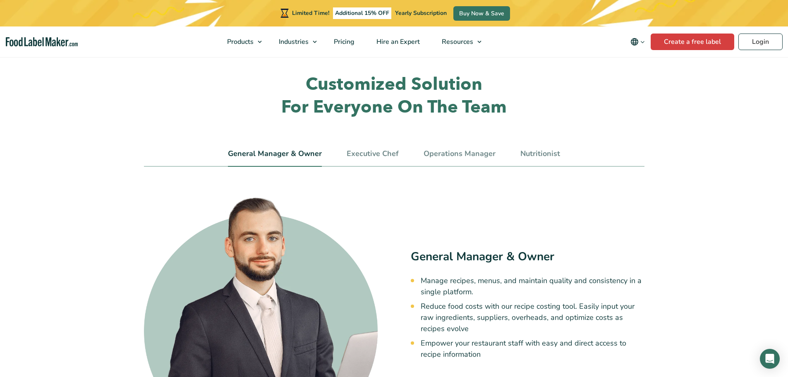
scroll to position [2688, 0]
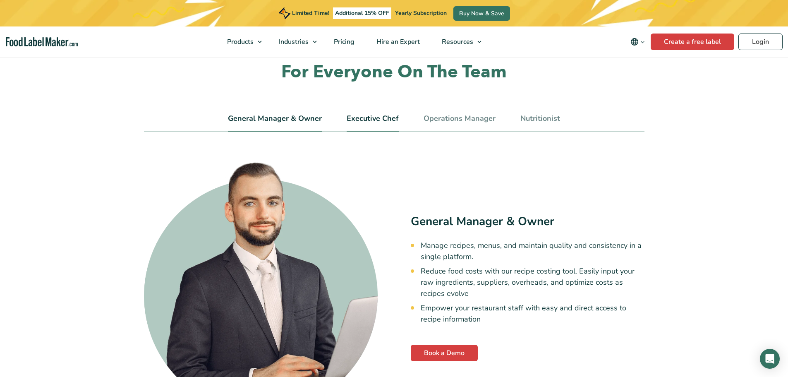
click at [365, 113] on li "Executive Chef" at bounding box center [372, 122] width 52 height 19
click at [367, 117] on link "Executive Chef" at bounding box center [372, 118] width 52 height 9
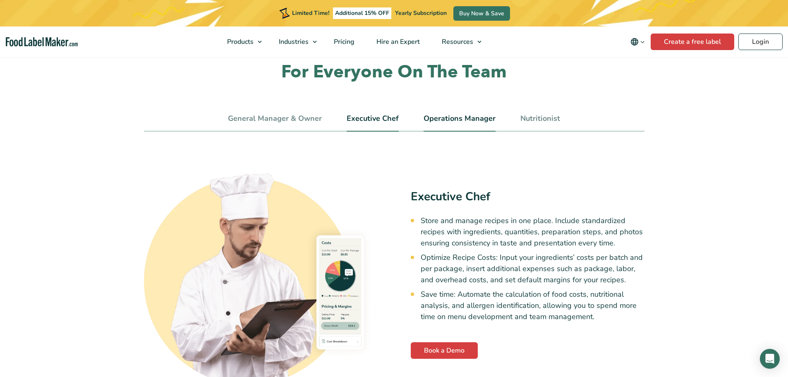
click at [432, 119] on link "Operations Manager" at bounding box center [459, 118] width 72 height 9
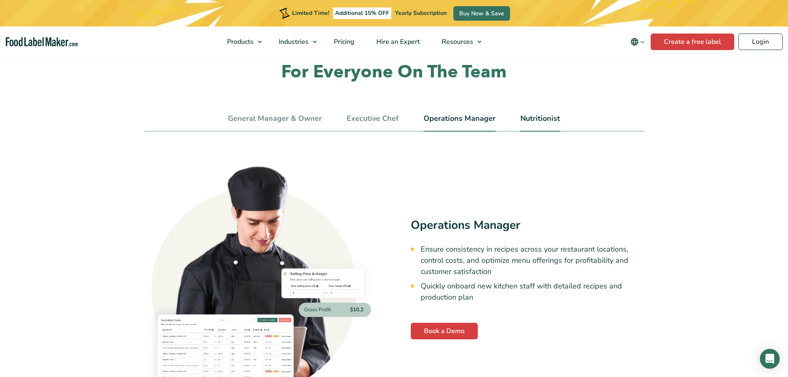
click at [534, 116] on link "Nutritionist" at bounding box center [540, 118] width 40 height 9
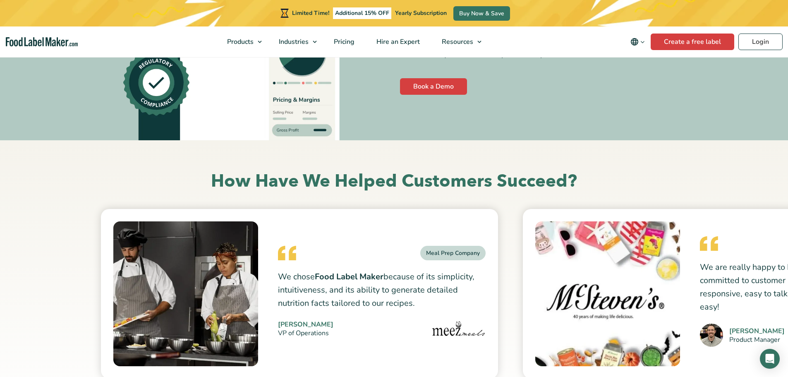
scroll to position [3349, 0]
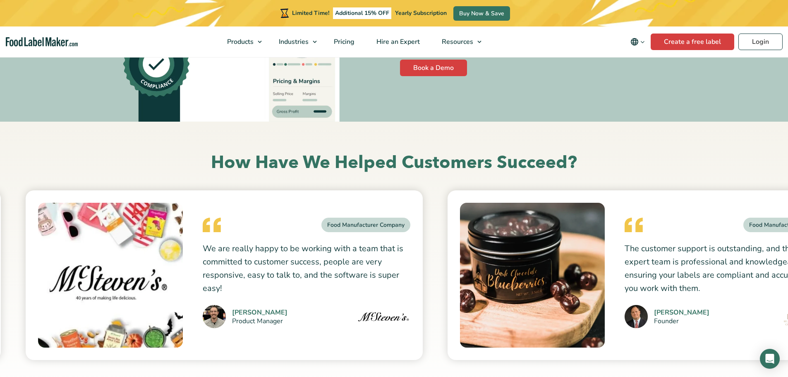
drag, startPoint x: 598, startPoint y: 242, endPoint x: 101, endPoint y: 244, distance: 497.0
click at [101, 244] on img at bounding box center [110, 275] width 145 height 145
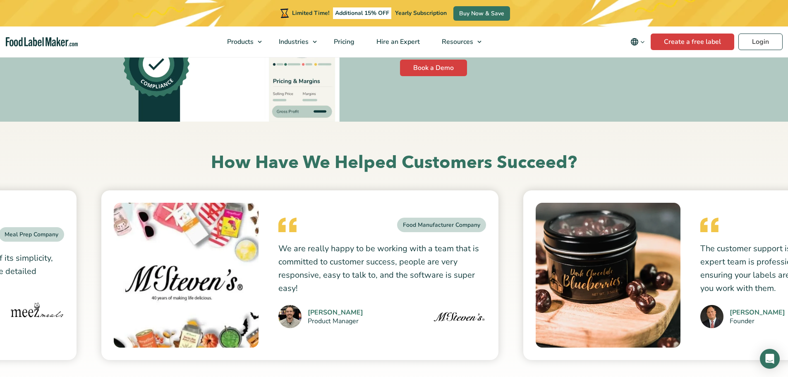
drag, startPoint x: 441, startPoint y: 258, endPoint x: 0, endPoint y: 259, distance: 441.2
click at [0, 259] on div "Meal Prep Company We chose Food Label Maker because of its simplicity, intuitiv…" at bounding box center [510, 275] width 1687 height 170
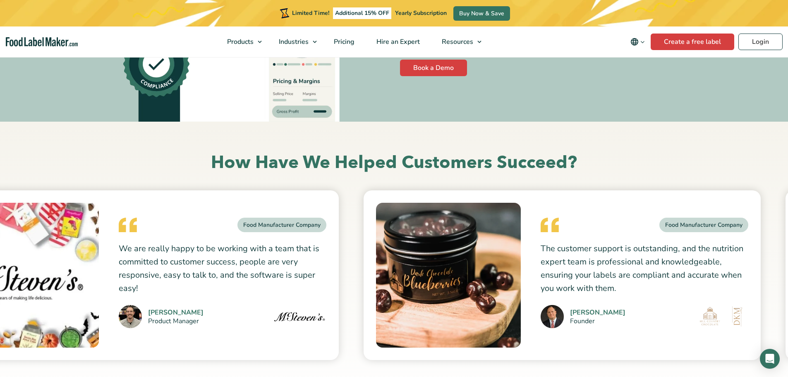
drag, startPoint x: 624, startPoint y: 252, endPoint x: 465, endPoint y: 274, distance: 160.6
click at [465, 274] on img at bounding box center [448, 275] width 145 height 145
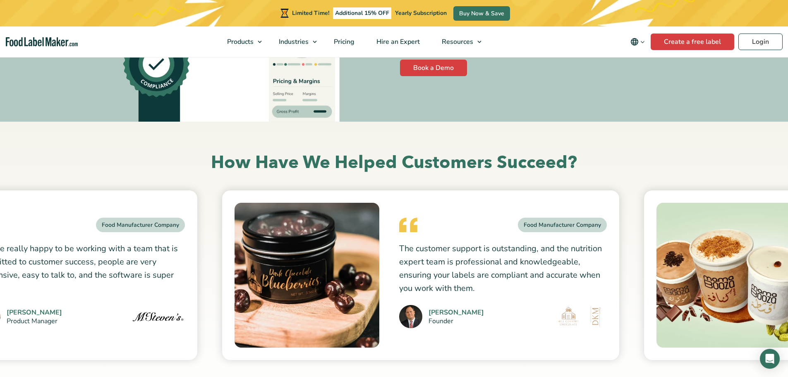
drag, startPoint x: 188, startPoint y: 283, endPoint x: 309, endPoint y: 315, distance: 125.3
click at [309, 315] on img at bounding box center [306, 275] width 145 height 145
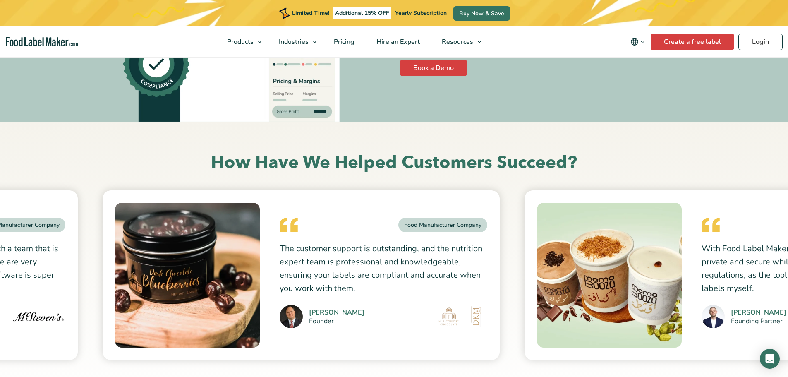
drag, startPoint x: 632, startPoint y: 249, endPoint x: 215, endPoint y: 280, distance: 418.3
click at [215, 280] on img at bounding box center [187, 275] width 145 height 145
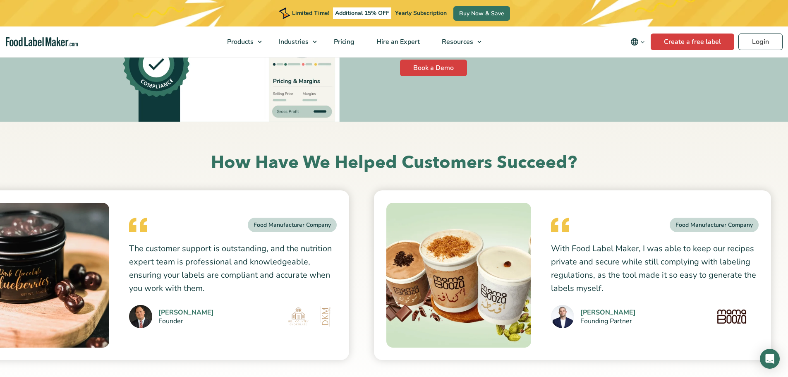
drag, startPoint x: 346, startPoint y: 263, endPoint x: 163, endPoint y: 256, distance: 183.3
click at [163, 256] on p "The customer support is outstanding, and the nutrition expert team is professio…" at bounding box center [233, 268] width 208 height 53
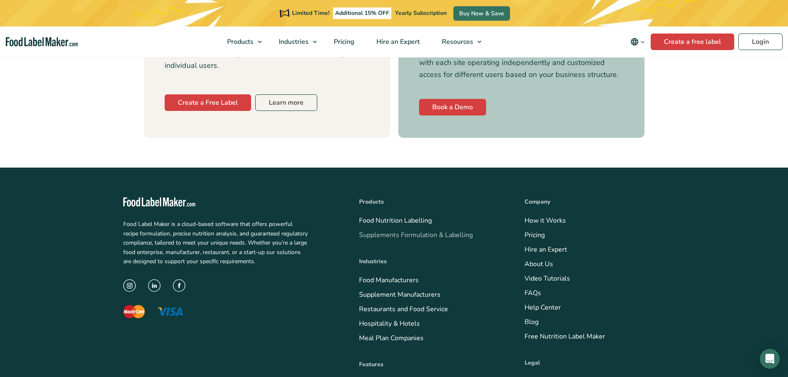
scroll to position [3887, 0]
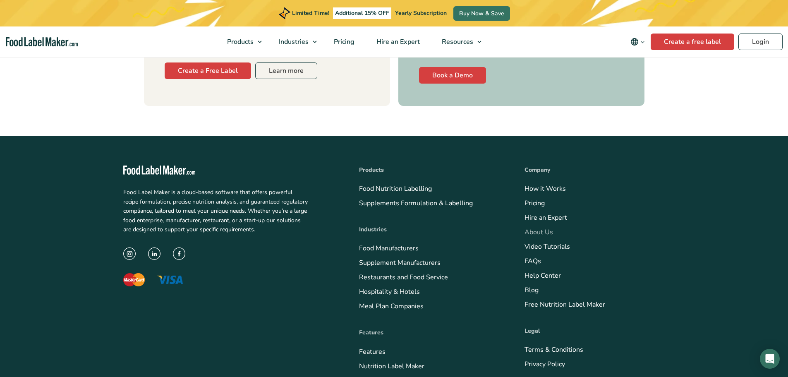
click at [525, 232] on link "About Us" at bounding box center [538, 231] width 29 height 9
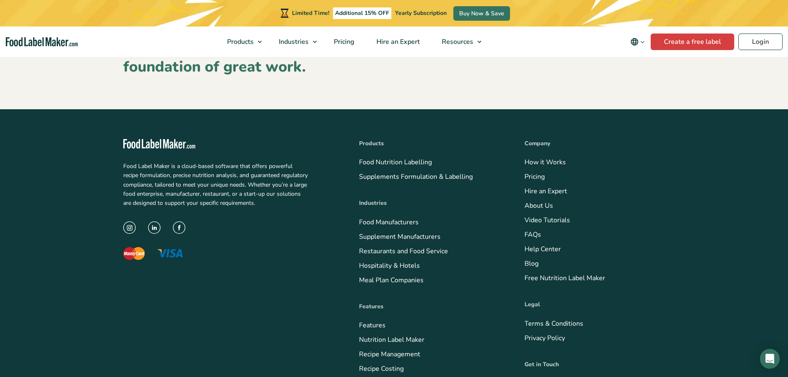
scroll to position [1301, 0]
